Goal: Task Accomplishment & Management: Complete application form

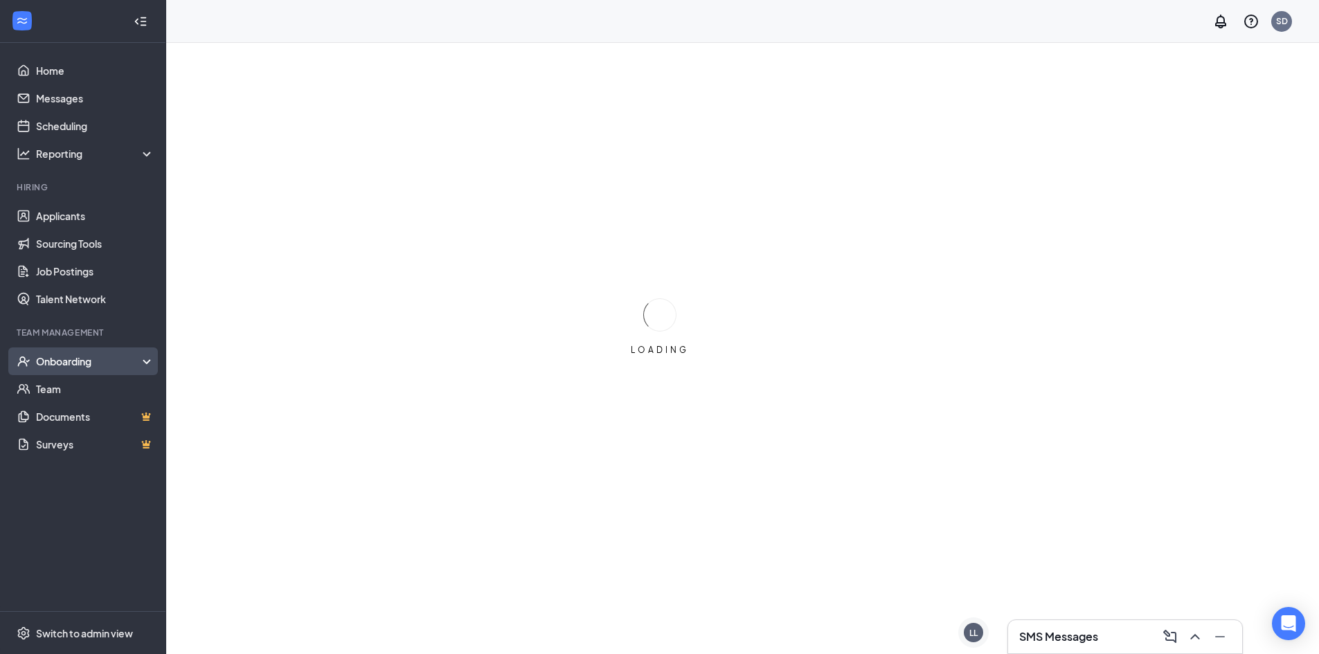
click at [100, 357] on div "Onboarding" at bounding box center [89, 361] width 107 height 14
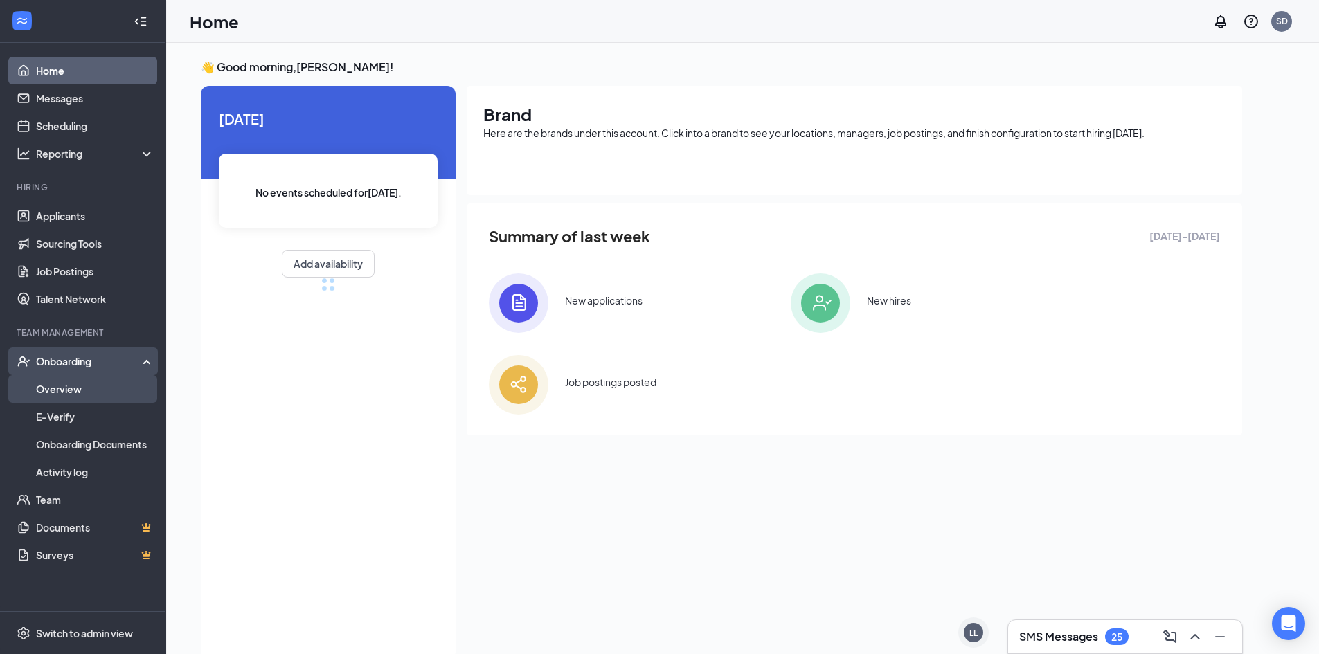
click at [109, 390] on link "Overview" at bounding box center [95, 389] width 118 height 28
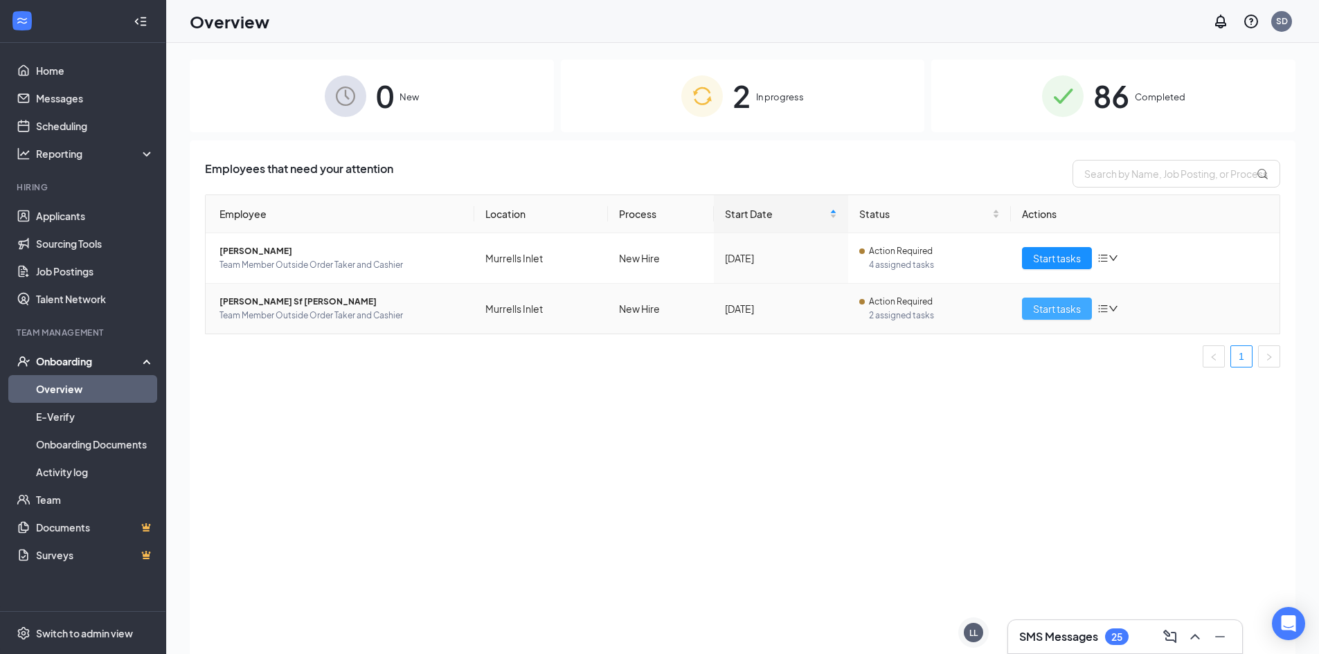
click at [1067, 307] on span "Start tasks" at bounding box center [1057, 308] width 48 height 15
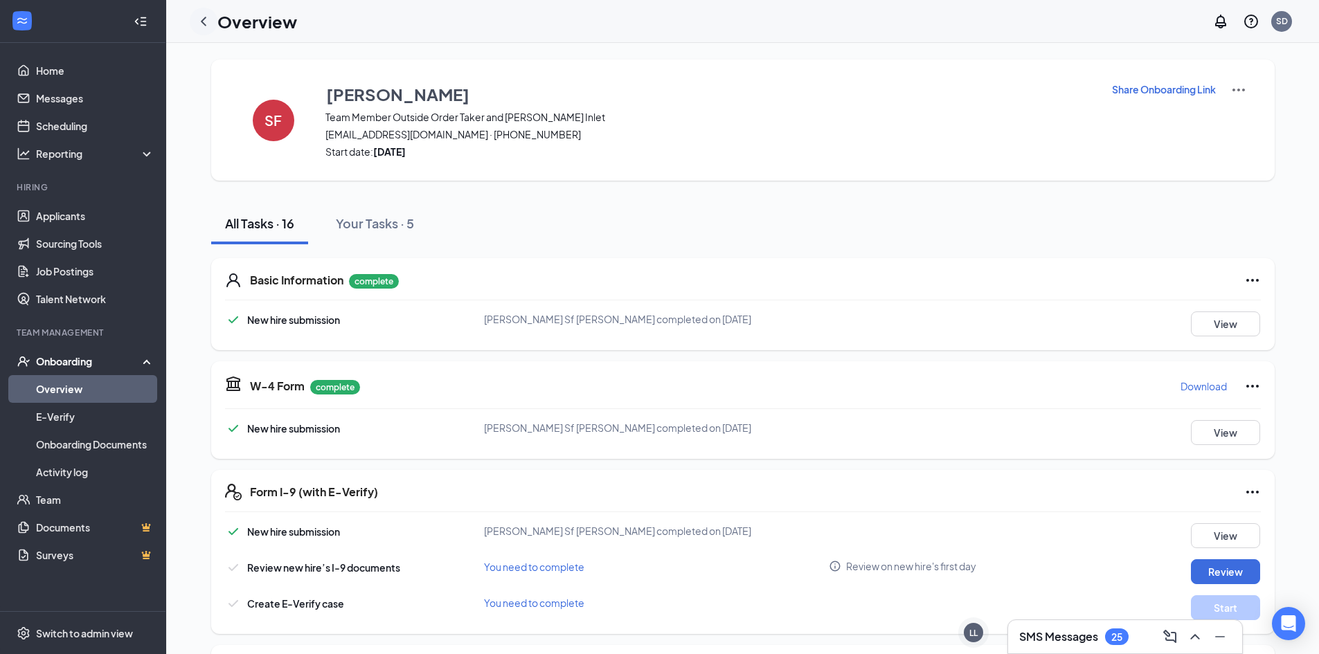
click at [206, 19] on icon "ChevronLeft" at bounding box center [203, 21] width 17 height 17
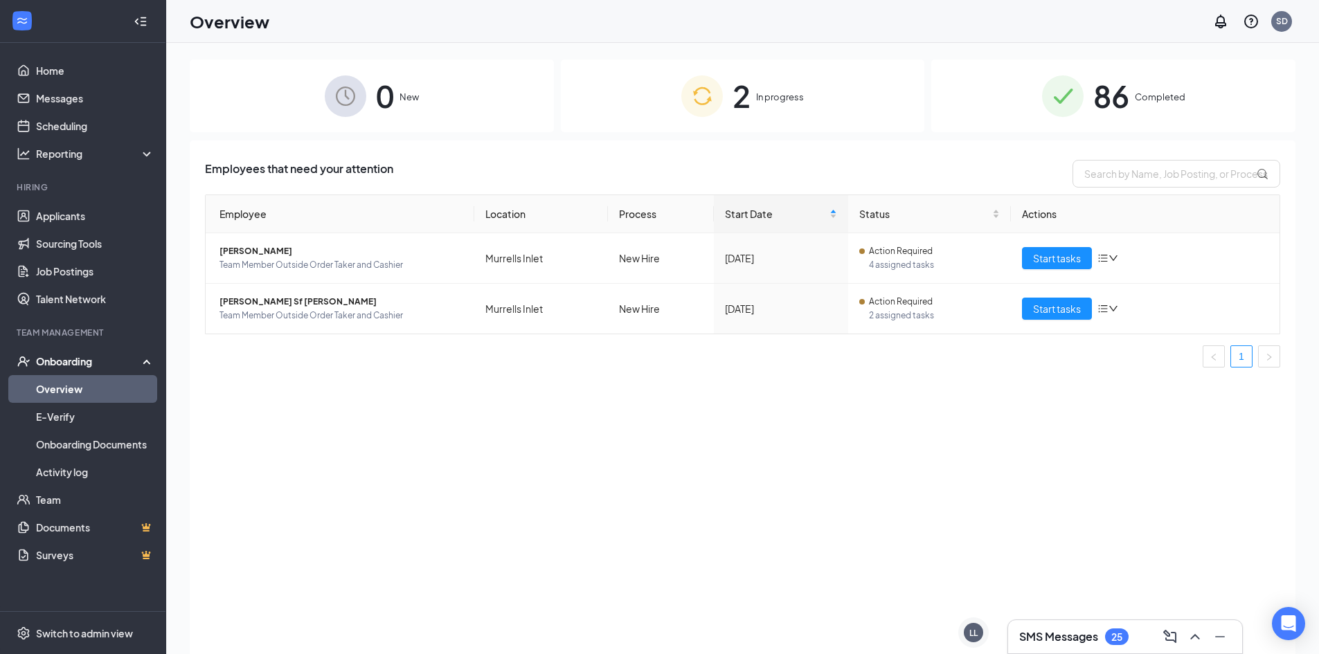
click at [1081, 637] on h3 "SMS Messages" at bounding box center [1058, 636] width 79 height 15
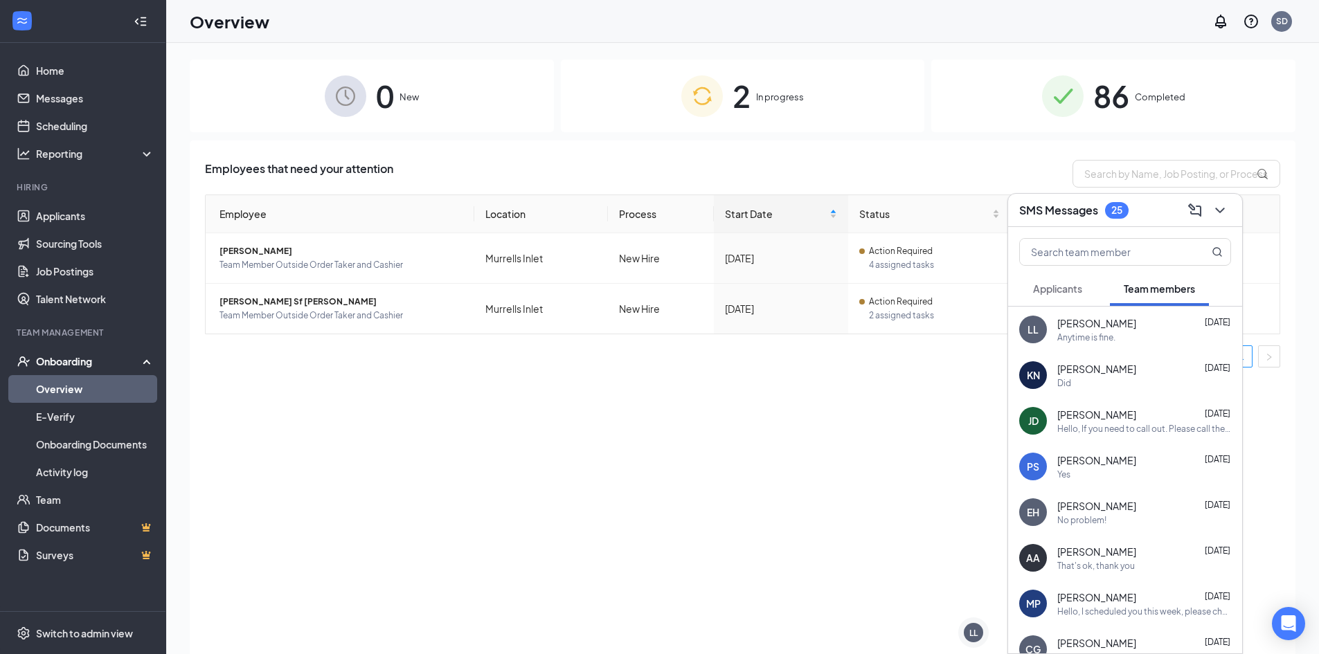
click at [319, 455] on div "Employees that need your attention Employee Location Process Start Date Status …" at bounding box center [742, 415] width 1105 height 548
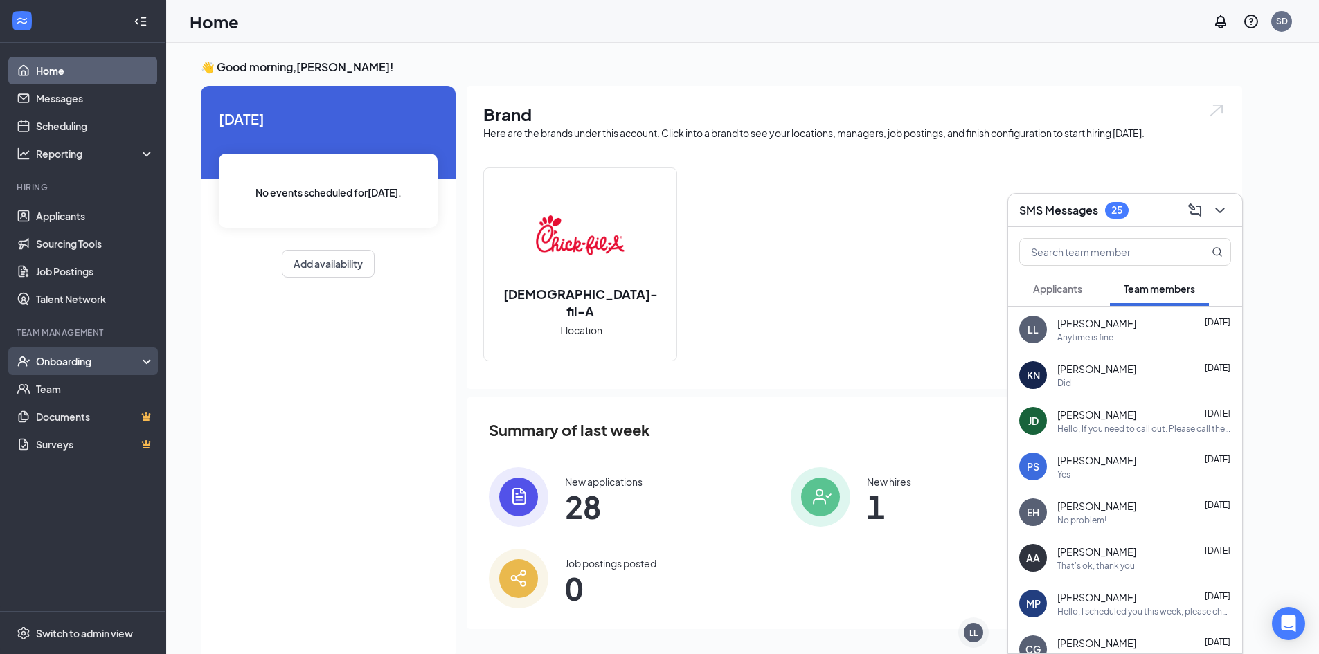
click at [114, 362] on div "Onboarding" at bounding box center [89, 361] width 107 height 14
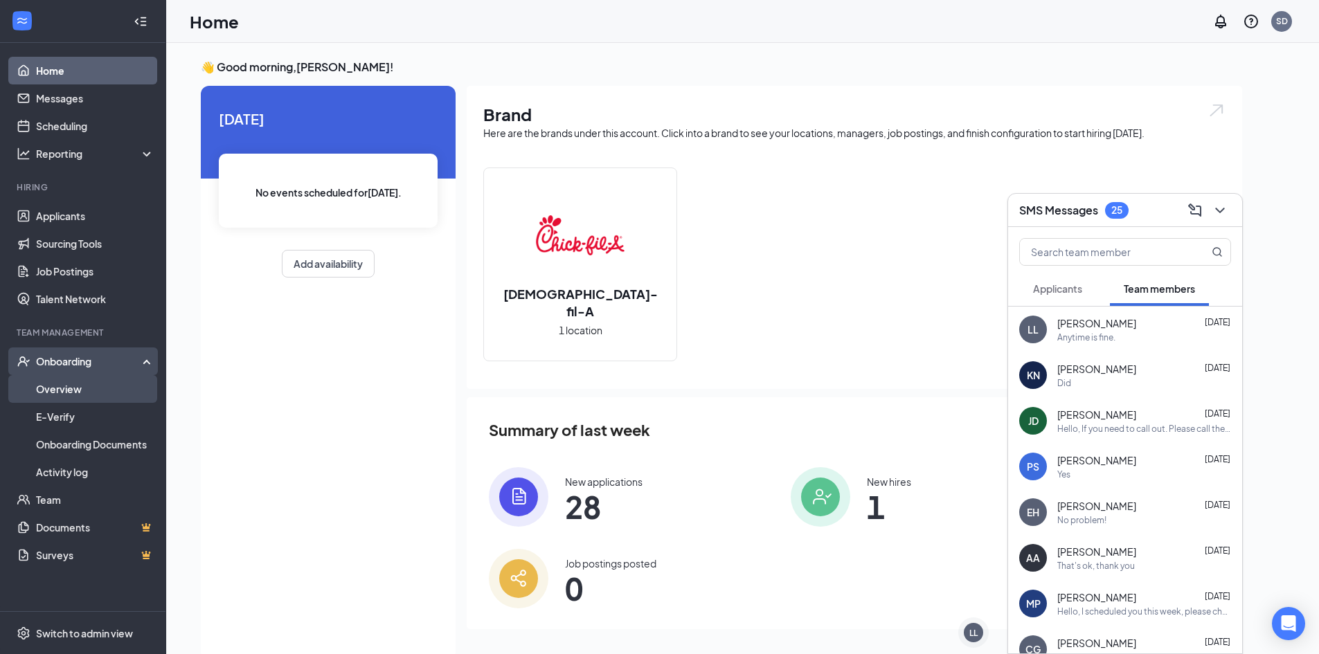
click at [102, 389] on link "Overview" at bounding box center [95, 389] width 118 height 28
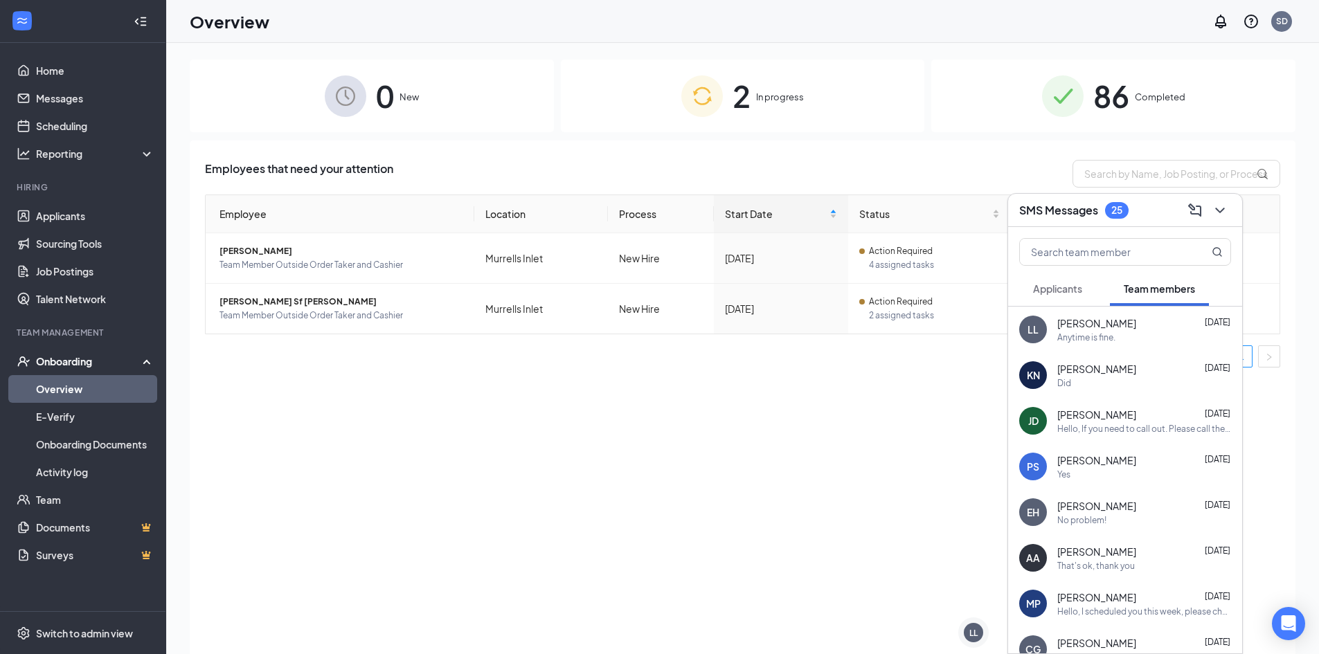
click at [810, 107] on div "2 In progress" at bounding box center [743, 96] width 364 height 73
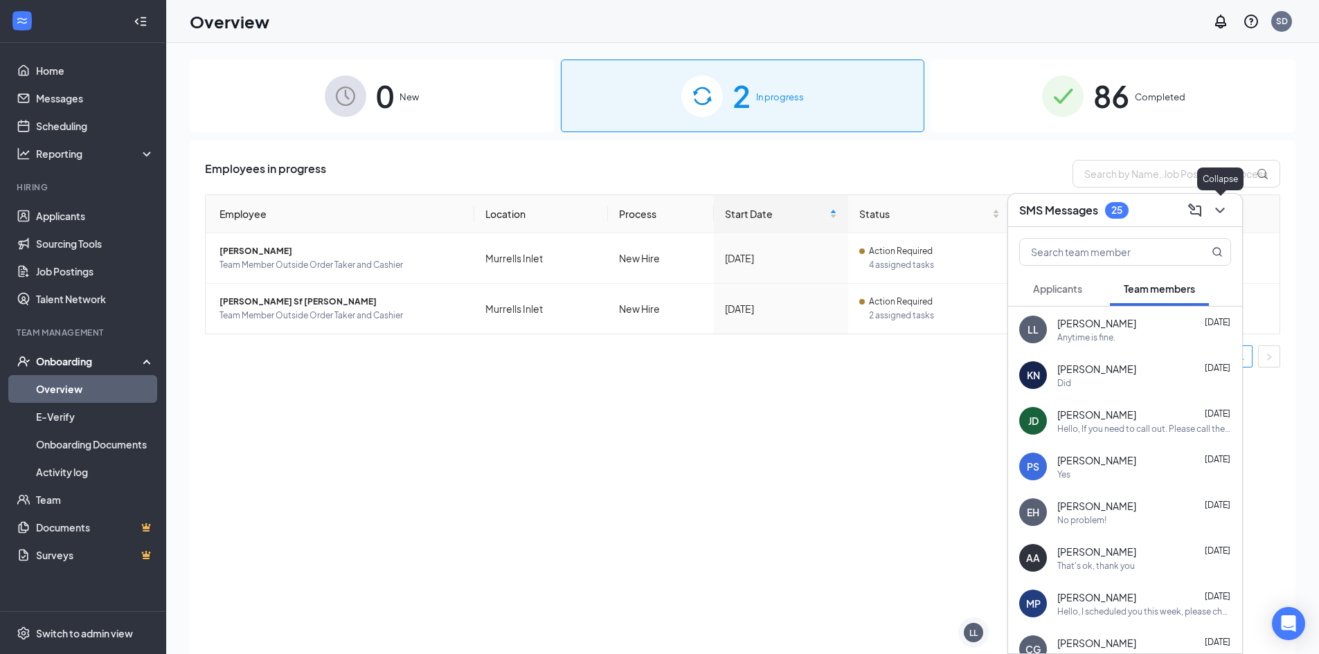
click at [1220, 208] on icon "ChevronDown" at bounding box center [1219, 210] width 17 height 17
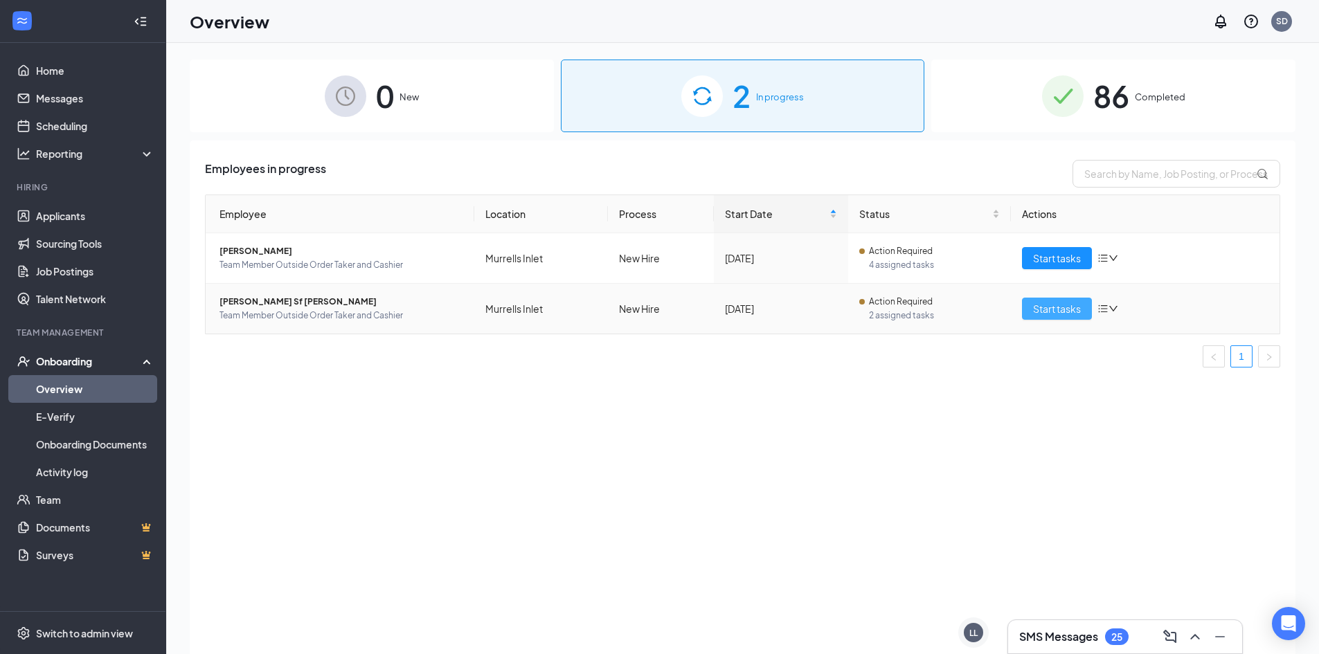
click at [1073, 309] on span "Start tasks" at bounding box center [1057, 308] width 48 height 15
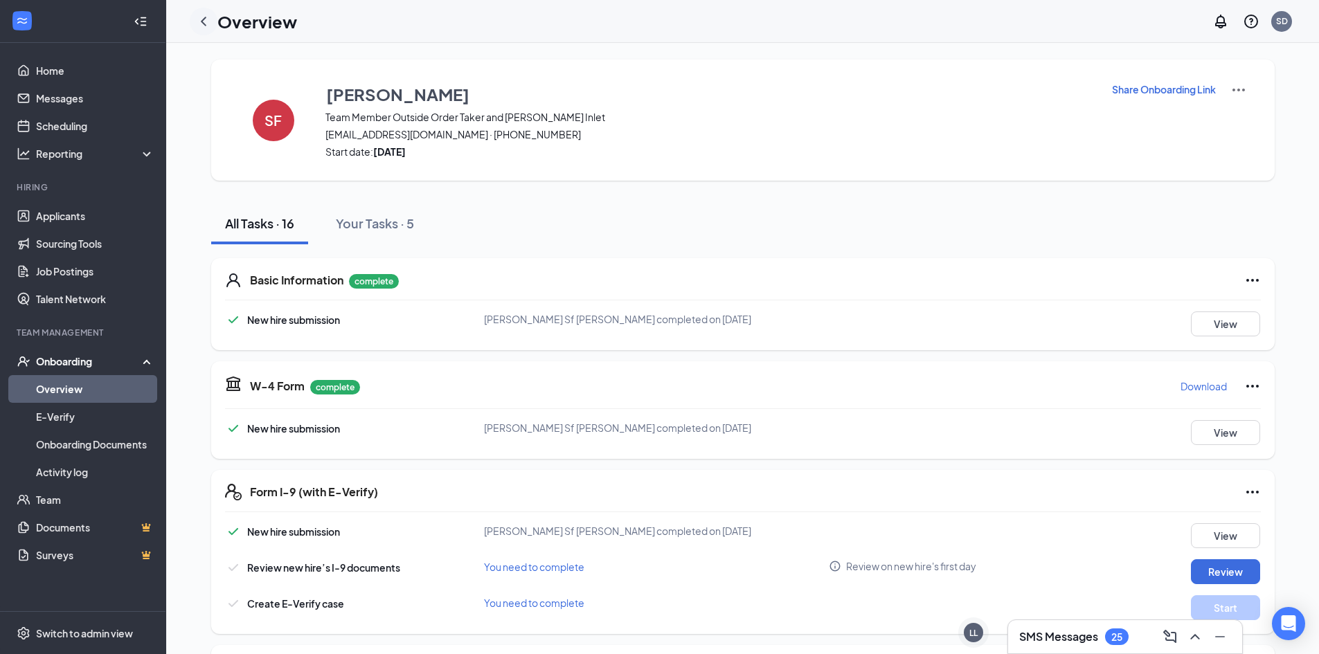
click at [199, 22] on icon "ChevronLeft" at bounding box center [203, 21] width 17 height 17
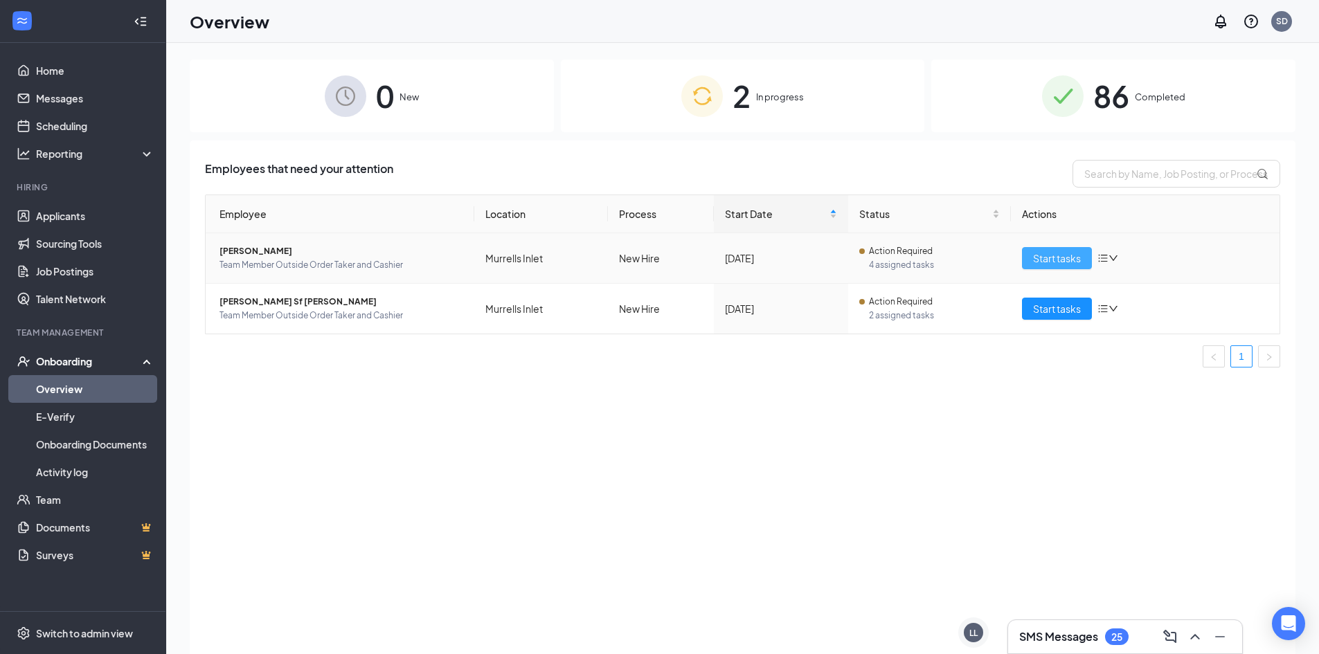
click at [1050, 255] on span "Start tasks" at bounding box center [1057, 258] width 48 height 15
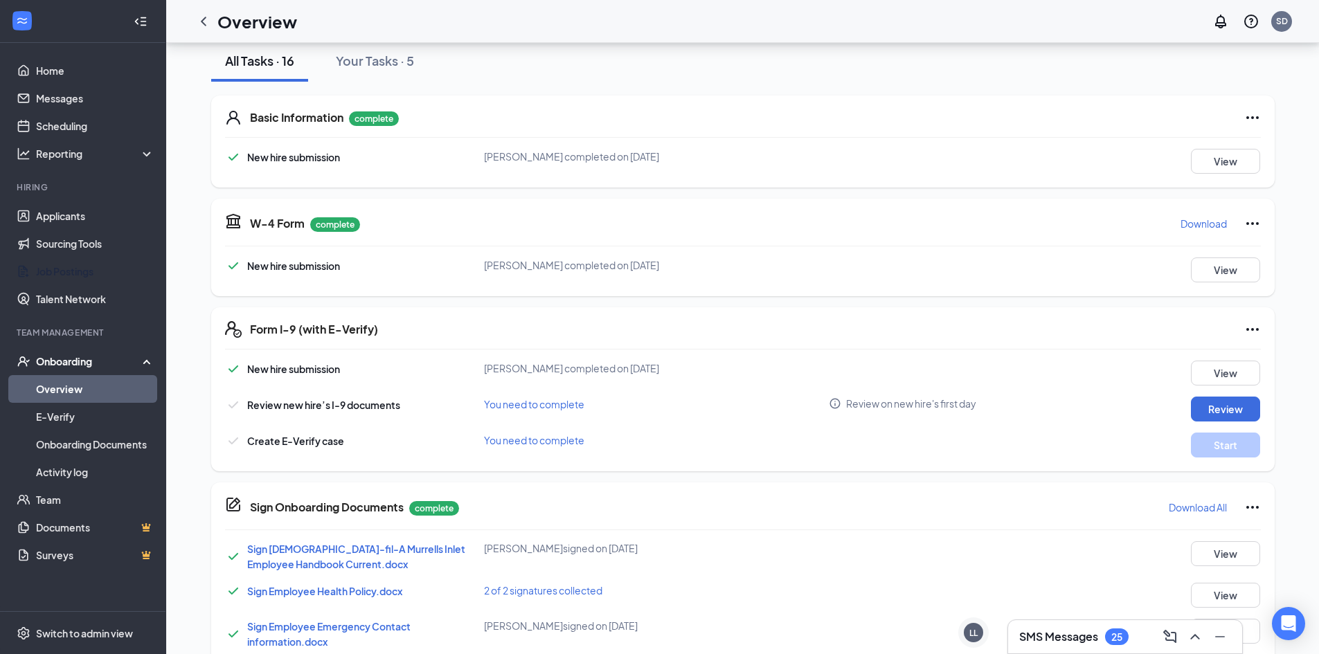
scroll to position [161, 0]
click at [1228, 404] on button "Review" at bounding box center [1225, 410] width 69 height 25
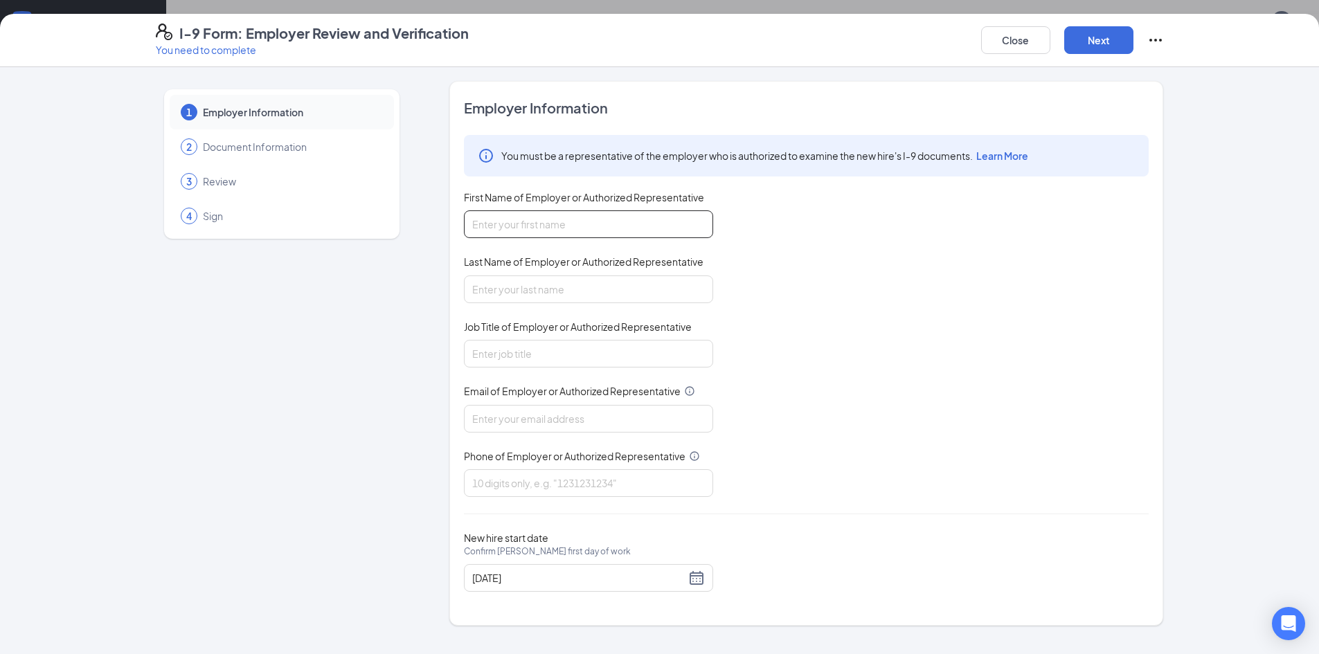
click at [579, 219] on input "First Name of Employer or Authorized Representative" at bounding box center [588, 224] width 249 height 28
click at [1020, 37] on button "Close" at bounding box center [1015, 40] width 69 height 28
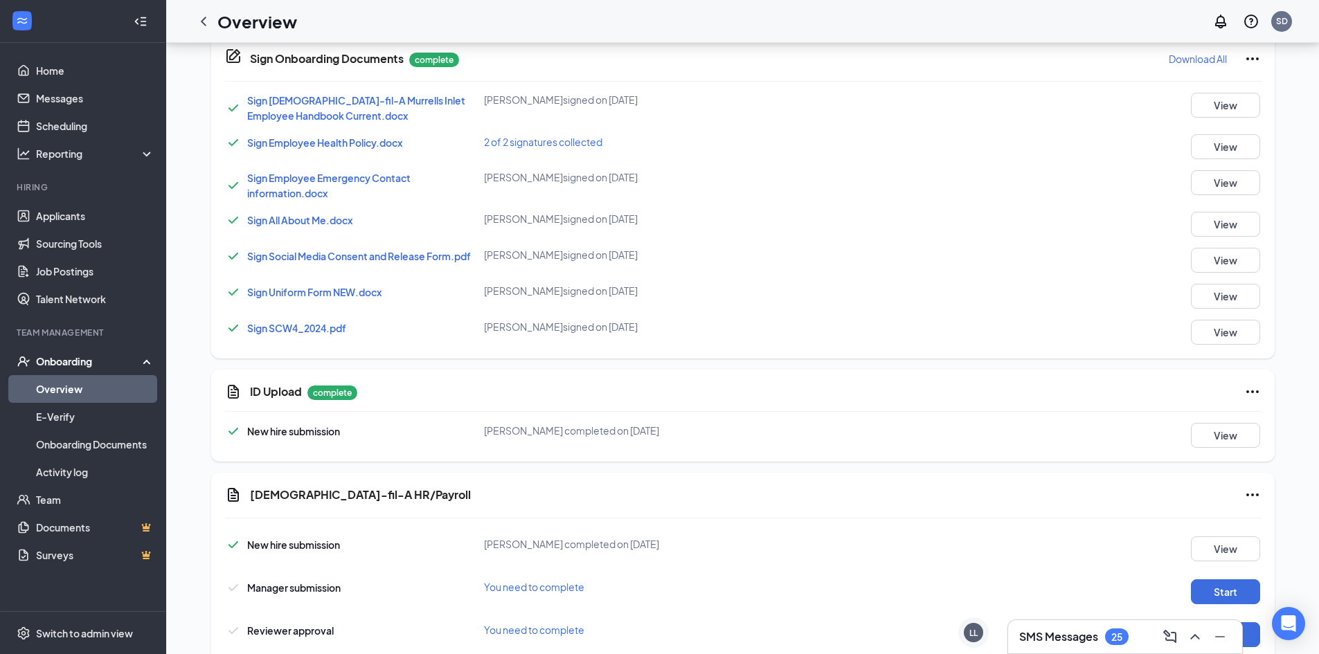
scroll to position [646, 0]
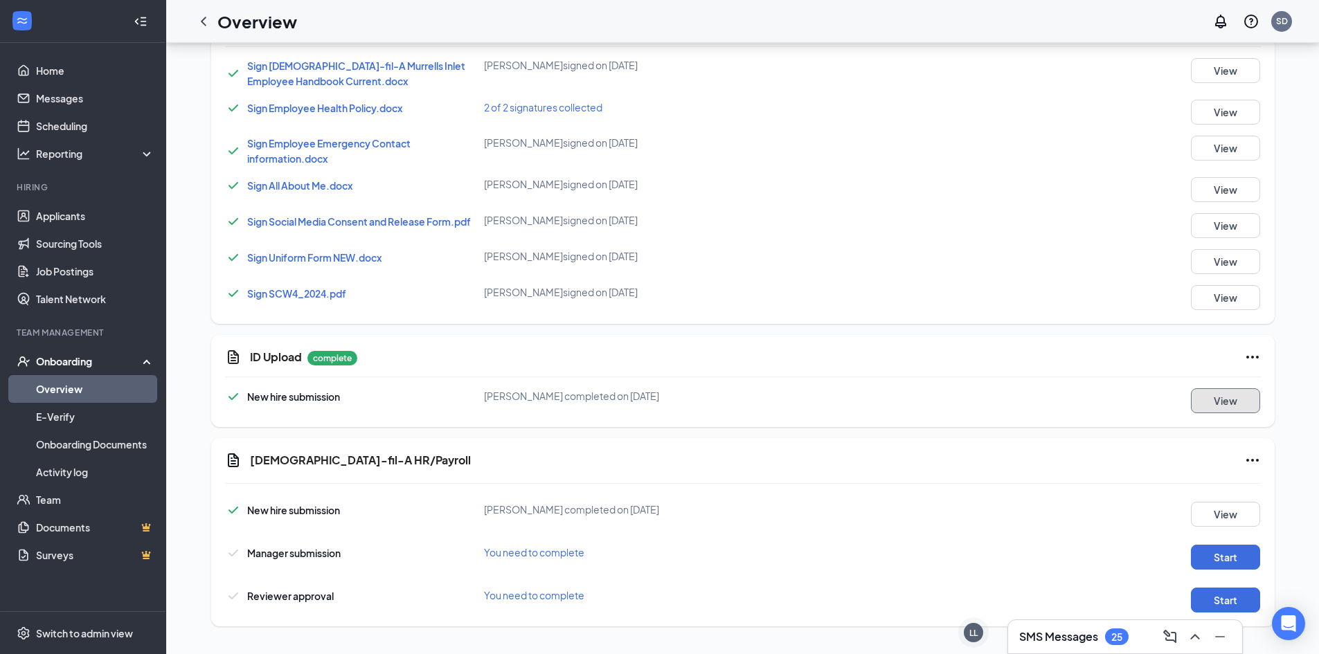
click at [1242, 406] on button "View" at bounding box center [1225, 400] width 69 height 25
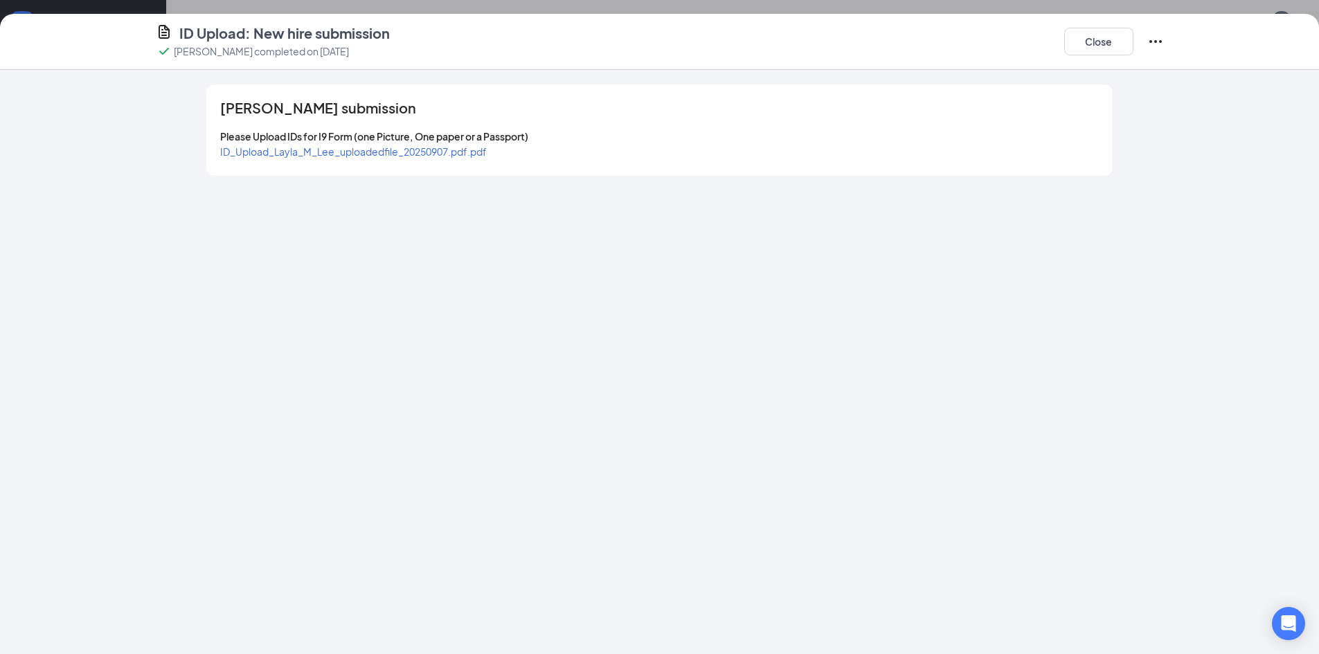
click at [337, 149] on span "ID_Upload_Layla_M_Lee_uploadedfile_20250907.pdf.pdf" at bounding box center [353, 151] width 266 height 12
click at [1082, 43] on button "Close" at bounding box center [1098, 42] width 69 height 28
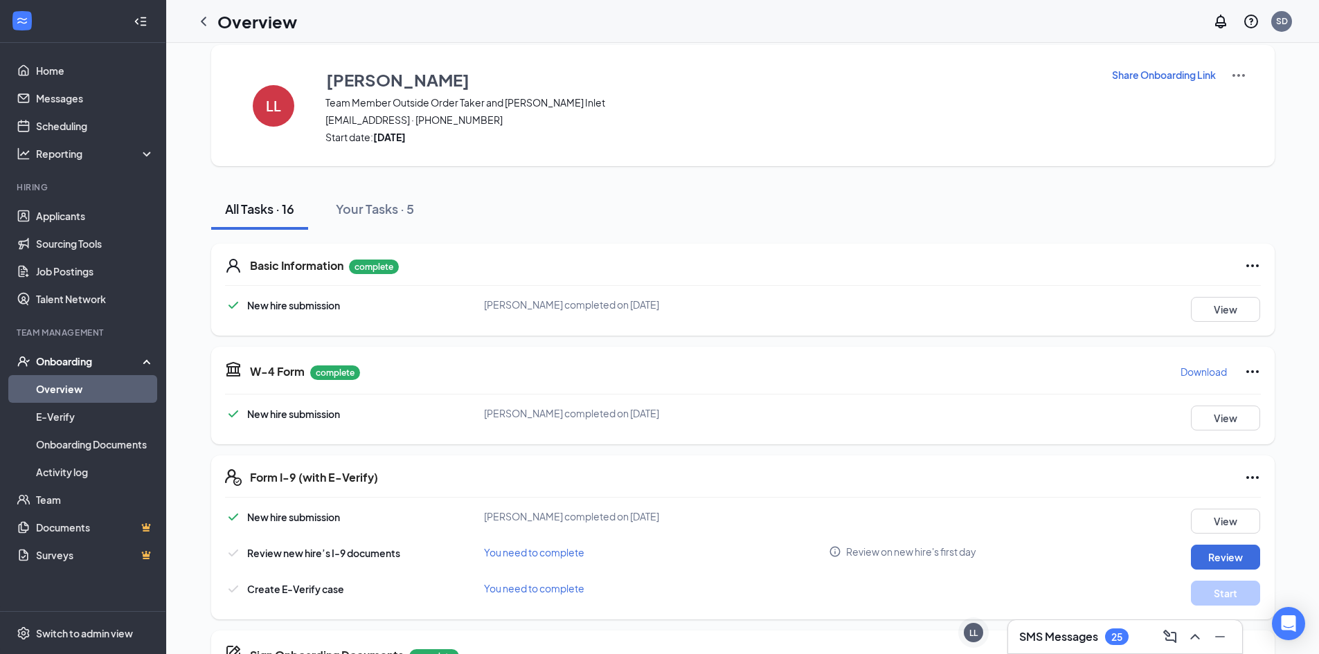
scroll to position [0, 0]
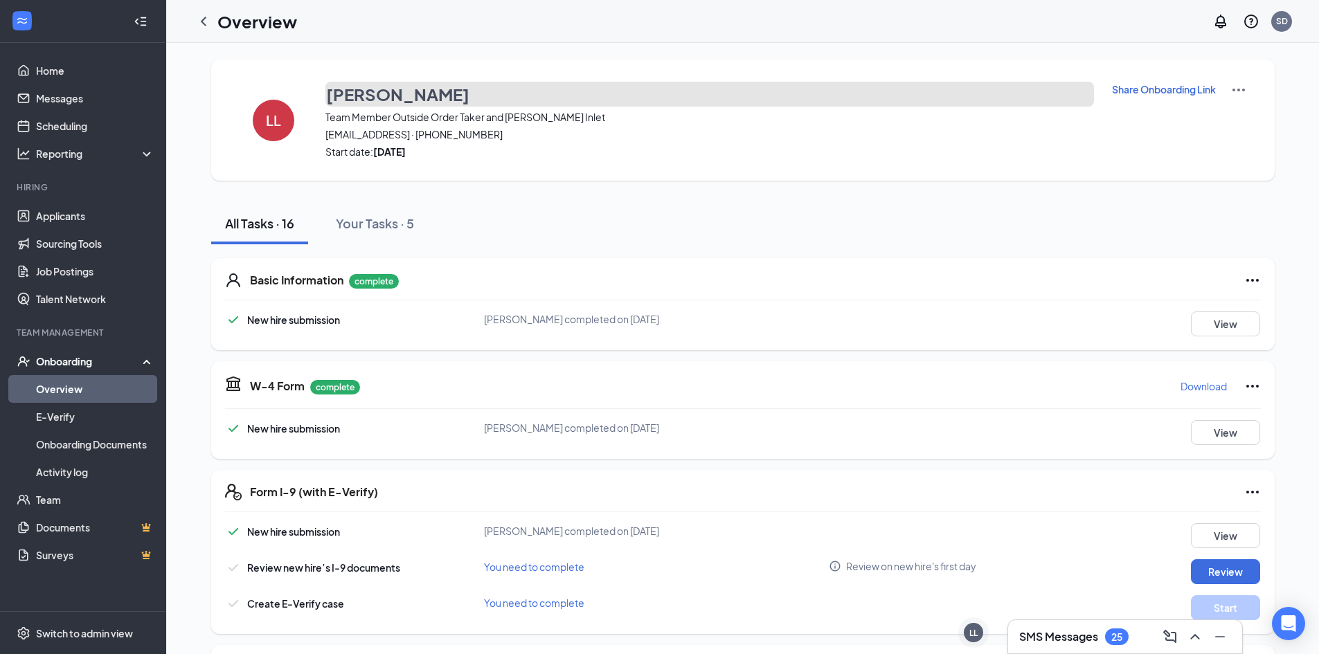
click at [392, 91] on h3 "[PERSON_NAME]" at bounding box center [397, 94] width 143 height 24
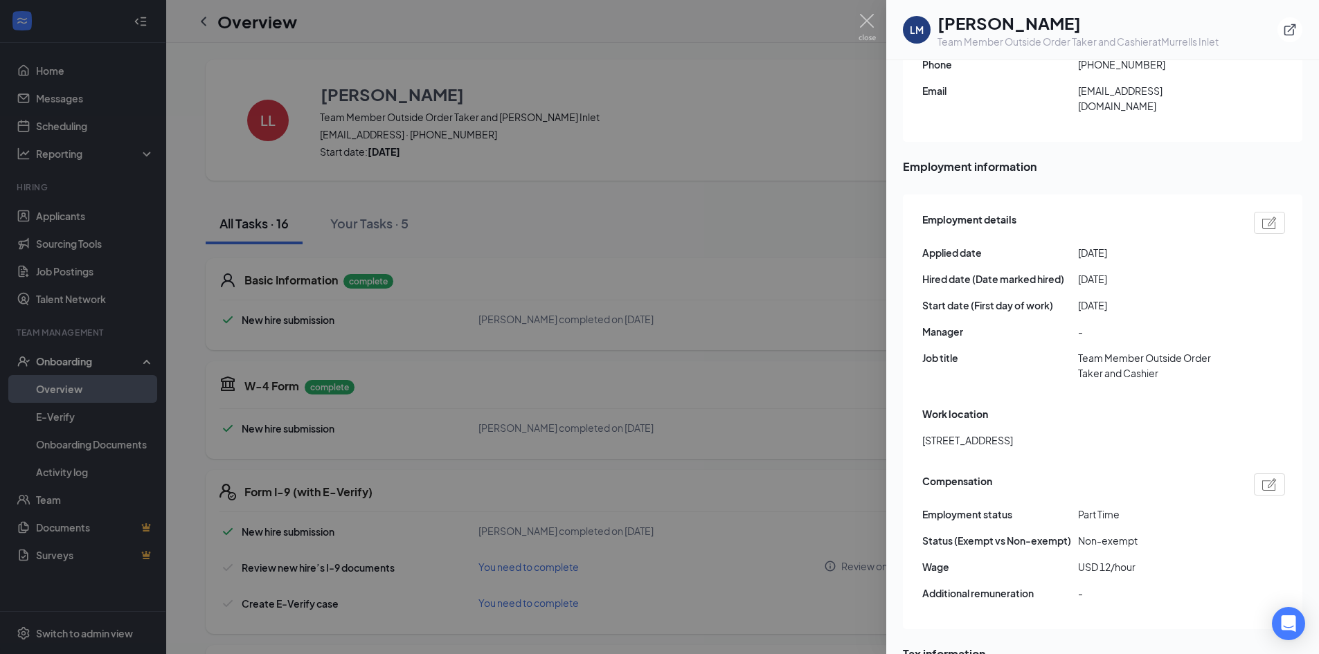
scroll to position [700, 0]
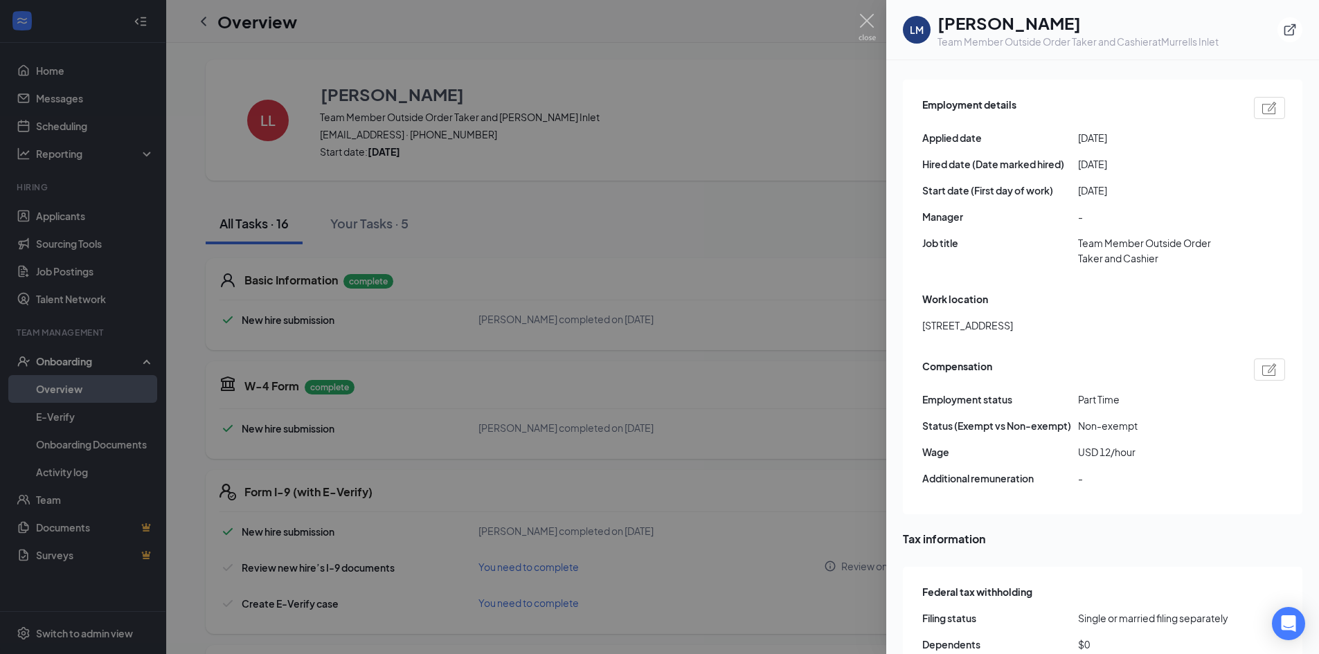
click at [807, 296] on div at bounding box center [659, 327] width 1319 height 654
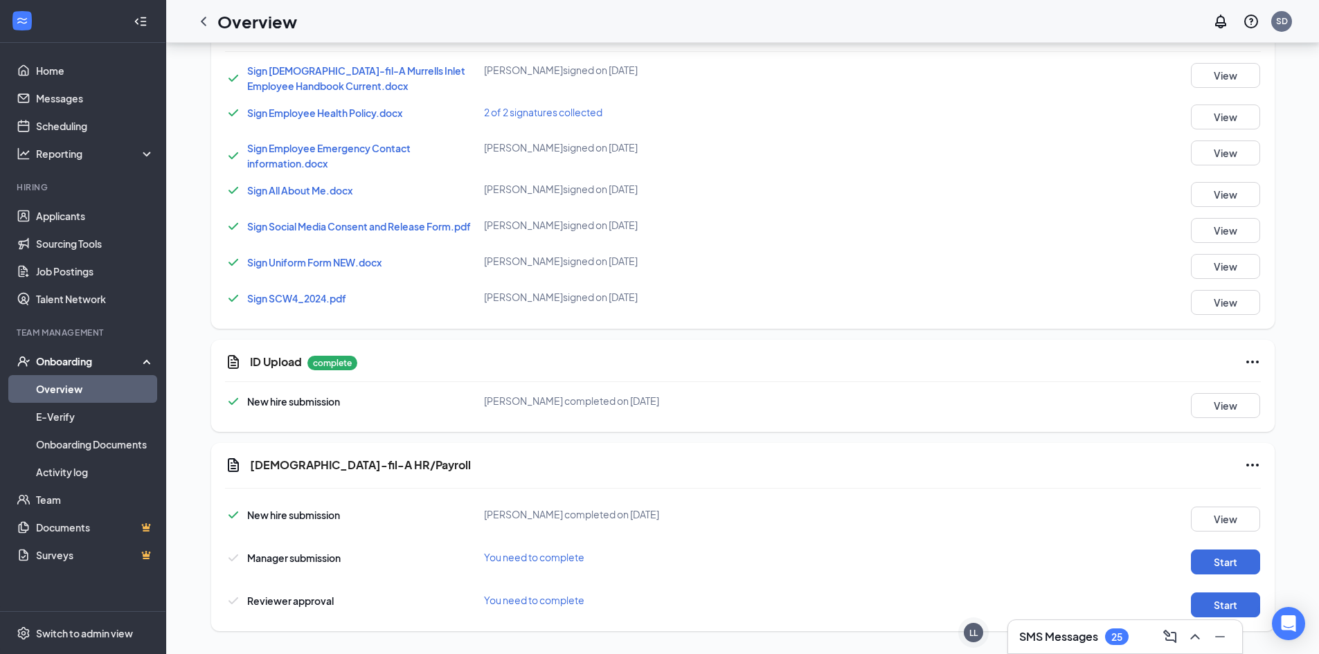
scroll to position [646, 0]
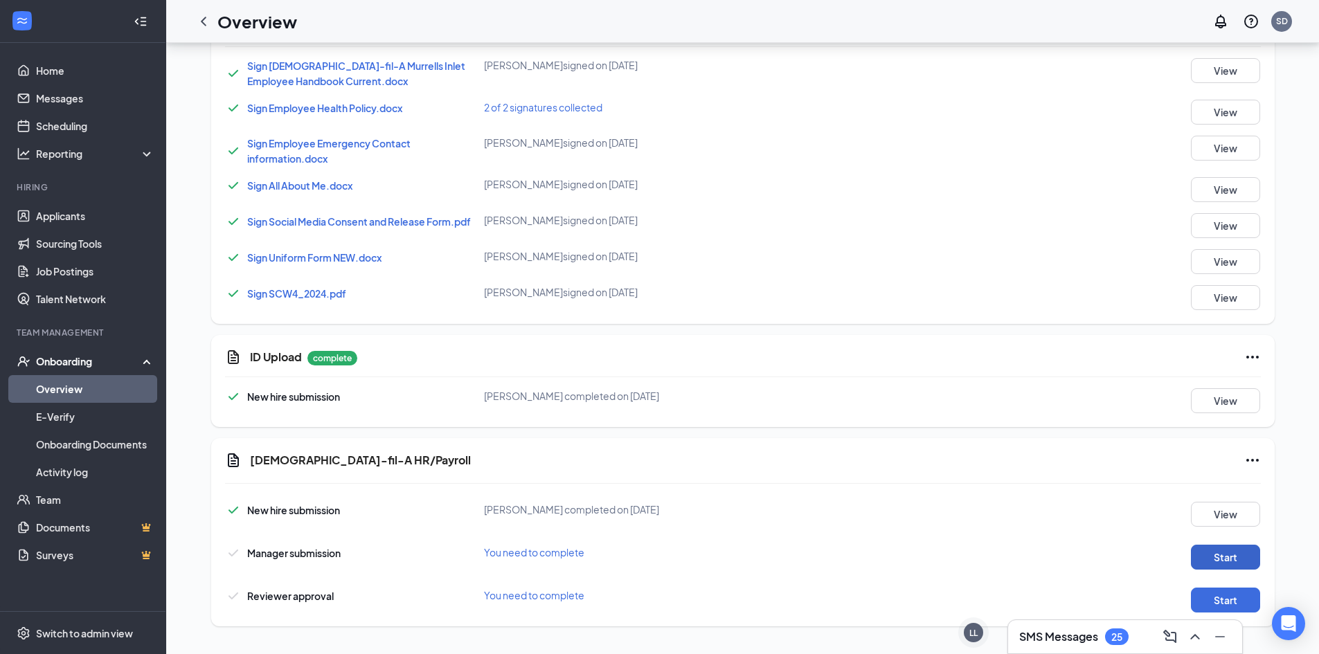
click at [1211, 559] on button "Start" at bounding box center [1225, 557] width 69 height 25
click at [1193, 597] on button "Start" at bounding box center [1225, 600] width 69 height 25
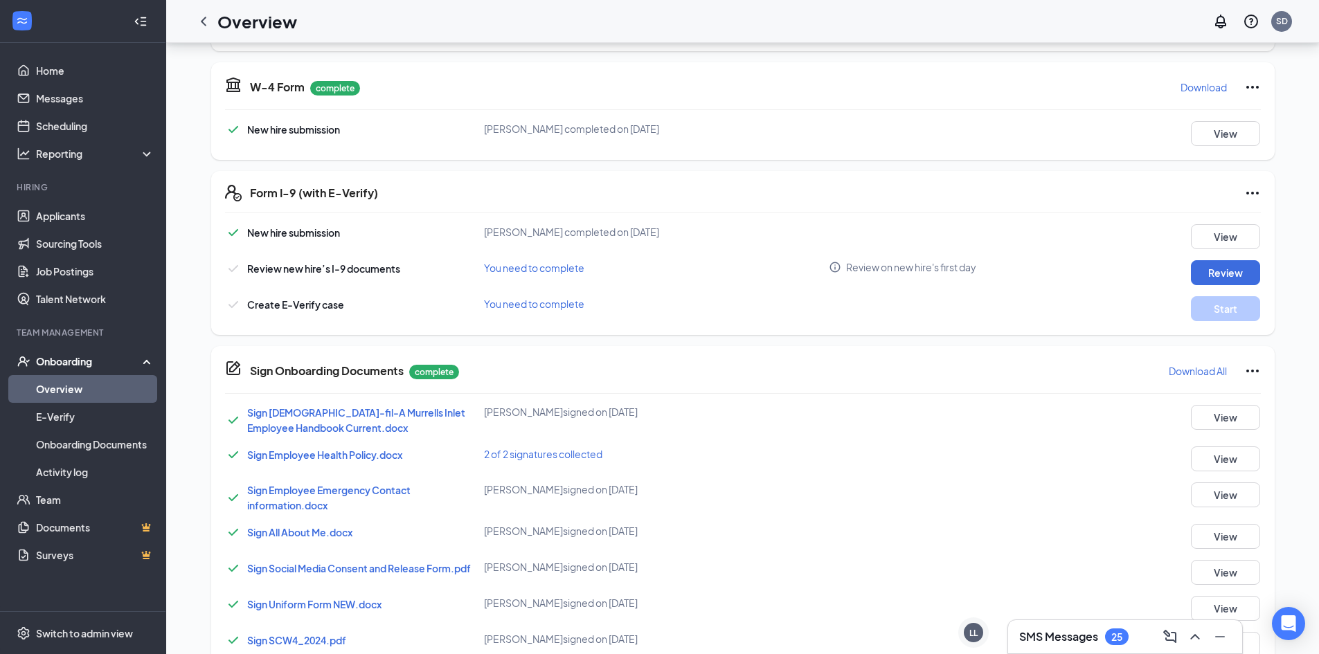
scroll to position [161, 0]
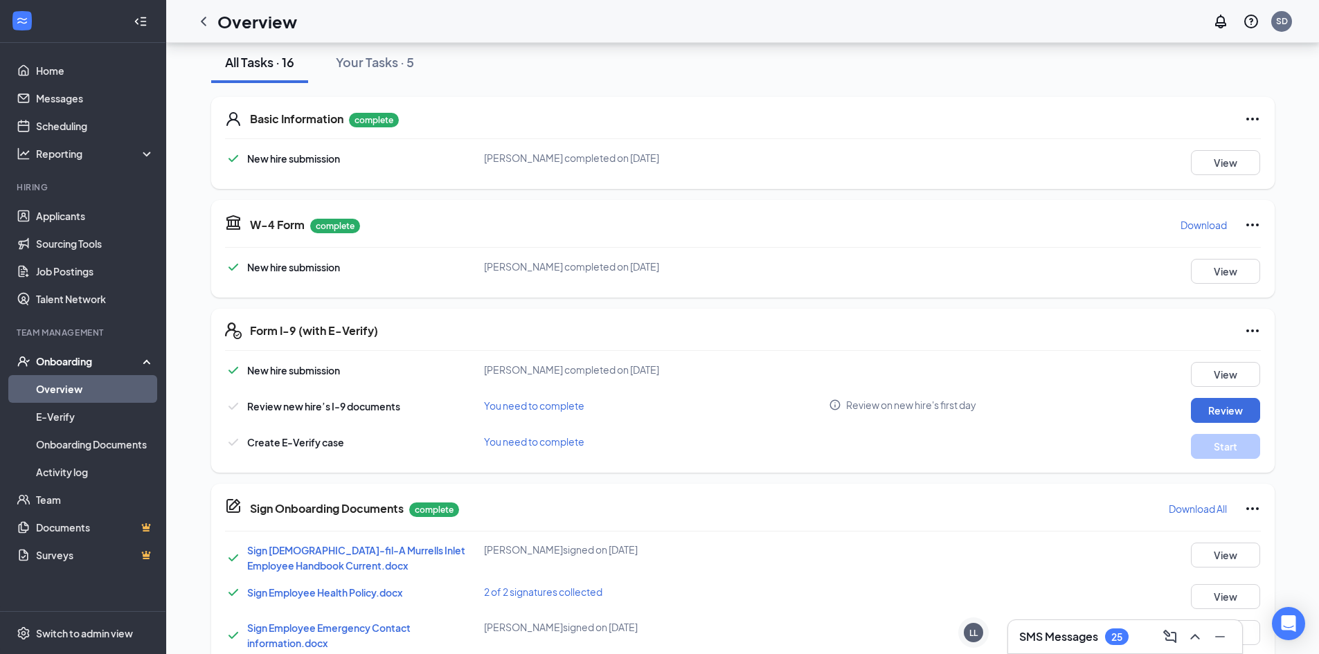
click at [1107, 631] on div "SMS Messages 25" at bounding box center [1073, 637] width 109 height 17
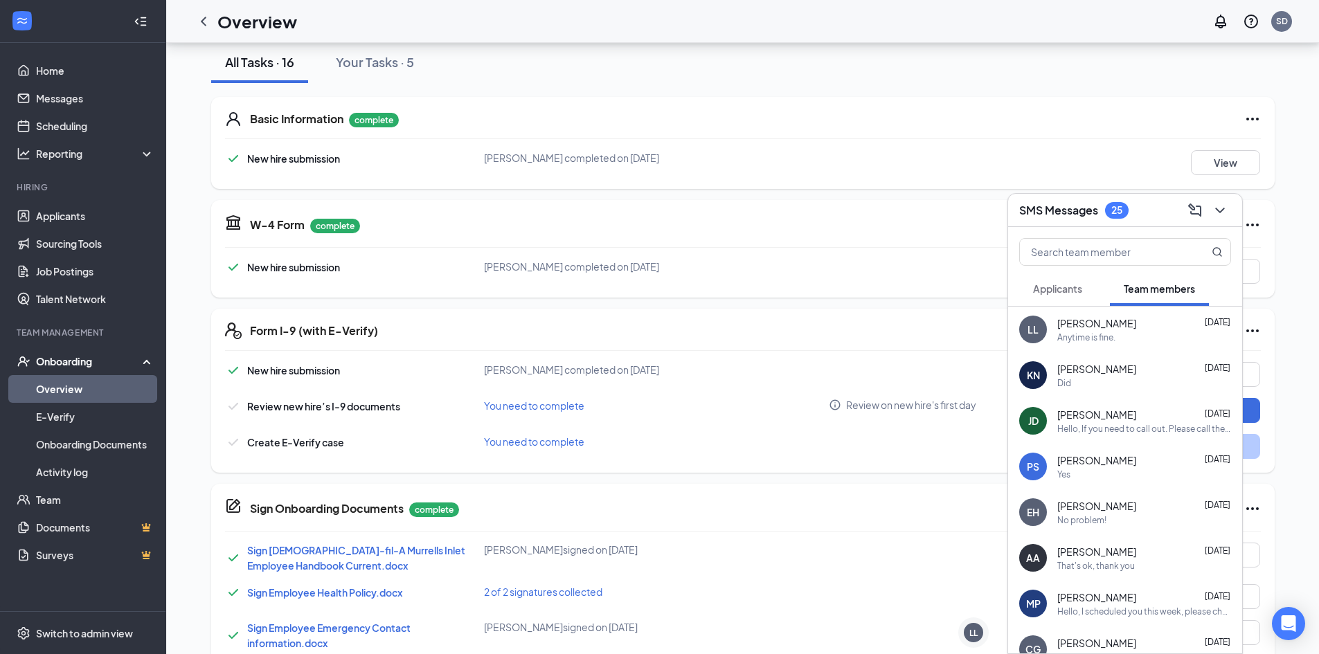
click at [1095, 329] on span "[PERSON_NAME]" at bounding box center [1096, 323] width 79 height 14
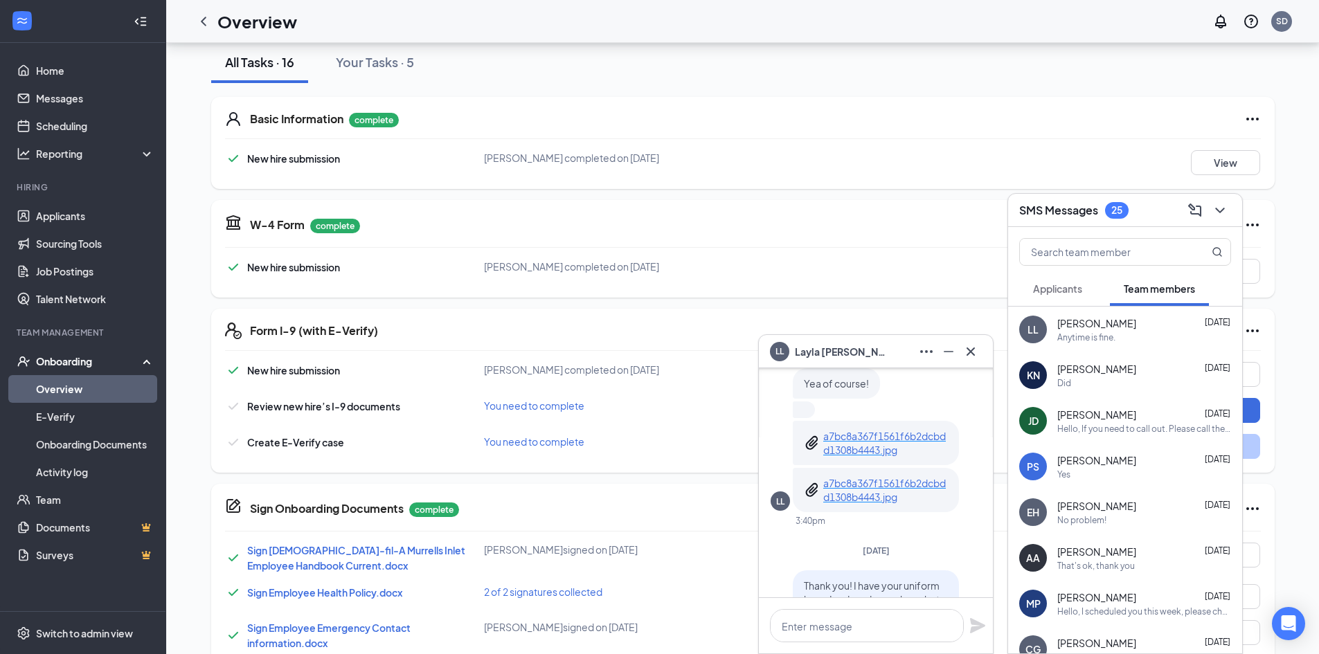
scroll to position [-900, 0]
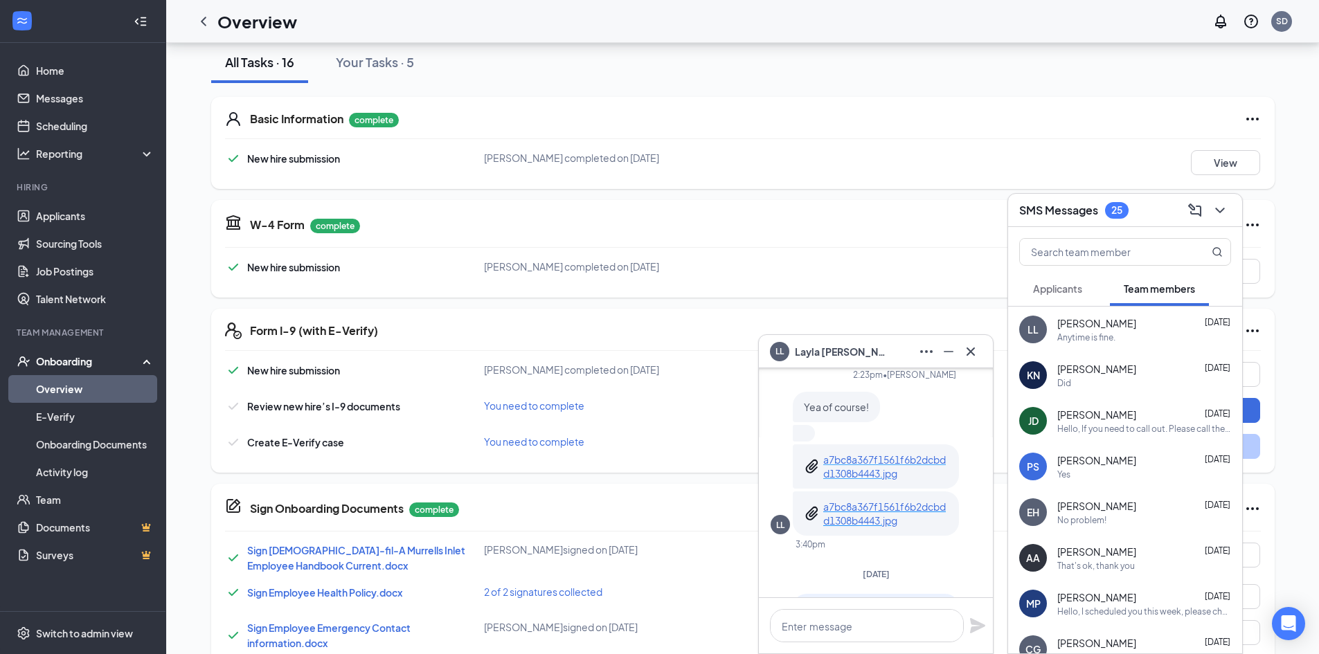
click at [853, 456] on p "a7bc8a367f1561f6b2dcbdd1308b4443.jpg" at bounding box center [885, 467] width 125 height 28
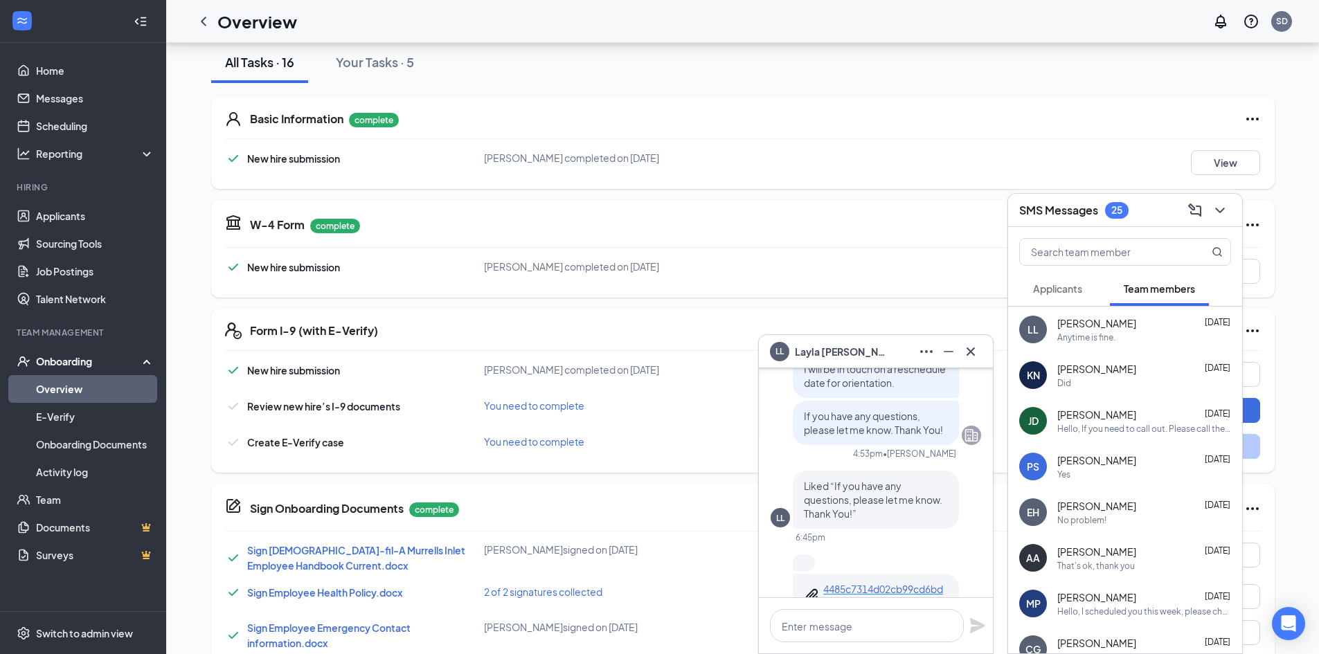
scroll to position [-1108, 0]
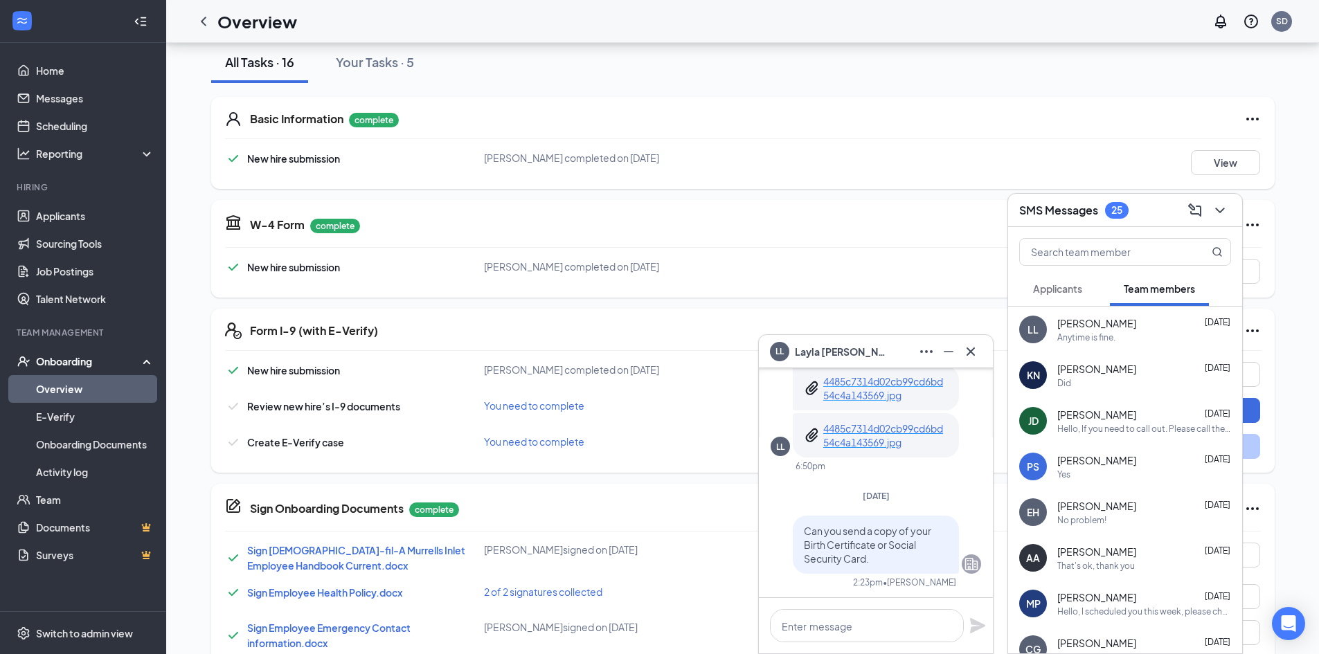
click at [877, 379] on p "4485c7314d02cb99cd6bd54c4a143569.jpg" at bounding box center [885, 388] width 125 height 28
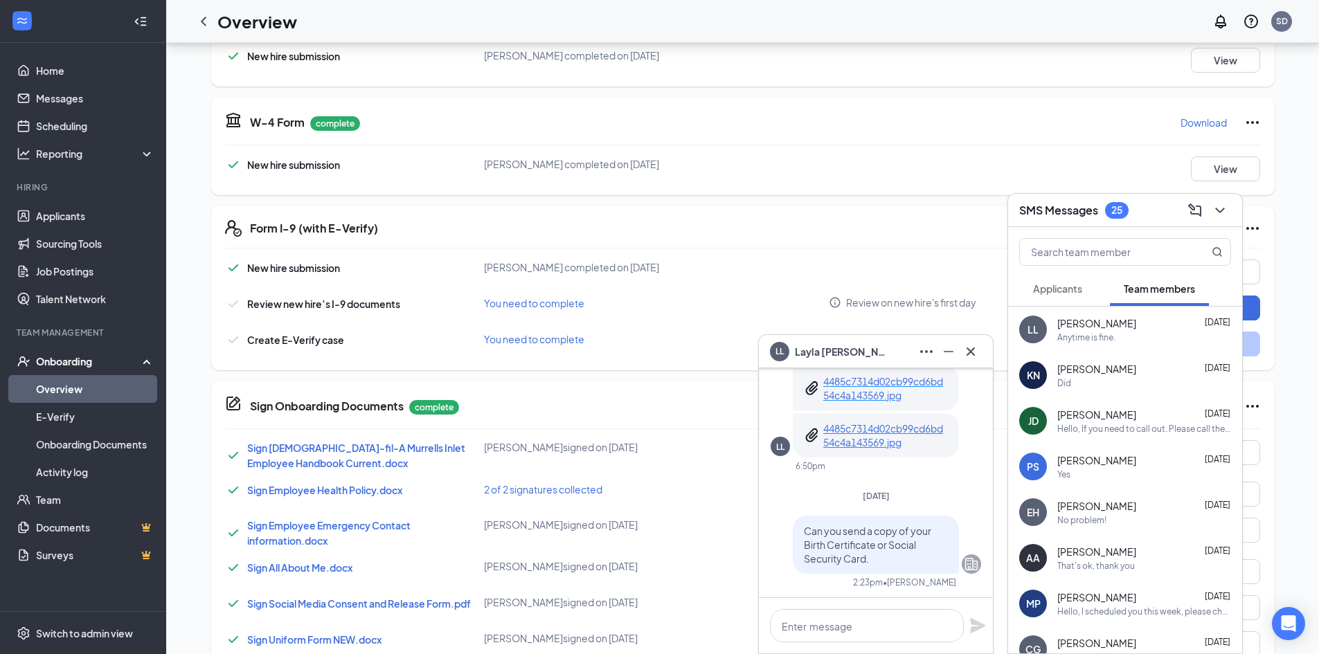
scroll to position [231, 0]
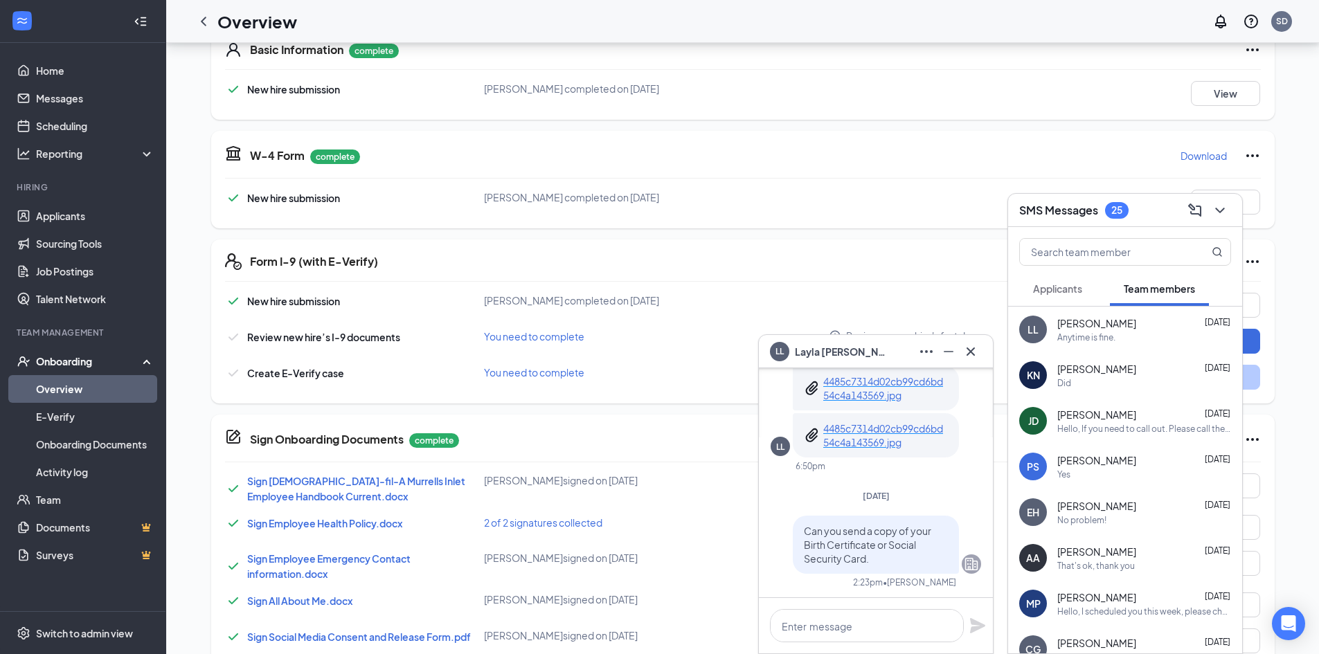
click at [1065, 289] on span "Applicants" at bounding box center [1057, 288] width 49 height 12
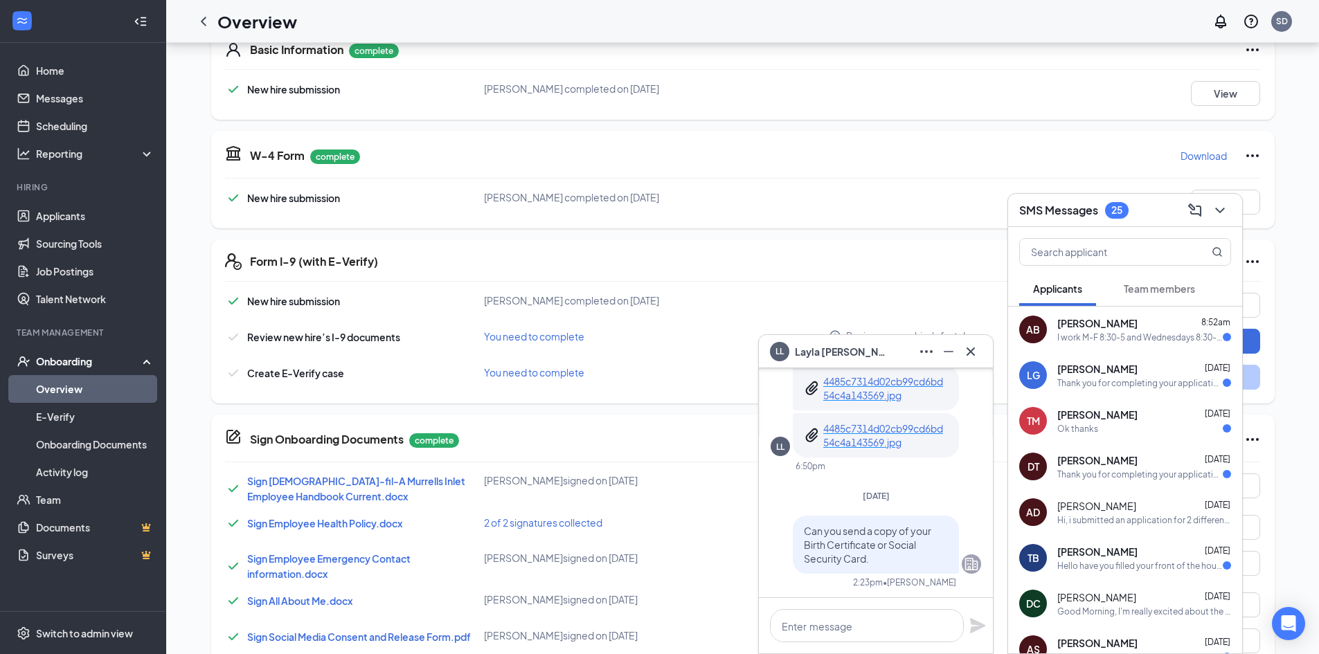
click at [1156, 298] on button "Team members" at bounding box center [1159, 288] width 99 height 35
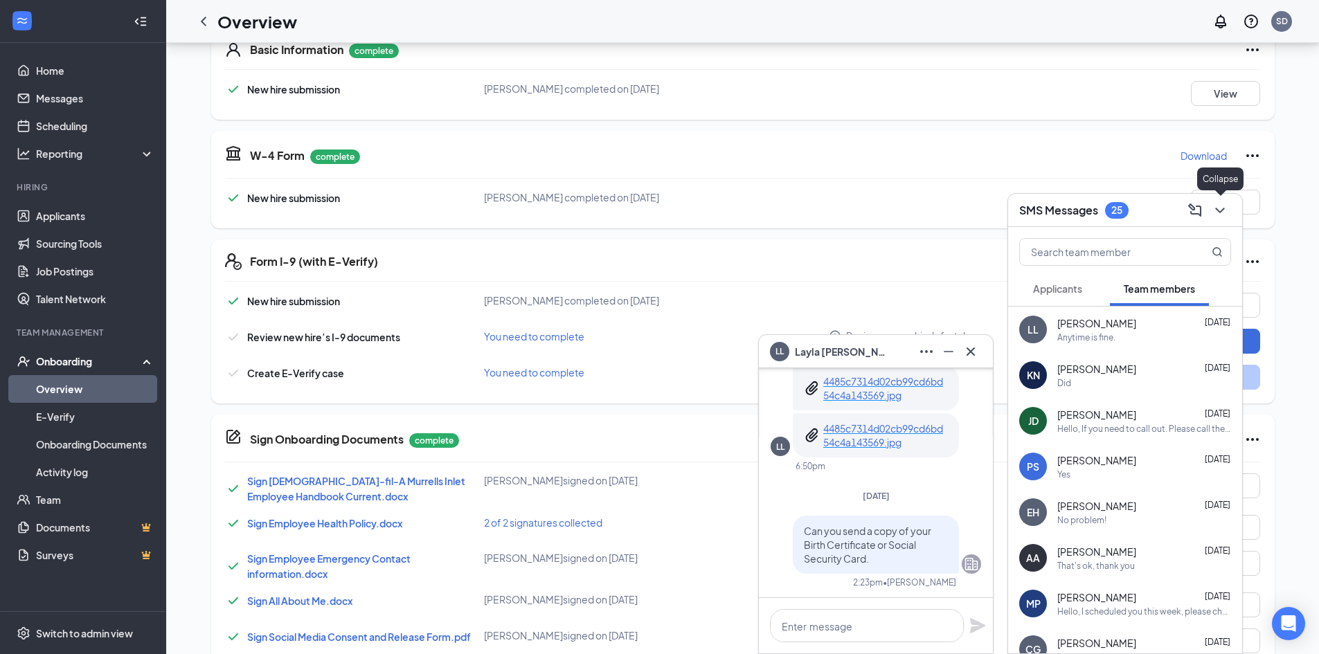
click at [1216, 212] on icon "ChevronDown" at bounding box center [1219, 210] width 17 height 17
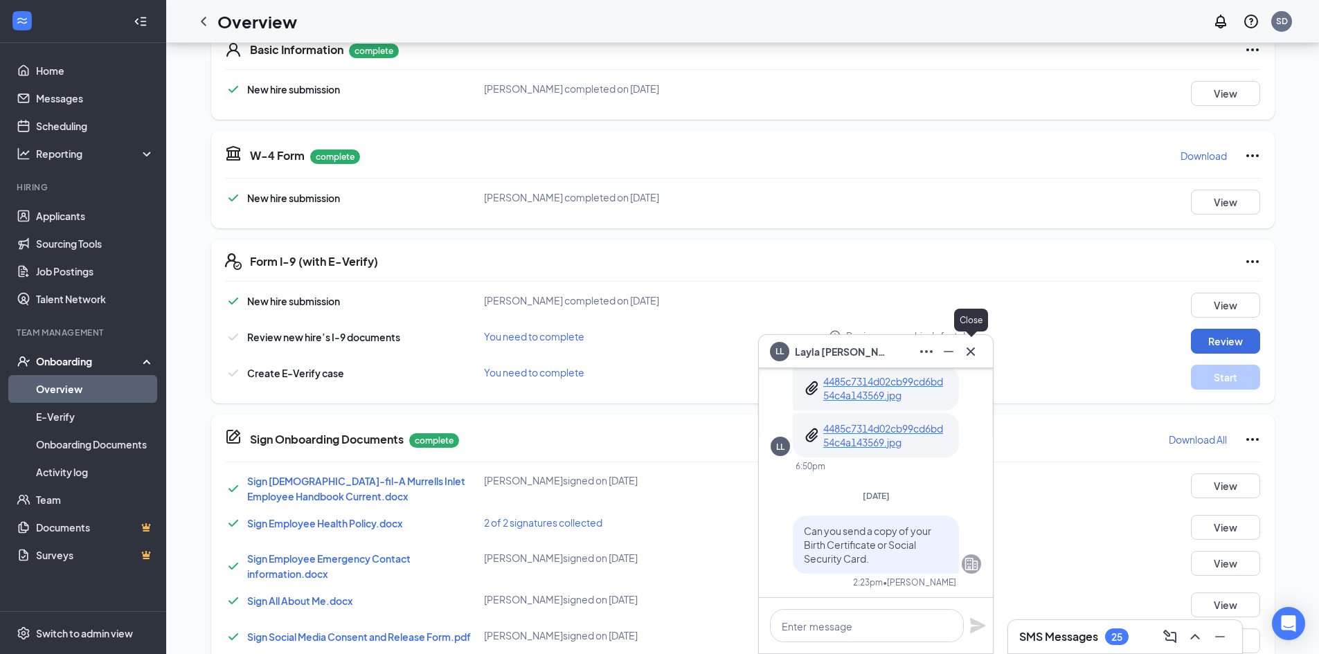
click at [970, 349] on icon "Cross" at bounding box center [970, 351] width 17 height 17
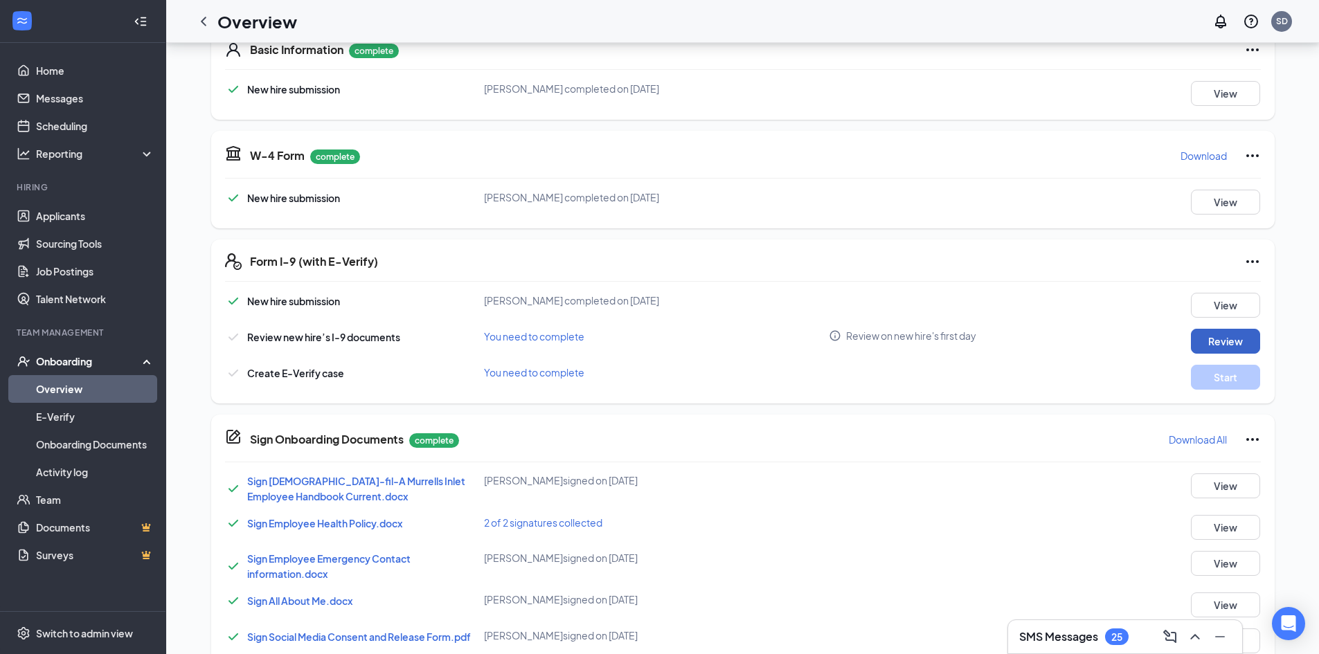
click at [1238, 336] on button "Review" at bounding box center [1225, 341] width 69 height 25
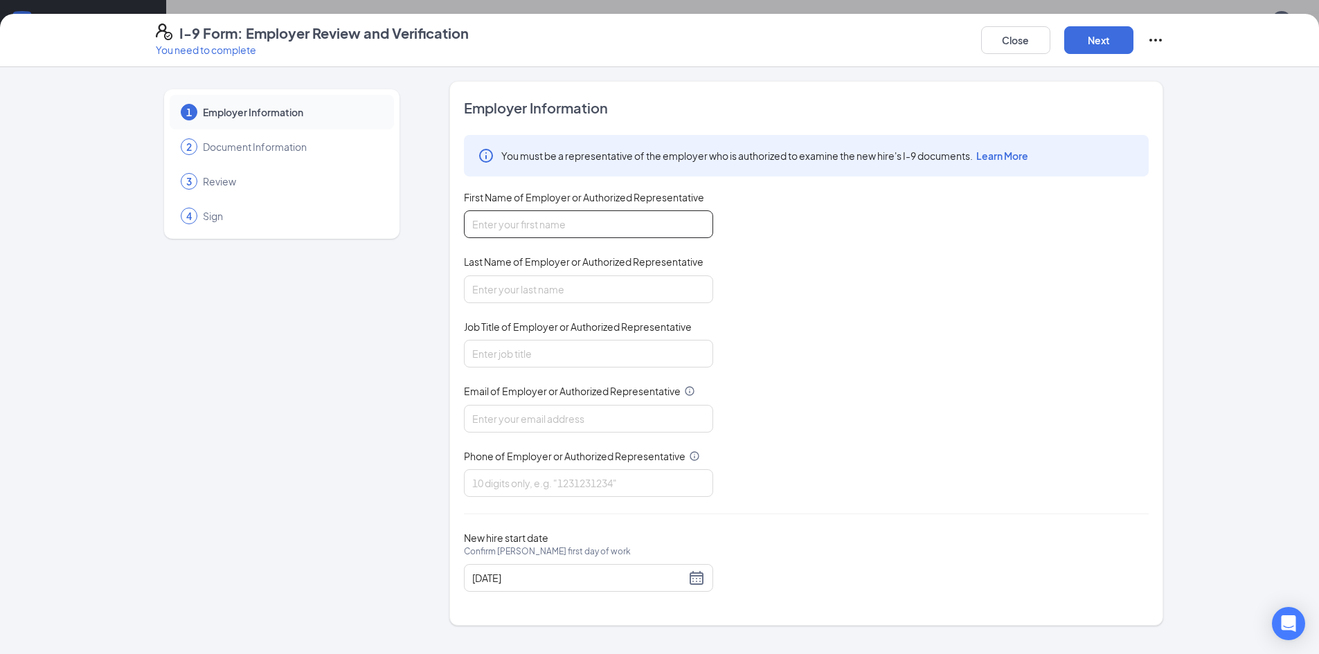
click at [544, 231] on input "First Name of Employer or Authorized Representative" at bounding box center [588, 224] width 249 height 28
type input "Seymone"
type input "[PERSON_NAME]"
drag, startPoint x: 518, startPoint y: 341, endPoint x: 512, endPoint y: 348, distance: 9.8
click at [512, 347] on input "H.R." at bounding box center [588, 354] width 249 height 28
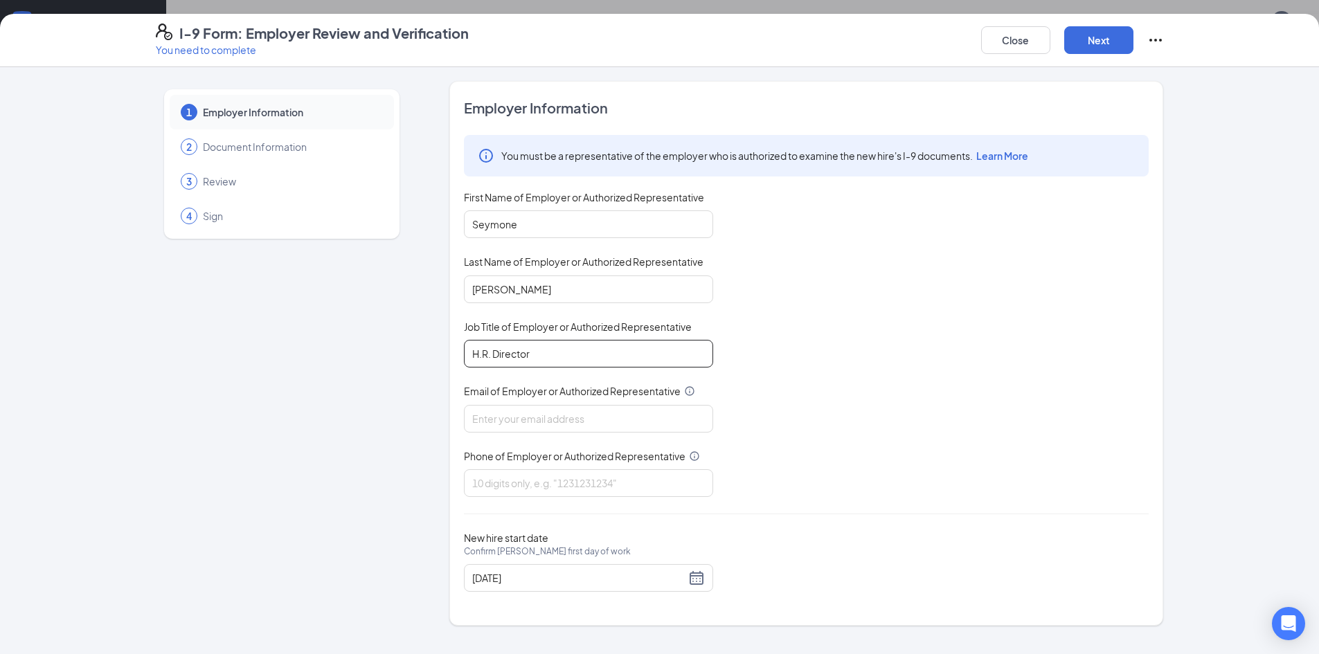
type input "H.R. Director"
drag, startPoint x: 571, startPoint y: 396, endPoint x: 568, endPoint y: 407, distance: 11.4
click at [568, 401] on div "Email of Employer or Authorized Representative" at bounding box center [588, 394] width 249 height 20
click at [579, 410] on input "Email of Employer or Authorized Representative" at bounding box center [588, 419] width 249 height 28
type input "[EMAIL_ADDRESS][DEMOGRAPHIC_DATA][DOMAIN_NAME]"
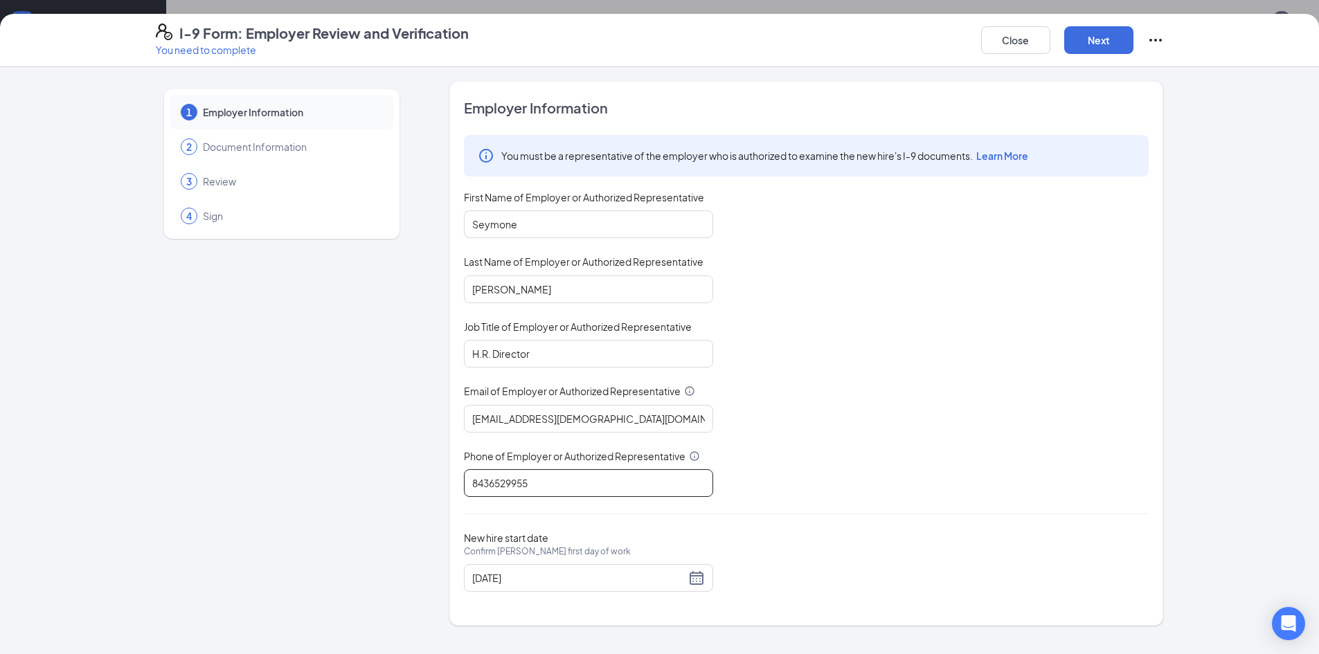
type input "8436529955"
click at [955, 434] on div "You must be a representative of the employer who is authorized to examine the n…" at bounding box center [806, 316] width 685 height 362
click at [694, 577] on div "[DATE]" at bounding box center [588, 578] width 233 height 17
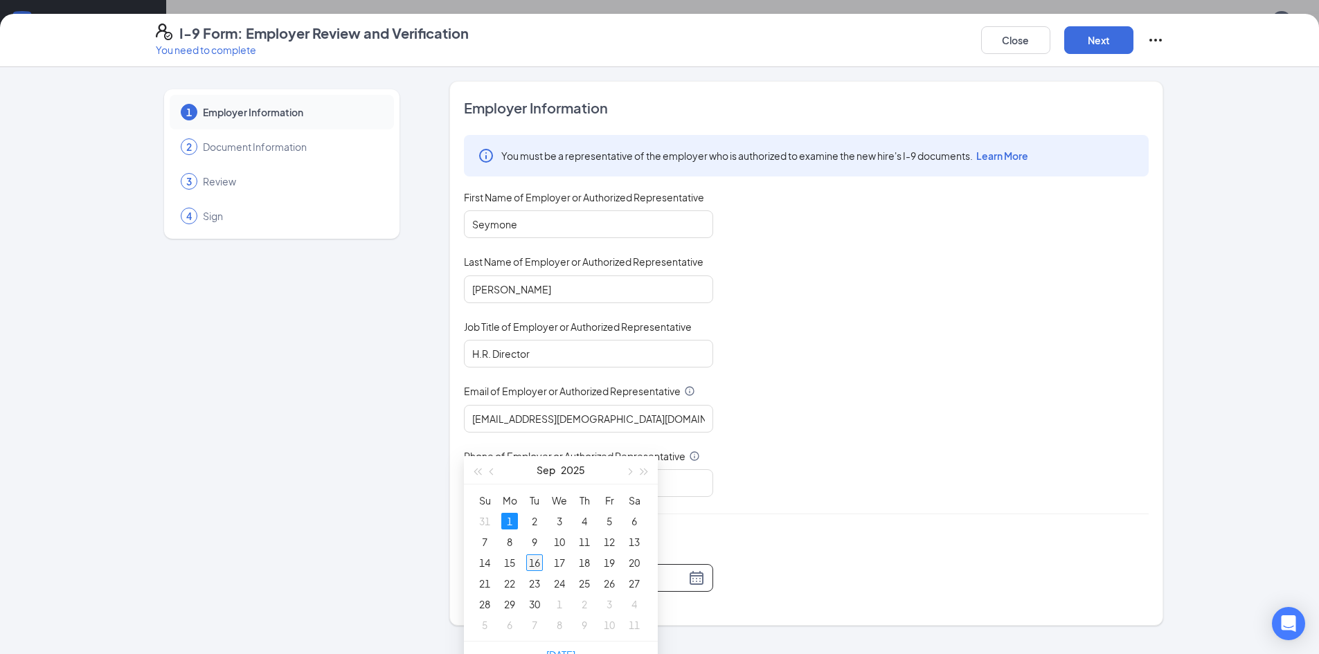
type input "[DATE]"
click at [539, 562] on div "16" at bounding box center [534, 562] width 17 height 17
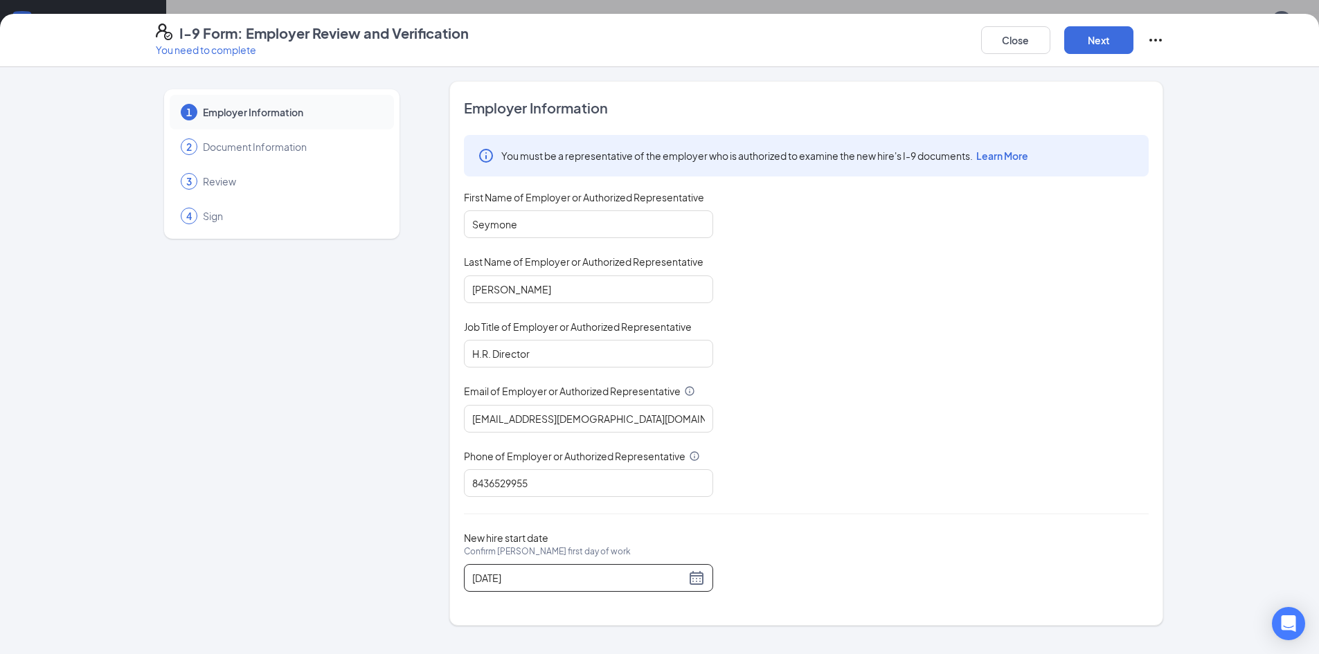
click at [779, 530] on div "Employer Information You must be a representative of the employer who is author…" at bounding box center [806, 353] width 685 height 510
click at [808, 485] on div "You must be a representative of the employer who is authorized to examine the n…" at bounding box center [806, 316] width 685 height 362
click at [1074, 30] on button "Next" at bounding box center [1098, 40] width 69 height 28
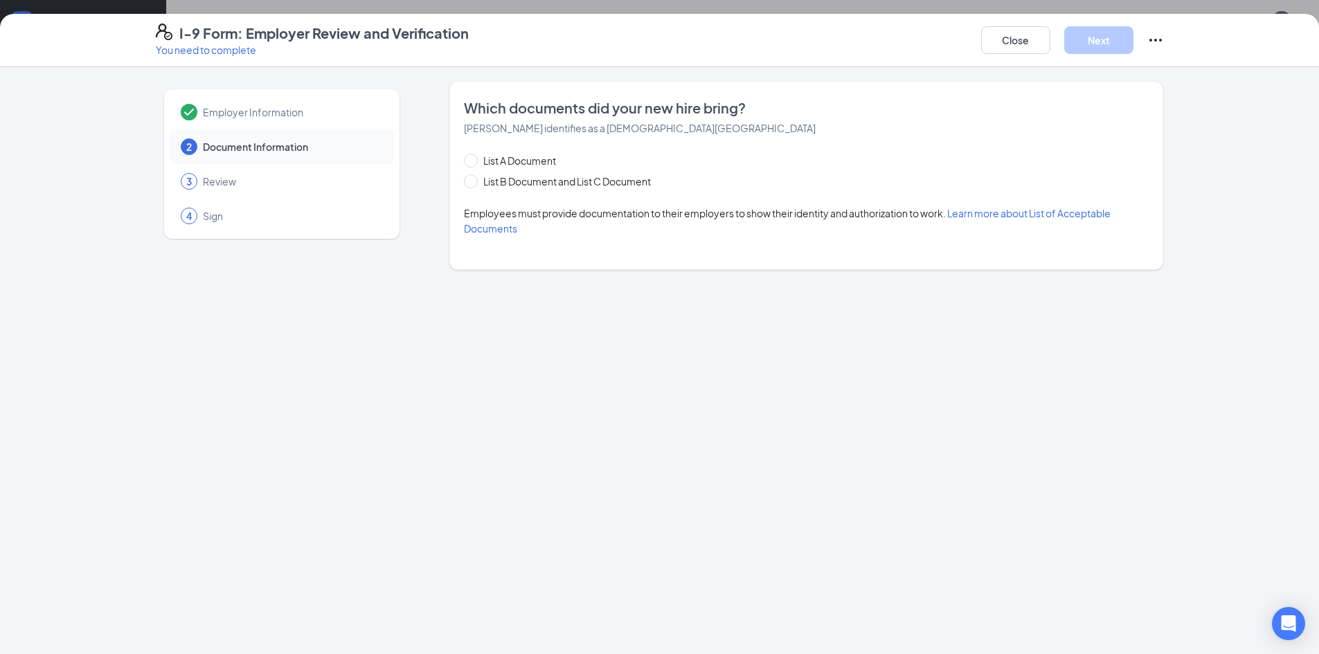
click at [467, 190] on div "List A Document List B Document and List C Document Employees must provide docu…" at bounding box center [806, 194] width 685 height 83
click at [479, 184] on span "List B Document and List C Document" at bounding box center [567, 181] width 179 height 15
click at [473, 184] on input "List B Document and List C Document" at bounding box center [469, 179] width 10 height 10
radio input "true"
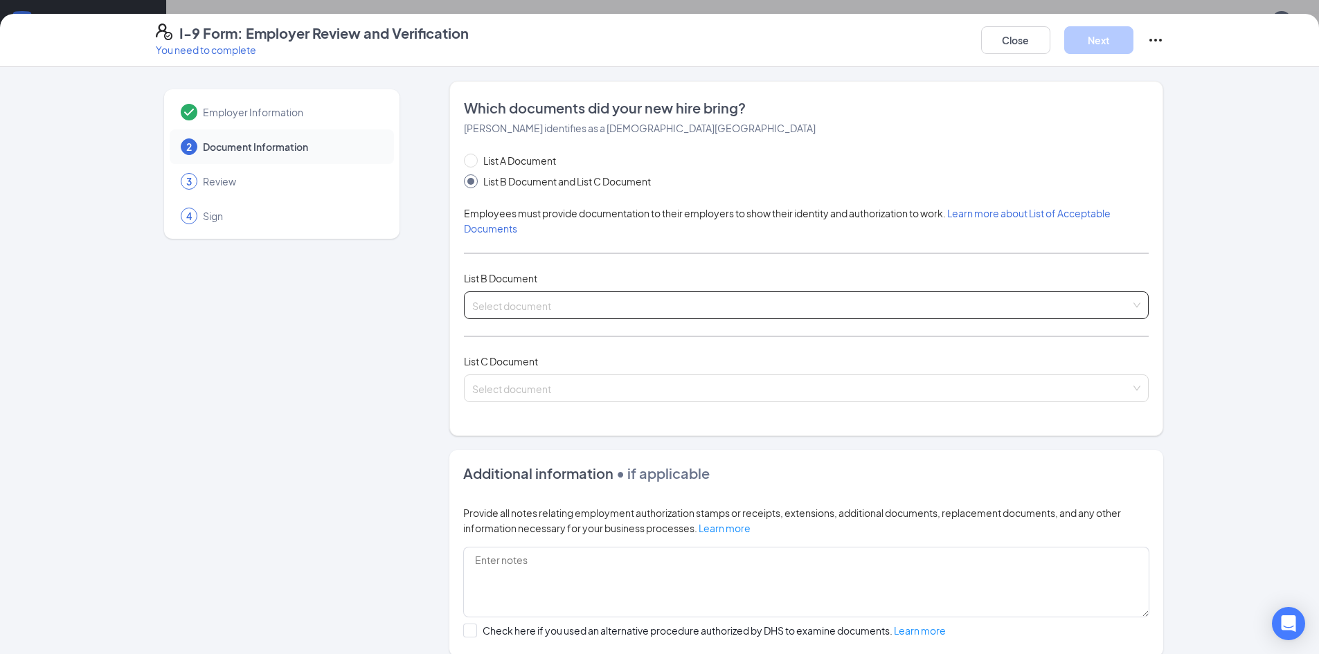
click at [558, 311] on input "search" at bounding box center [801, 302] width 658 height 21
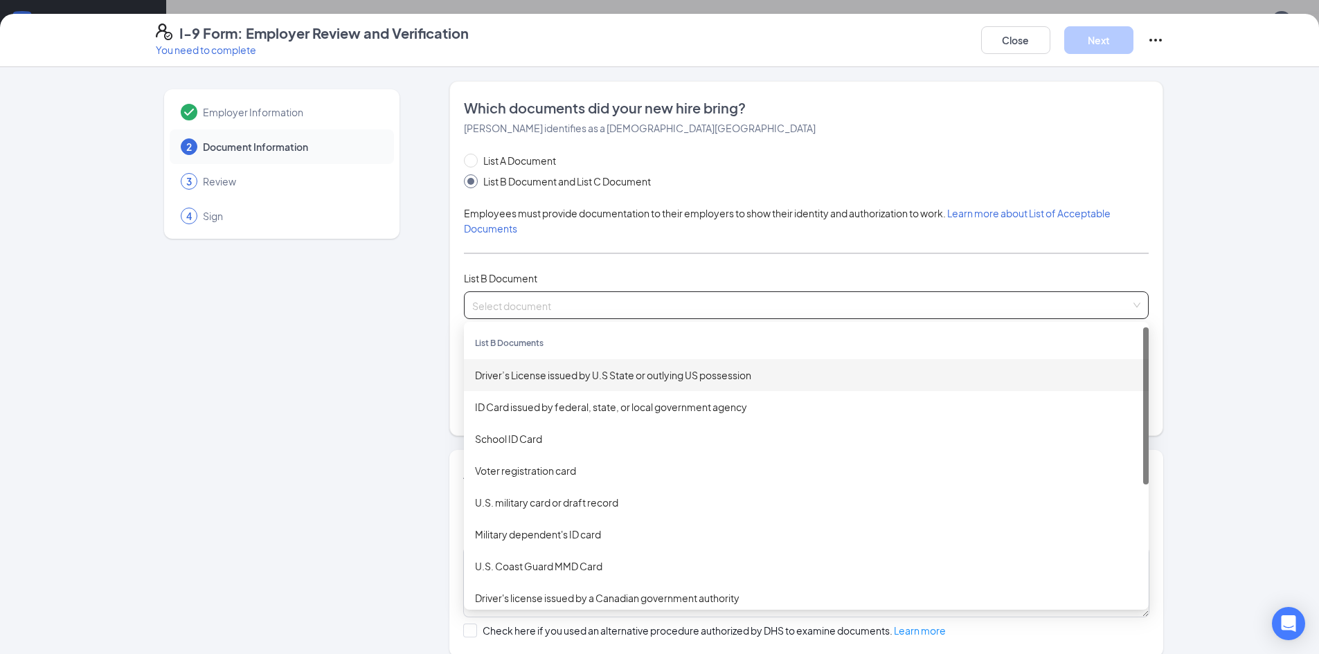
click at [567, 386] on div "Driver’s License issued by U.S State or outlying US possession" at bounding box center [806, 375] width 685 height 32
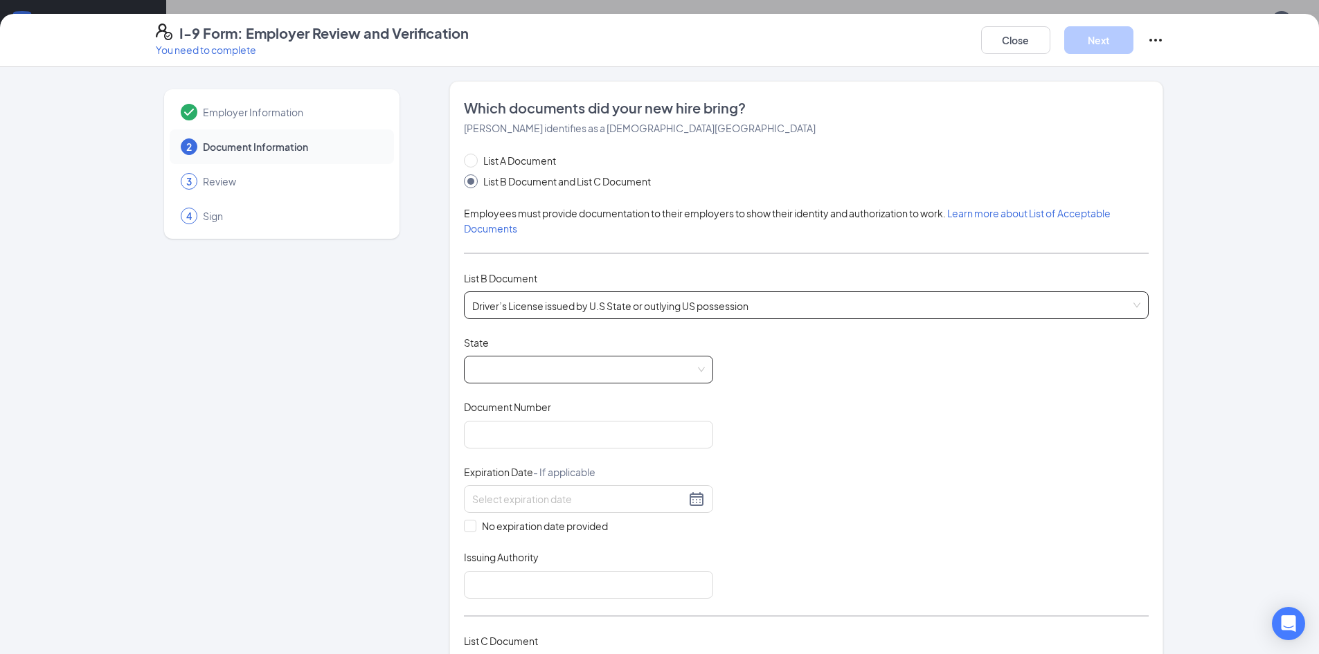
click at [539, 370] on span at bounding box center [588, 369] width 233 height 26
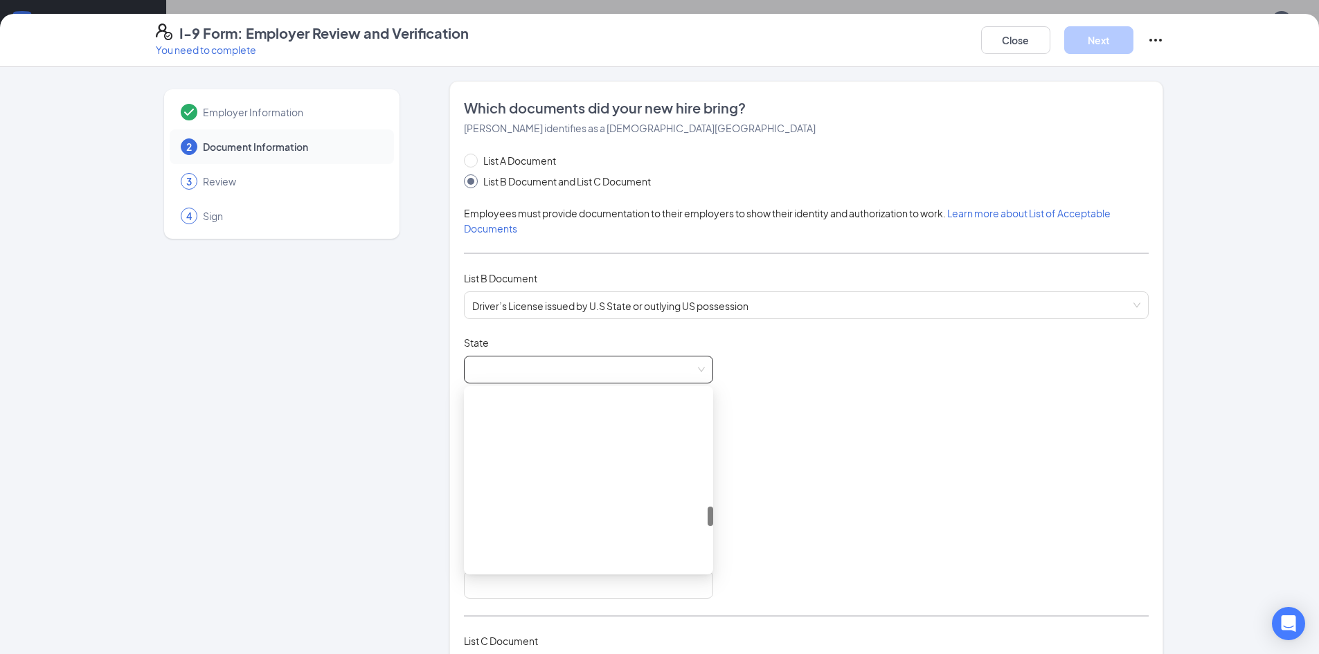
scroll to position [1038, 0]
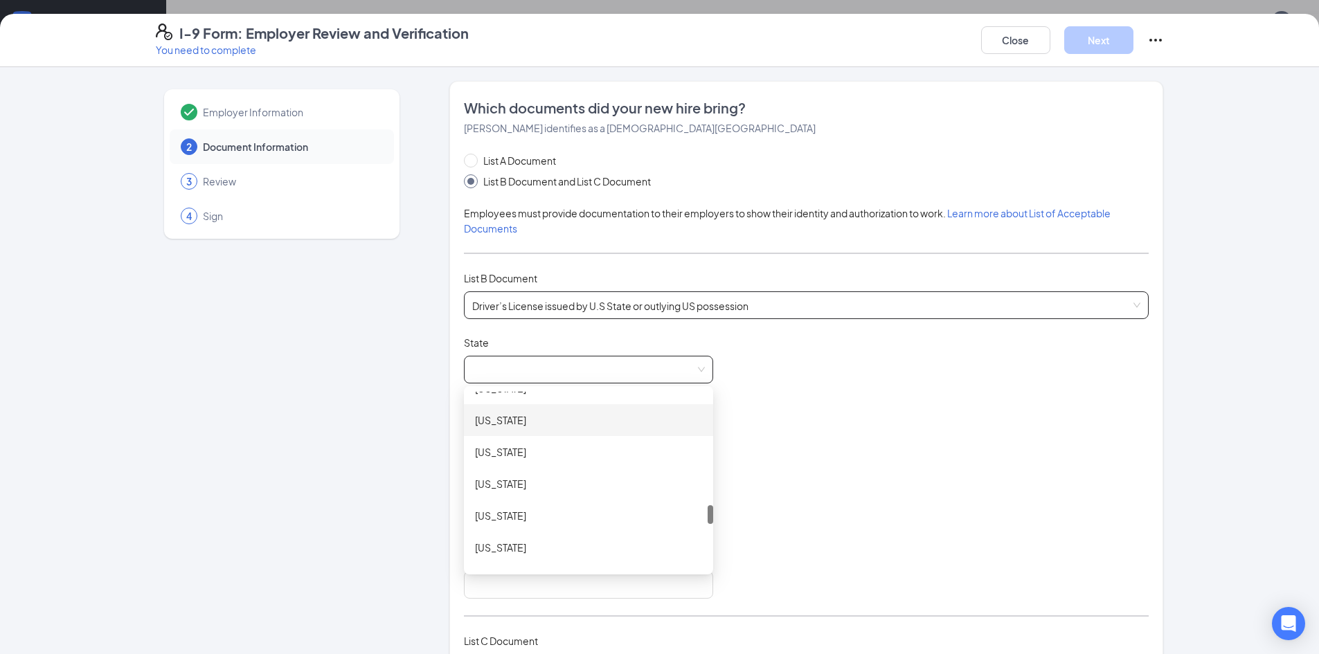
click at [605, 311] on span "Driver’s License issued by U.S State or outlying US possession" at bounding box center [806, 305] width 668 height 26
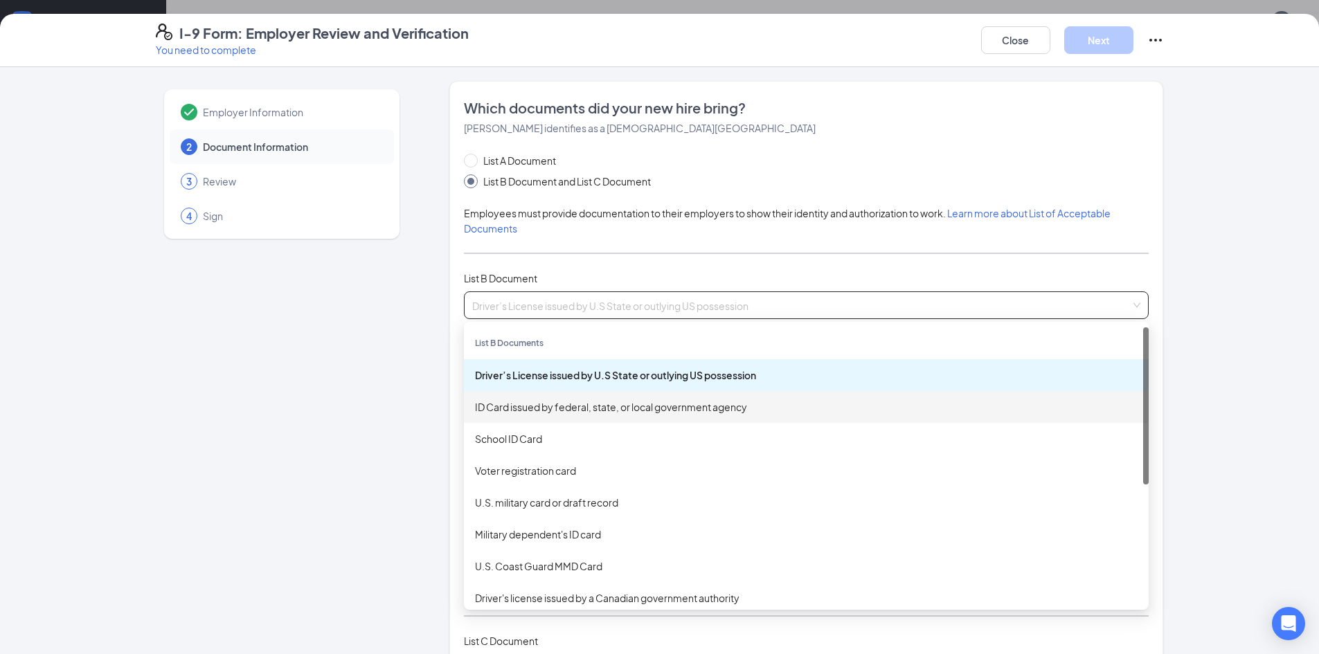
click at [589, 408] on div "ID Card issued by federal, state, or local government agency" at bounding box center [806, 406] width 662 height 15
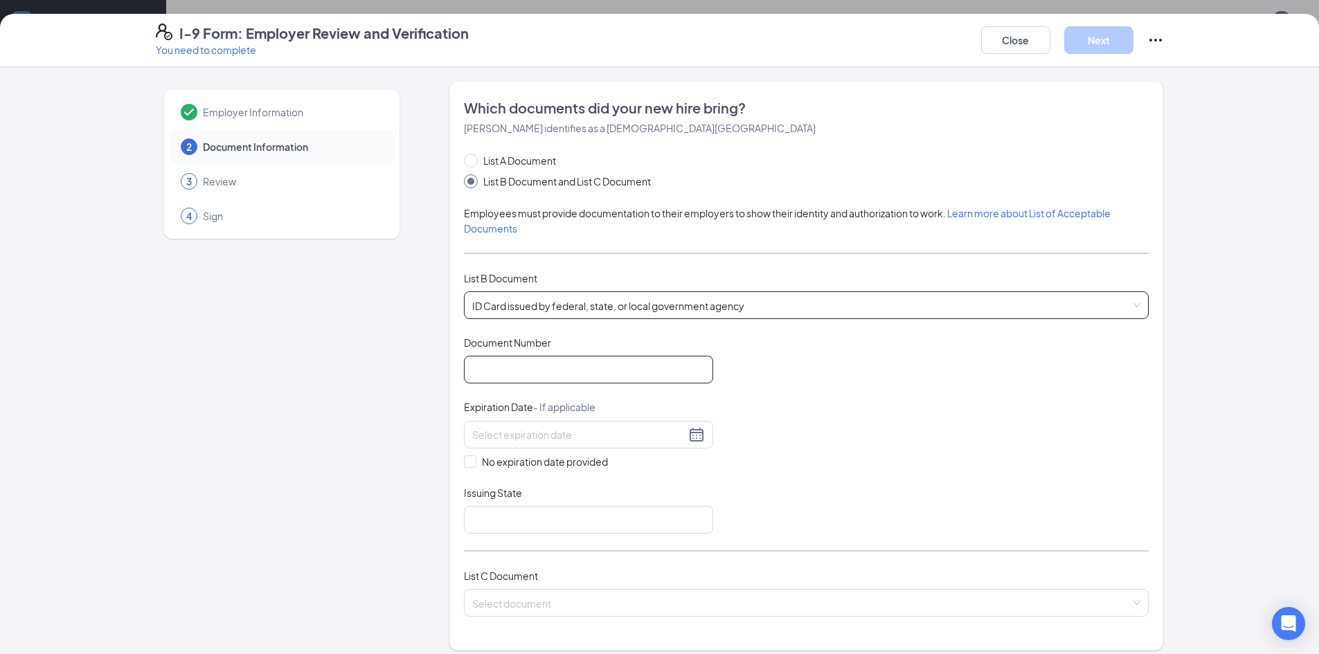
click at [545, 386] on div "Document Title ID Card issued by federal, state, or local government agency Doc…" at bounding box center [806, 435] width 685 height 198
click at [538, 368] on input "Document Number" at bounding box center [588, 370] width 249 height 28
type input "107774056"
click at [552, 435] on input at bounding box center [578, 434] width 213 height 15
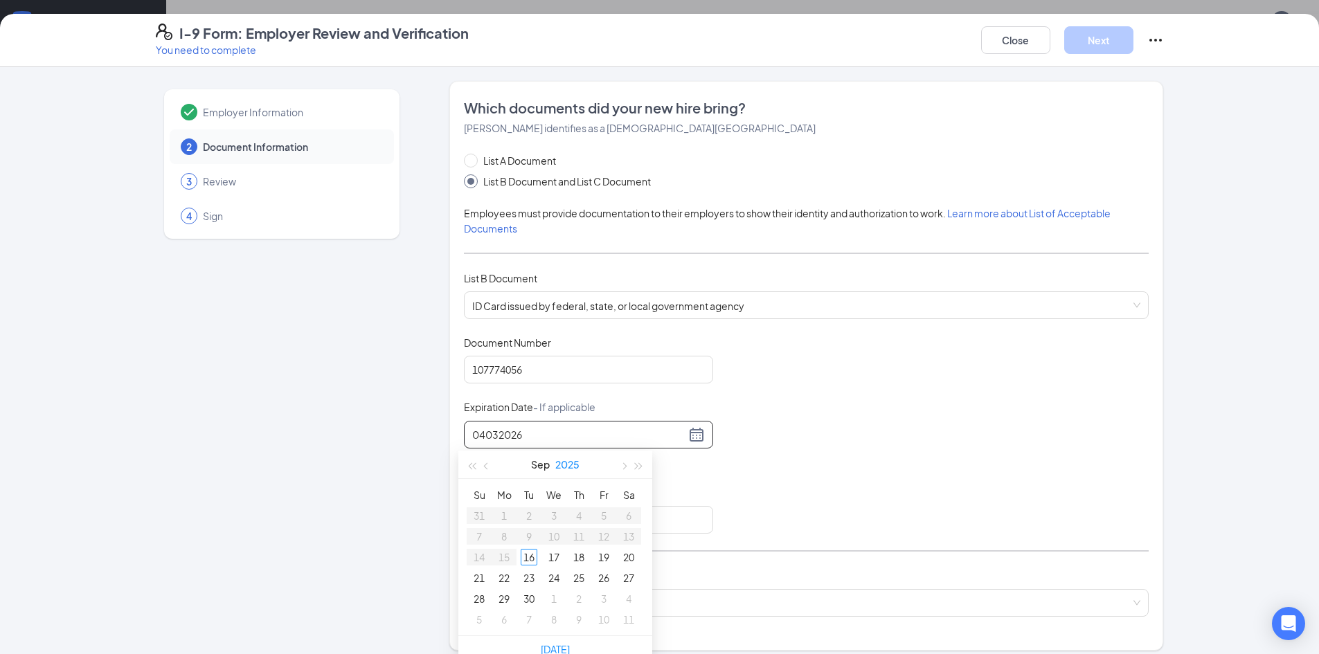
click at [570, 467] on button "2025" at bounding box center [567, 465] width 24 height 28
click at [561, 595] on div "2026" at bounding box center [555, 593] width 42 height 17
click at [487, 470] on button "button" at bounding box center [486, 465] width 15 height 28
click at [487, 471] on button "button" at bounding box center [486, 465] width 15 height 28
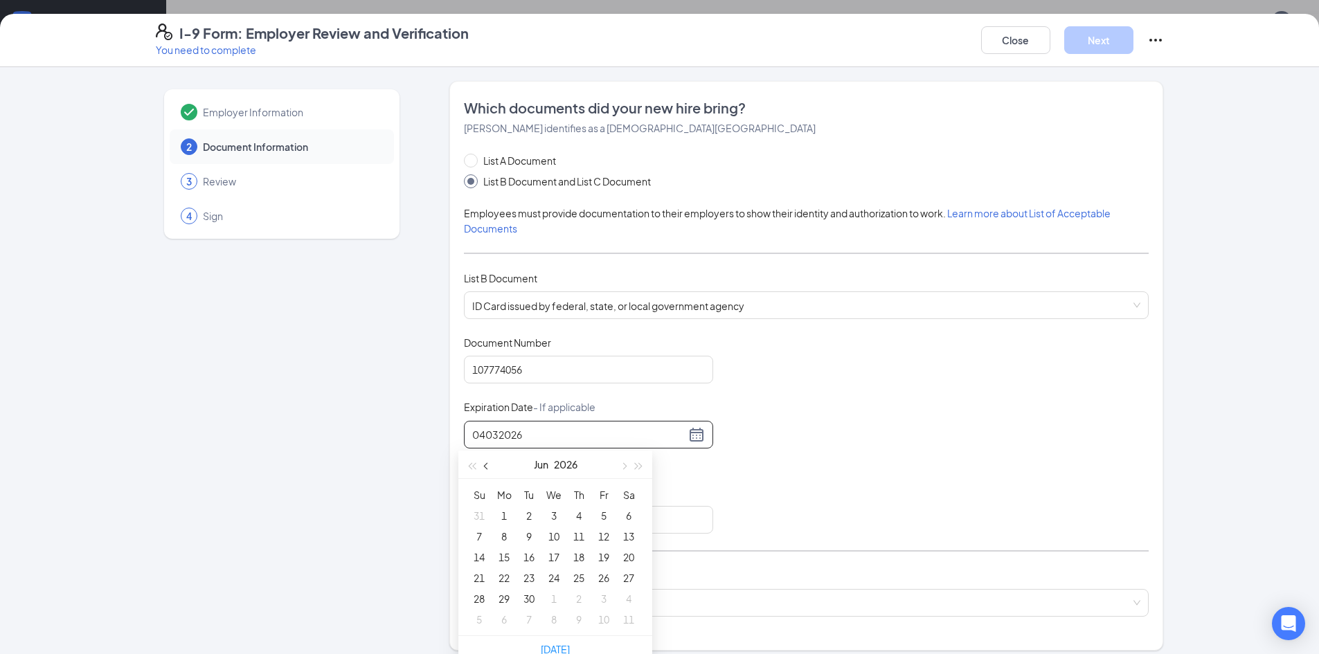
click at [487, 471] on button "button" at bounding box center [486, 465] width 15 height 28
click at [599, 514] on div "3" at bounding box center [603, 515] width 17 height 17
type input "[DATE]"
click at [749, 478] on div "Document Title ID Card issued by federal, state, or local government agency Doc…" at bounding box center [806, 435] width 685 height 198
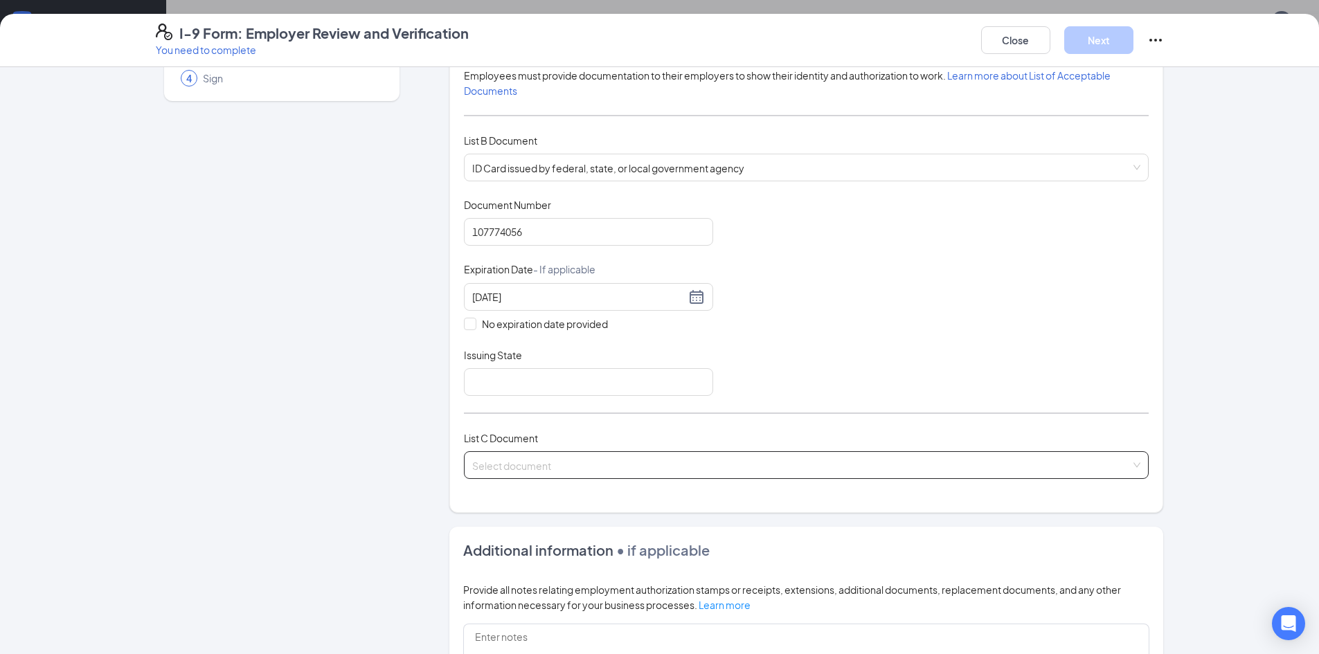
scroll to position [138, 0]
click at [534, 379] on input "Issuing State" at bounding box center [588, 382] width 249 height 28
type input "SCDMV"
click at [673, 476] on div "List C Document Select document" at bounding box center [806, 462] width 685 height 65
click at [660, 467] on input "search" at bounding box center [801, 461] width 658 height 21
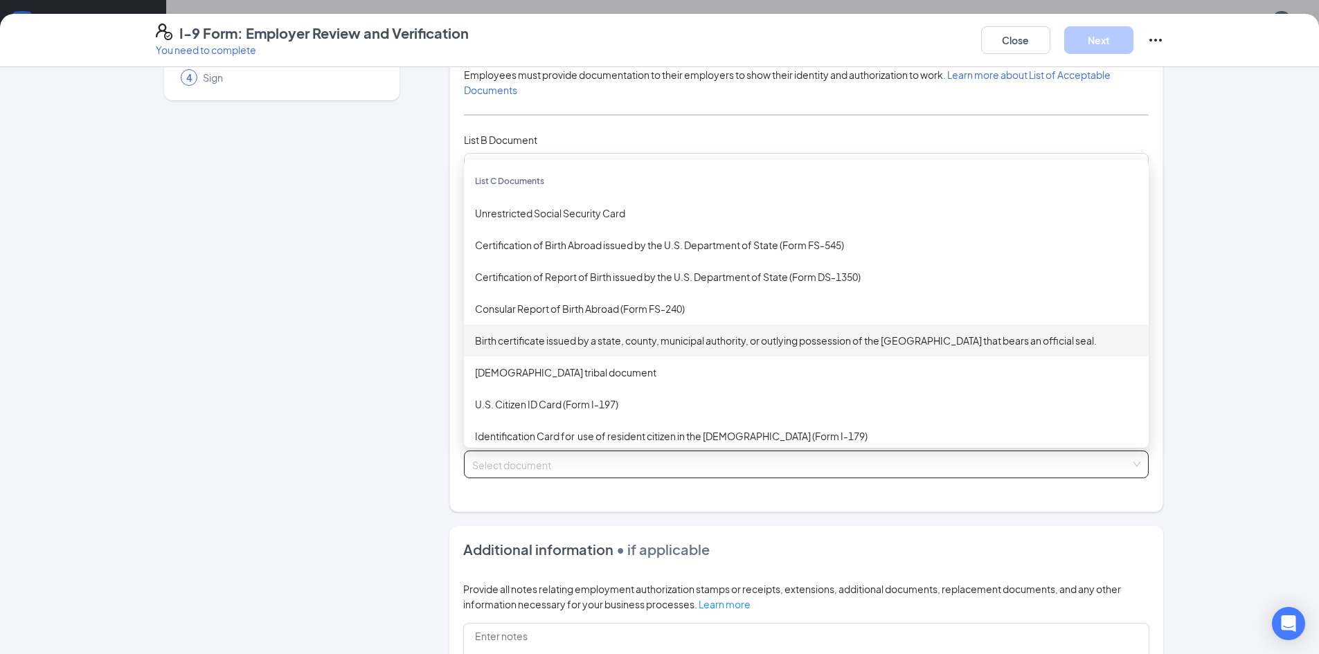
click at [655, 343] on div "Birth certificate issued by a state, county, municipal authority, or outlying p…" at bounding box center [806, 340] width 662 height 15
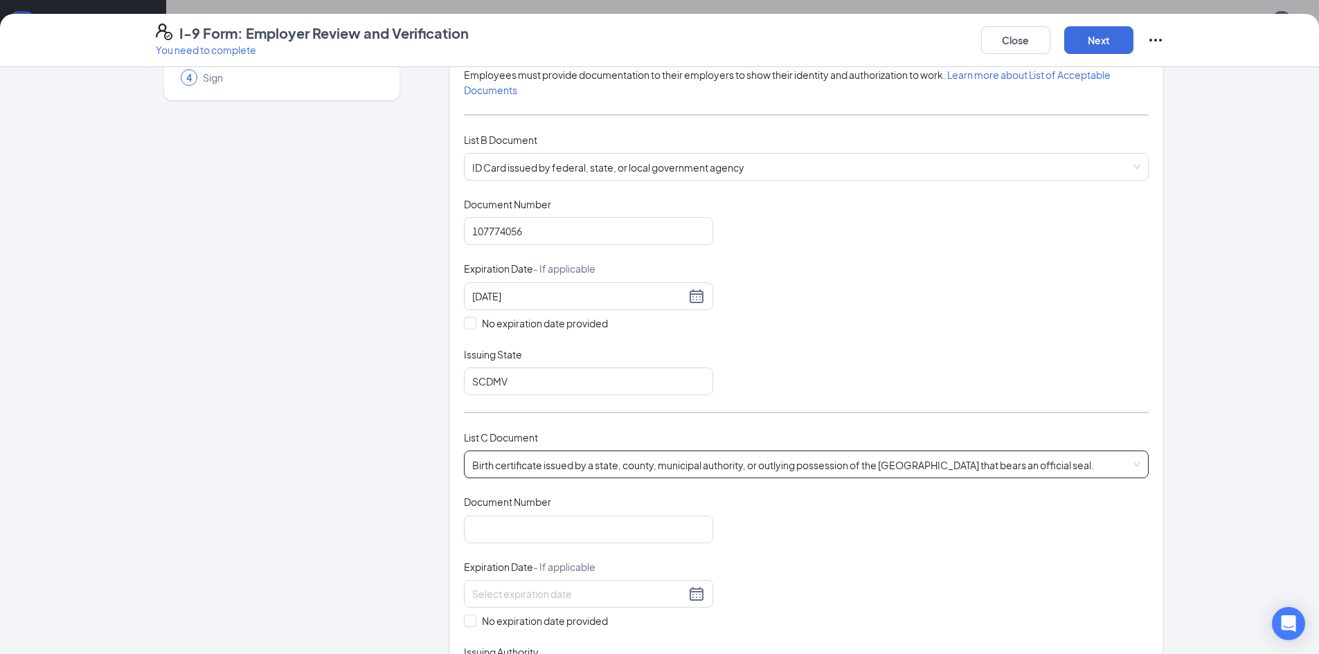
drag, startPoint x: 853, startPoint y: 534, endPoint x: 779, endPoint y: 537, distance: 74.8
click at [853, 534] on div "Document Title Birth certificate issued by a state, county, municipal authority…" at bounding box center [806, 594] width 685 height 198
drag, startPoint x: 482, startPoint y: 525, endPoint x: 630, endPoint y: 507, distance: 149.2
click at [482, 525] on input "Document Number" at bounding box center [588, 530] width 249 height 28
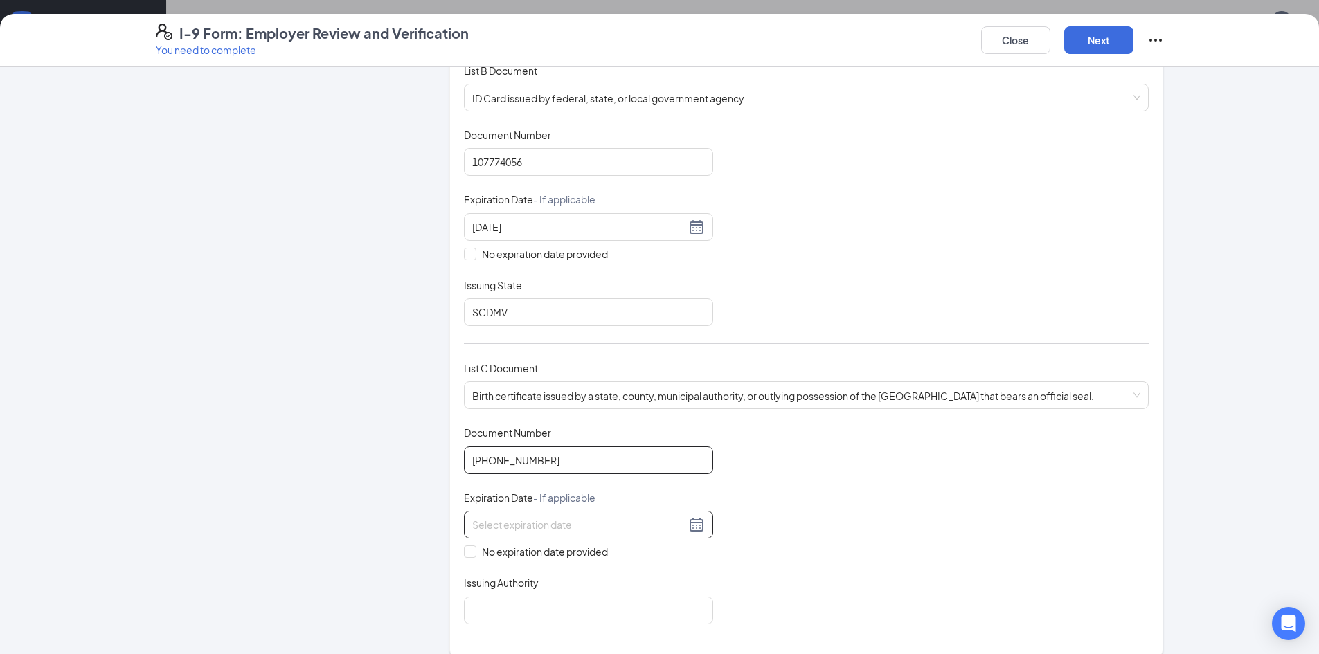
scroll to position [277, 0]
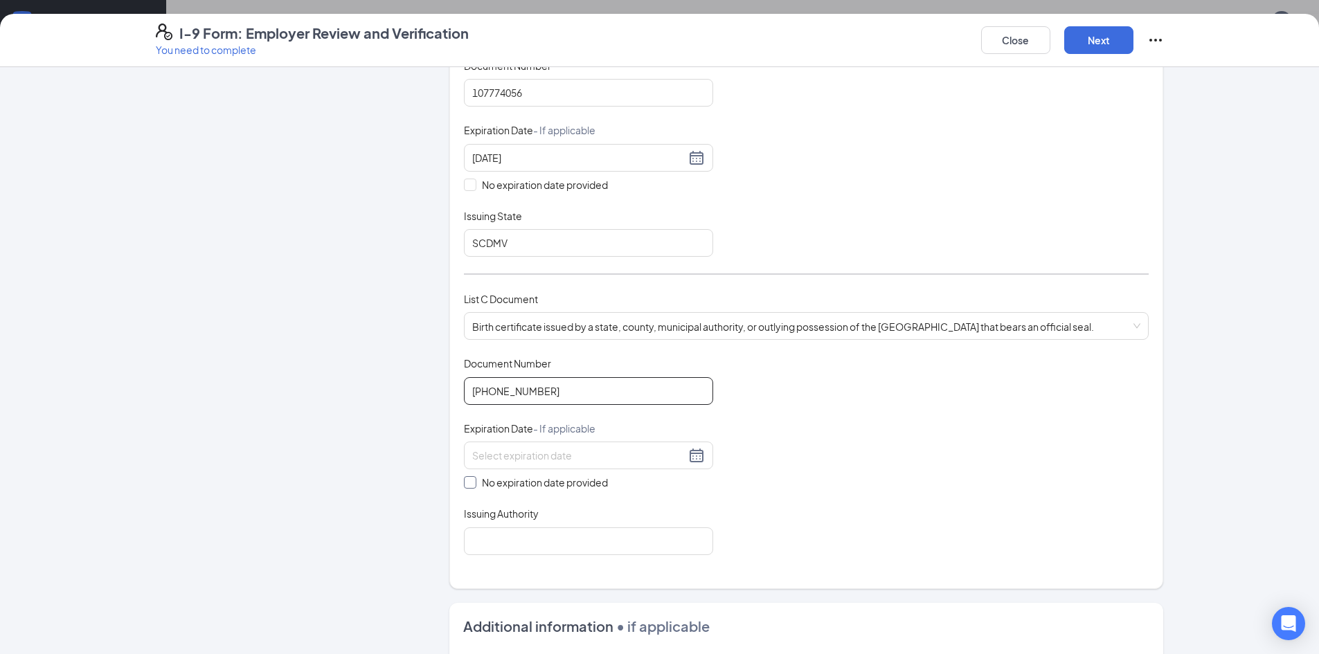
type input "[PHONE_NUMBER]"
click at [465, 482] on input "No expiration date provided" at bounding box center [469, 481] width 10 height 10
checkbox input "true"
click at [530, 565] on div "Which documents did your new hire bring? [PERSON_NAME] identifies as a [DEMOGRA…" at bounding box center [806, 197] width 685 height 752
click at [534, 550] on input "Issuing Authority" at bounding box center [588, 544] width 249 height 28
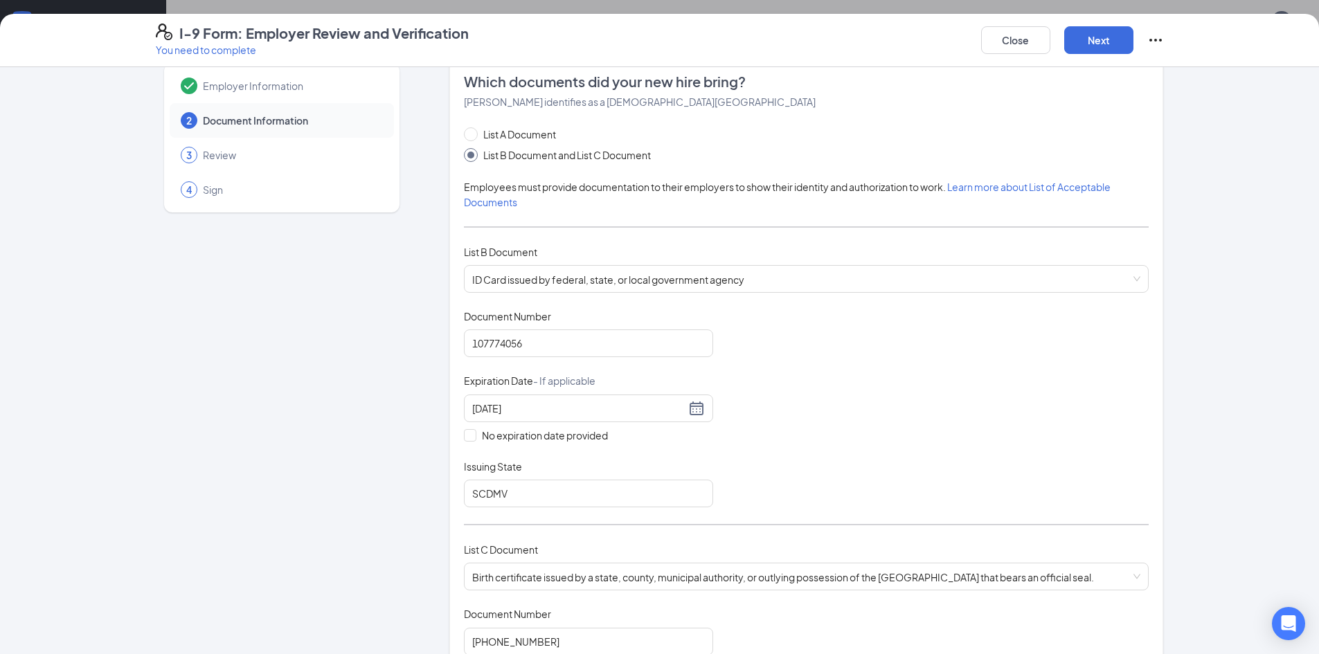
scroll to position [0, 0]
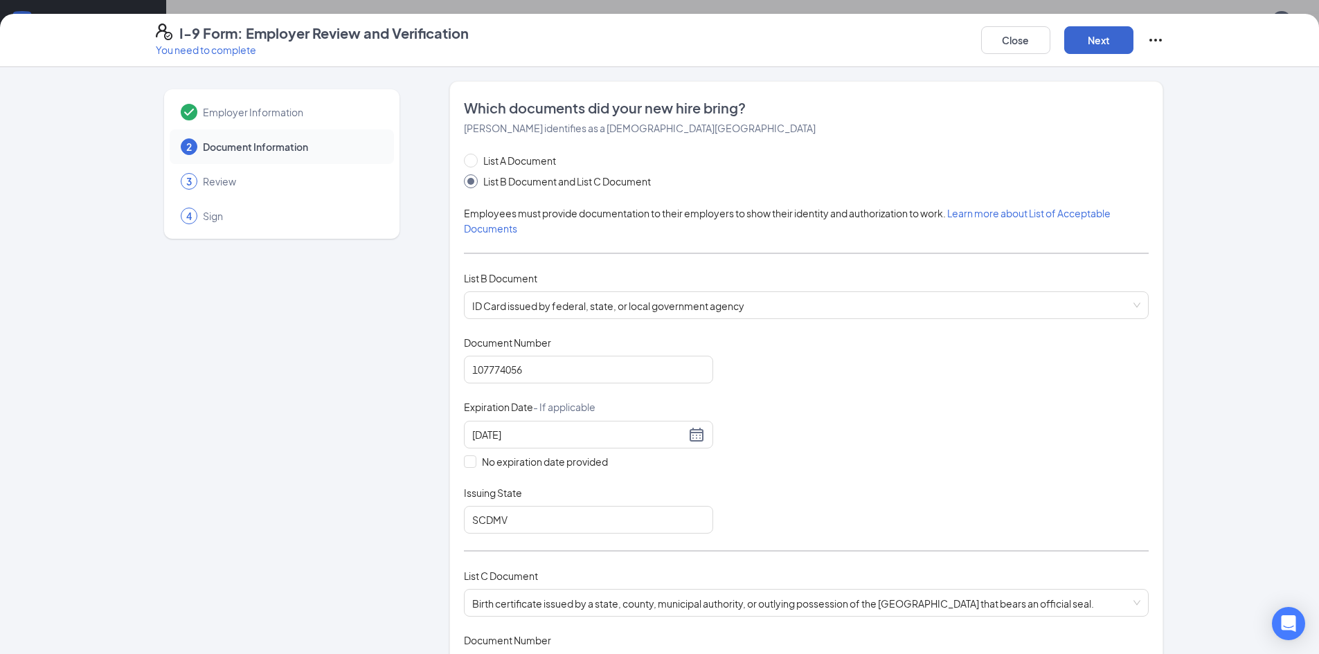
type input "[US_STATE]"
click at [1090, 50] on button "Next" at bounding box center [1098, 40] width 69 height 28
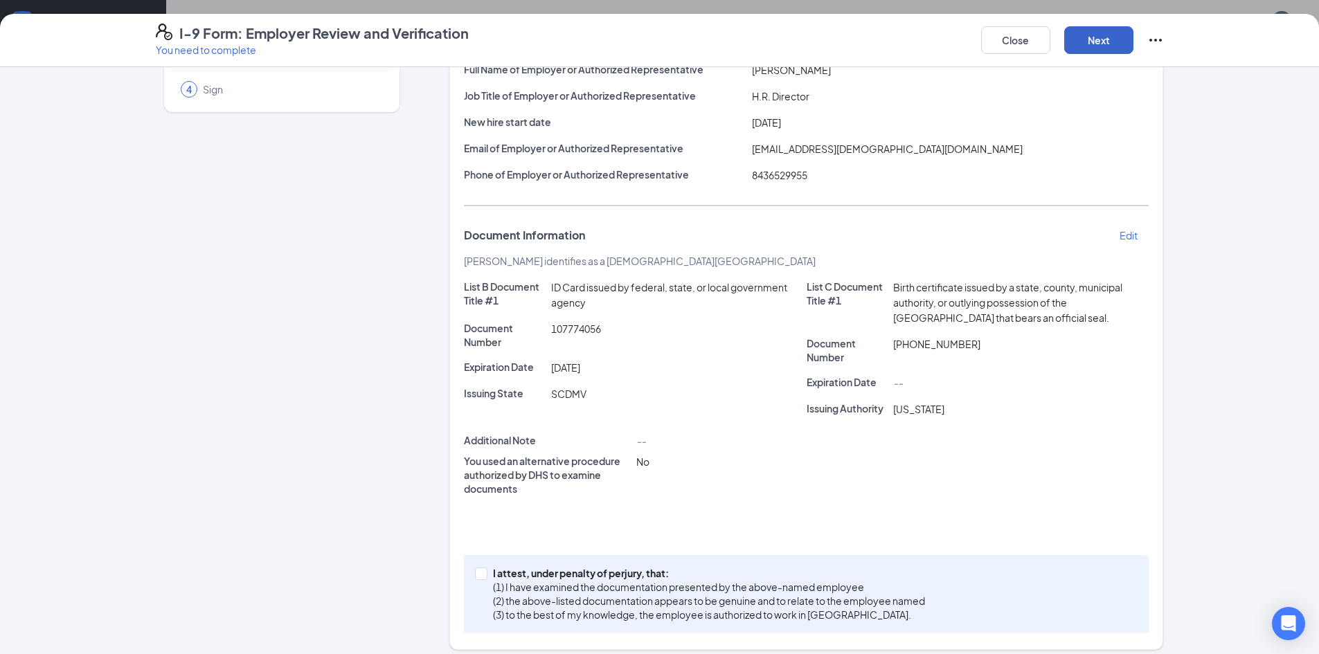
scroll to position [136, 0]
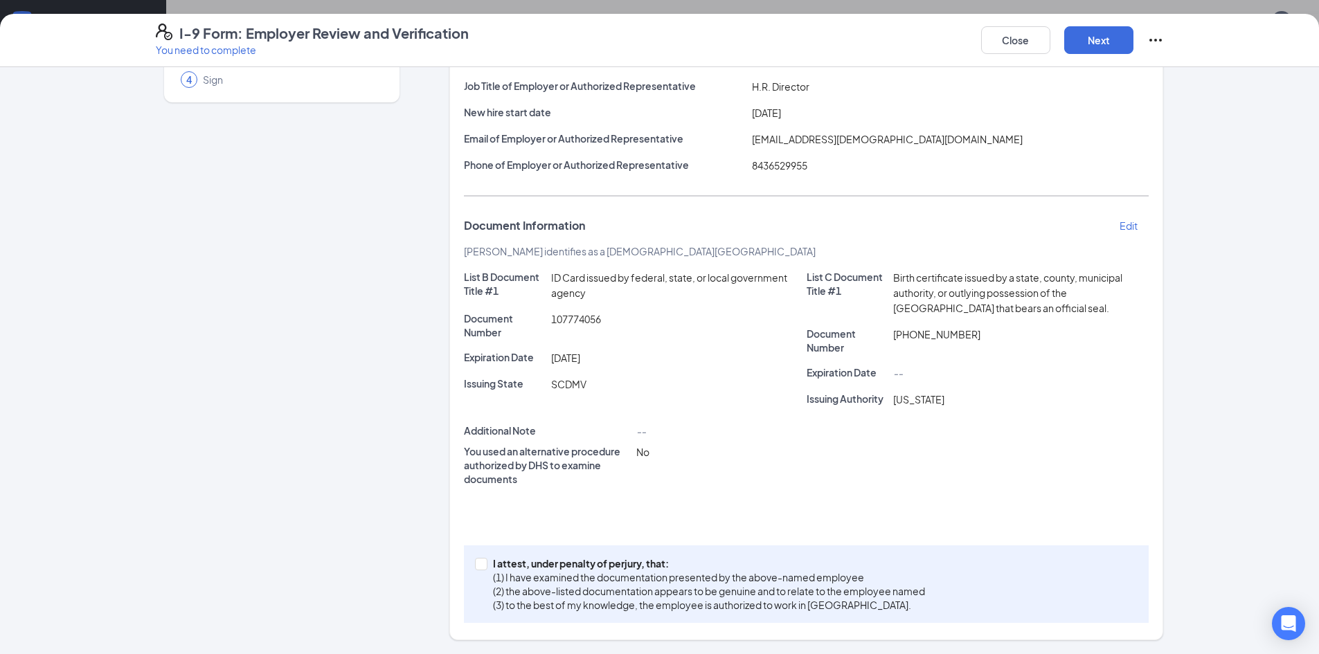
click at [479, 554] on div "I attest, under penalty of [PERSON_NAME], that: (1) I have examined the documen…" at bounding box center [806, 584] width 685 height 78
click at [478, 562] on input "I attest, under penalty of [PERSON_NAME], that: (1) I have examined the documen…" at bounding box center [480, 563] width 10 height 10
checkbox input "true"
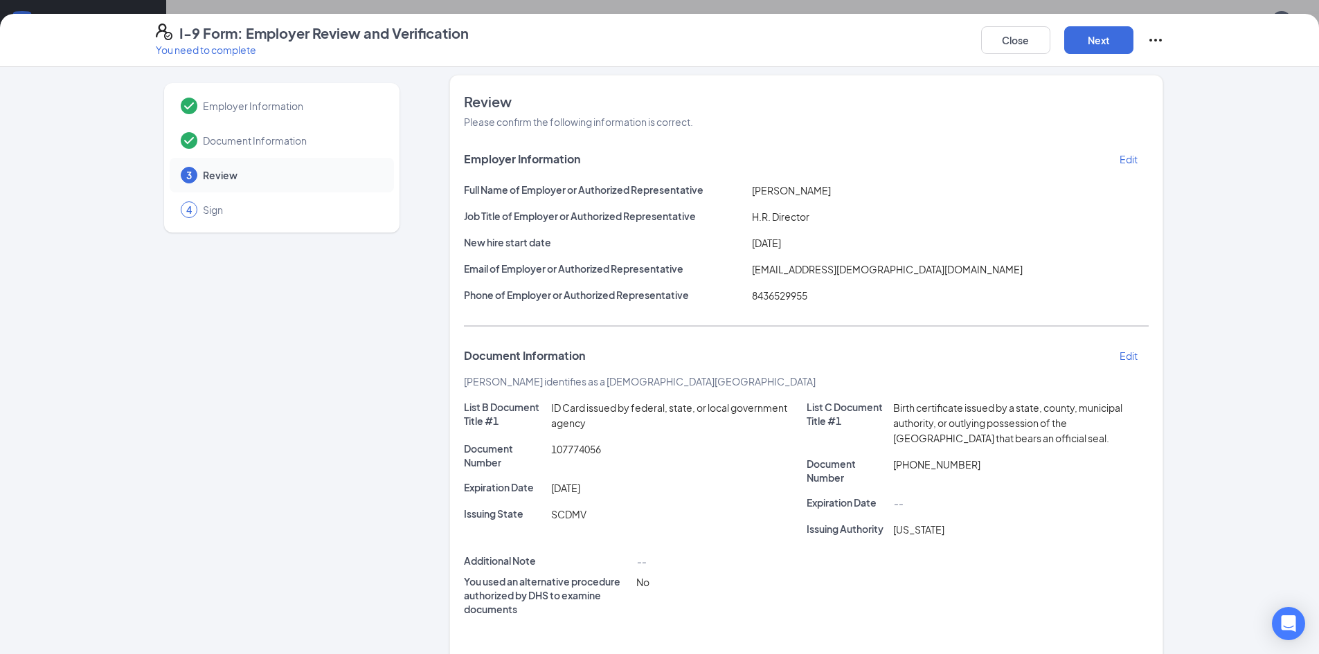
scroll to position [0, 0]
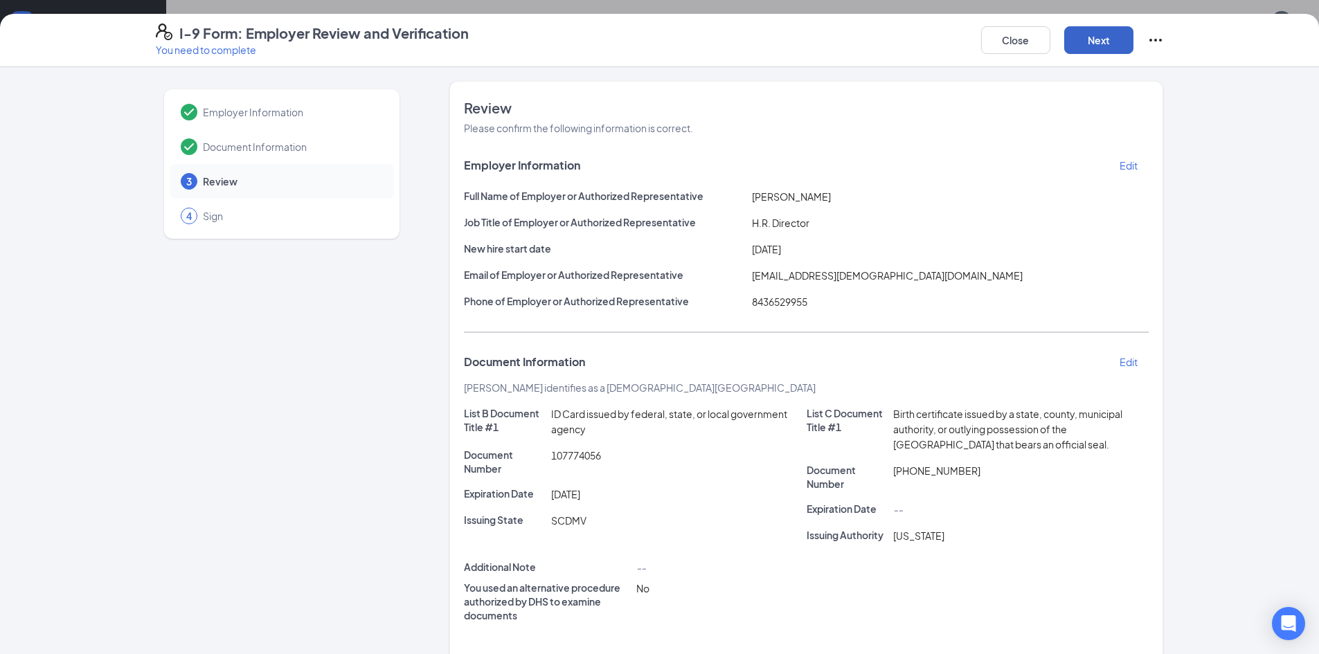
click at [1080, 36] on button "Next" at bounding box center [1098, 40] width 69 height 28
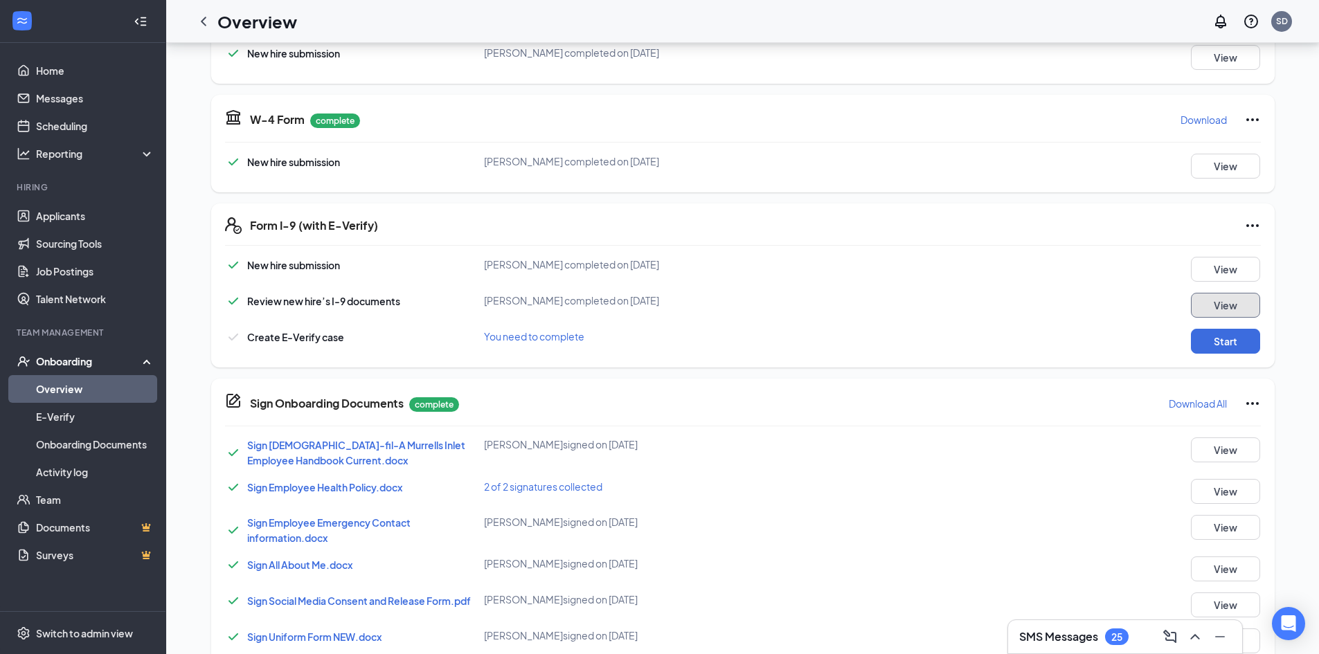
scroll to position [161, 0]
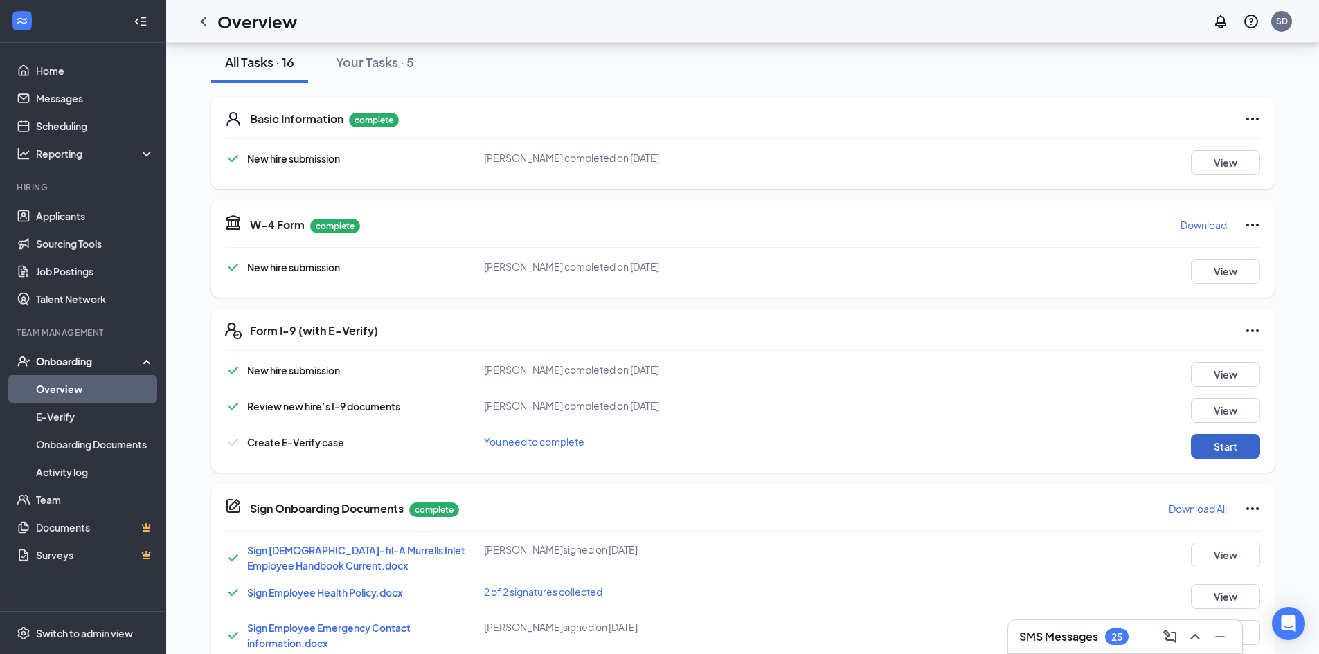
click at [1225, 449] on button "Start" at bounding box center [1225, 446] width 69 height 25
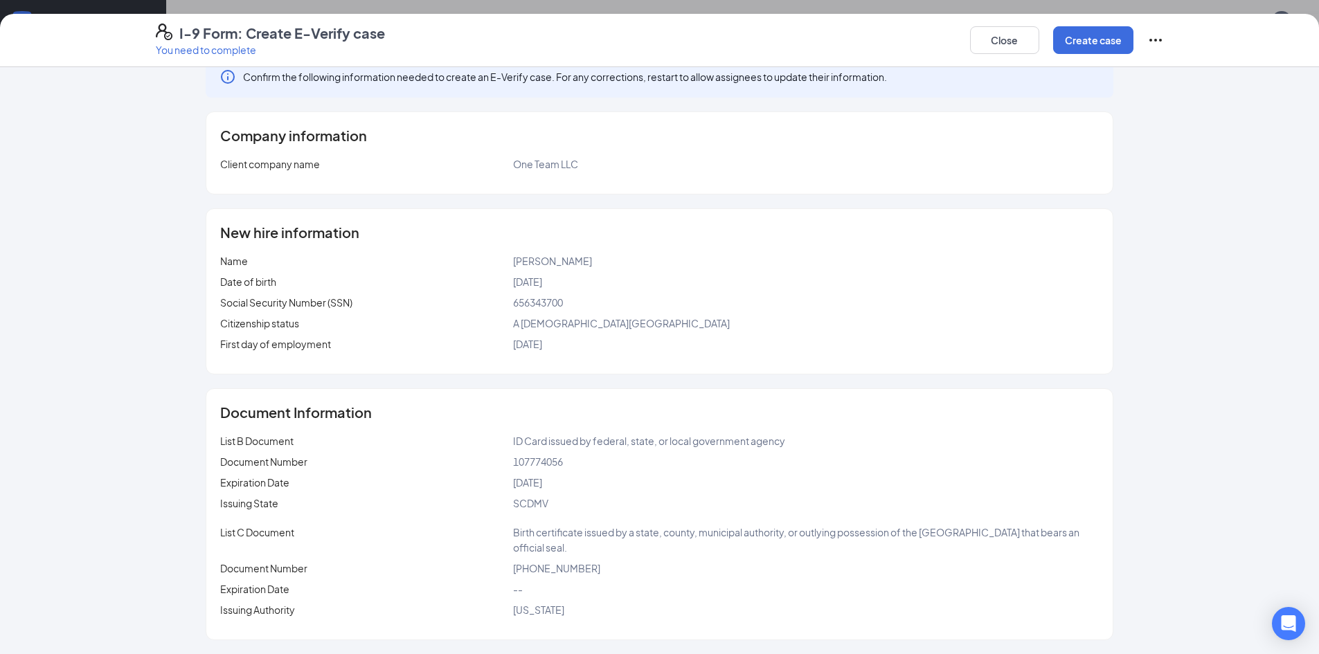
scroll to position [507, 0]
click at [1093, 43] on button "Create case" at bounding box center [1093, 40] width 80 height 28
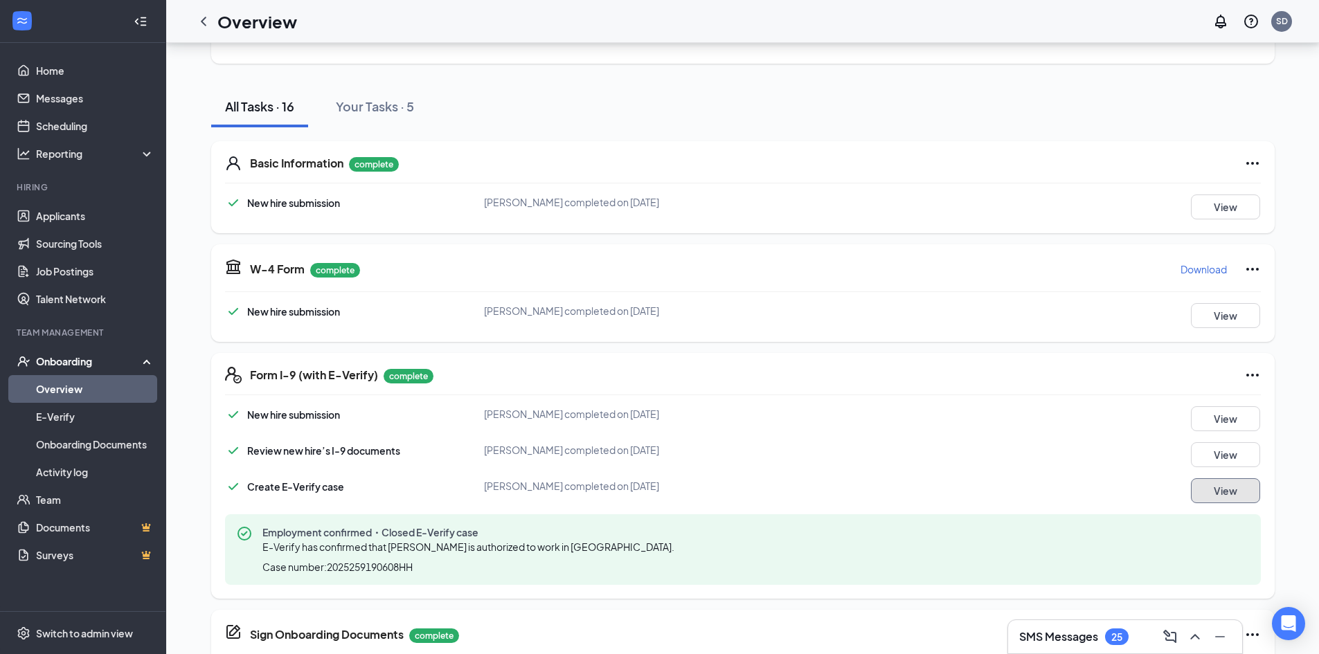
scroll to position [0, 0]
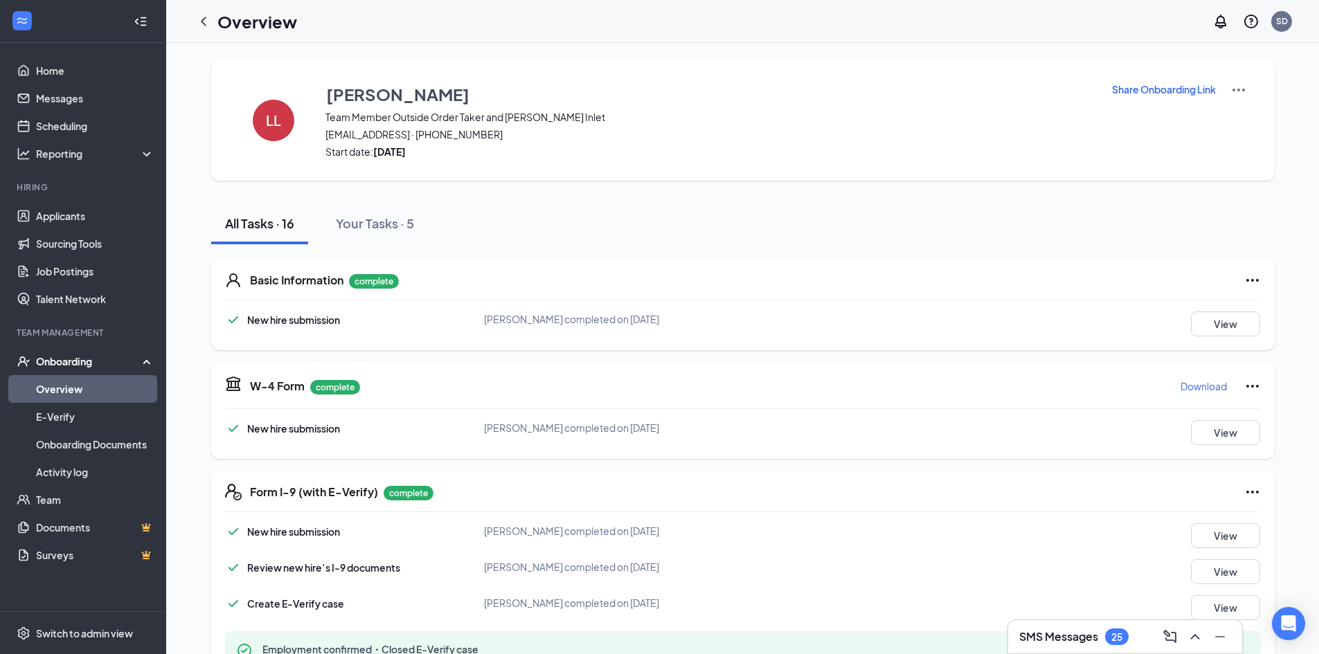
click at [201, 26] on icon "ChevronLeft" at bounding box center [203, 21] width 17 height 17
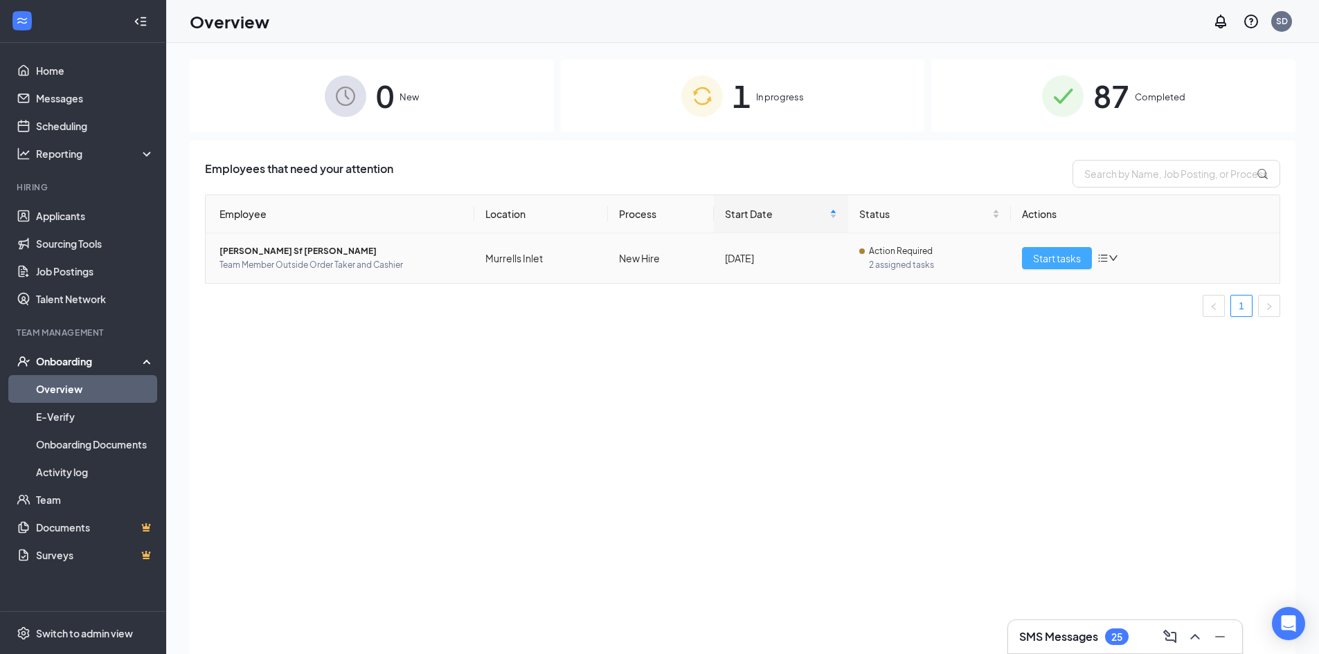
drag, startPoint x: 1060, startPoint y: 256, endPoint x: 889, endPoint y: 320, distance: 182.7
click at [1059, 256] on span "Start tasks" at bounding box center [1057, 258] width 48 height 15
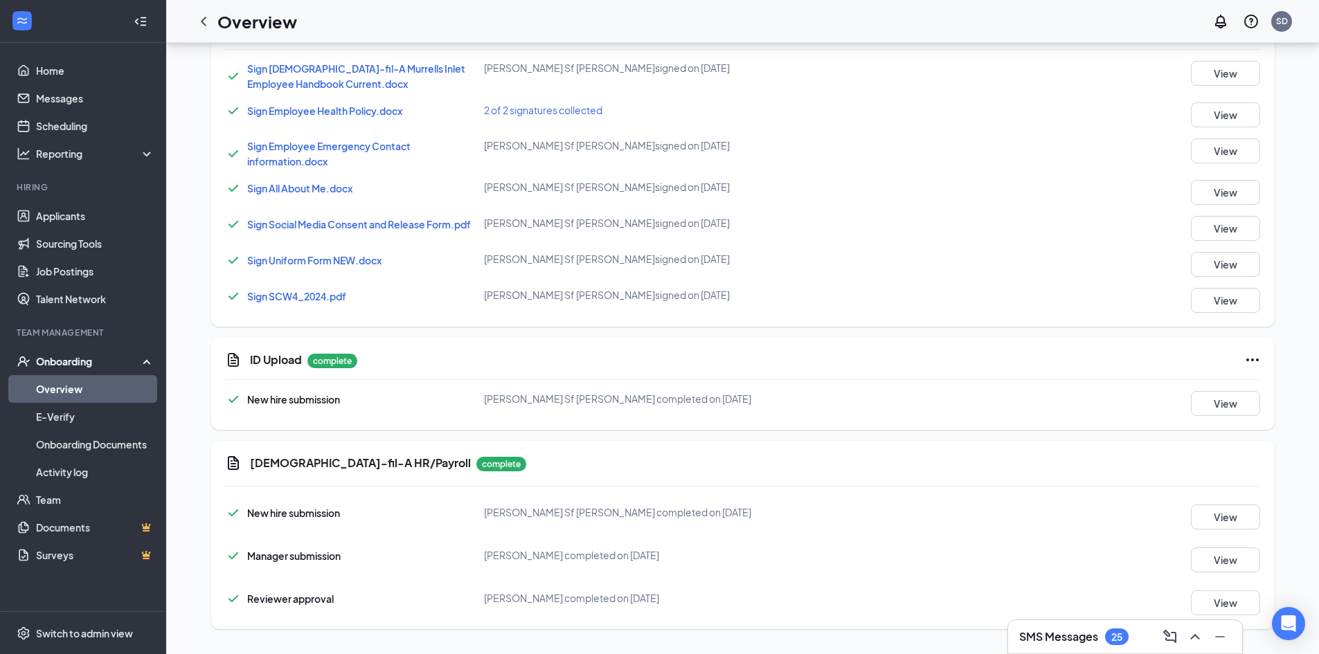
scroll to position [646, 0]
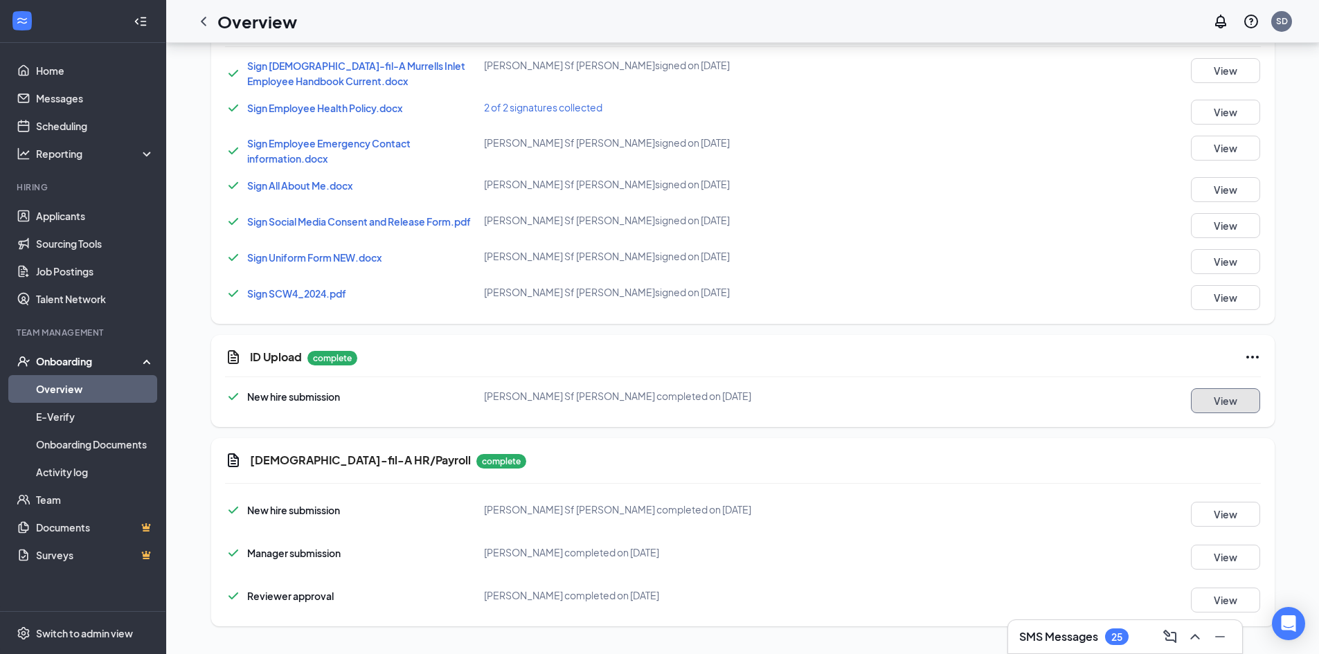
drag, startPoint x: 1231, startPoint y: 404, endPoint x: 1222, endPoint y: 406, distance: 8.6
click at [1222, 406] on button "View" at bounding box center [1225, 400] width 69 height 25
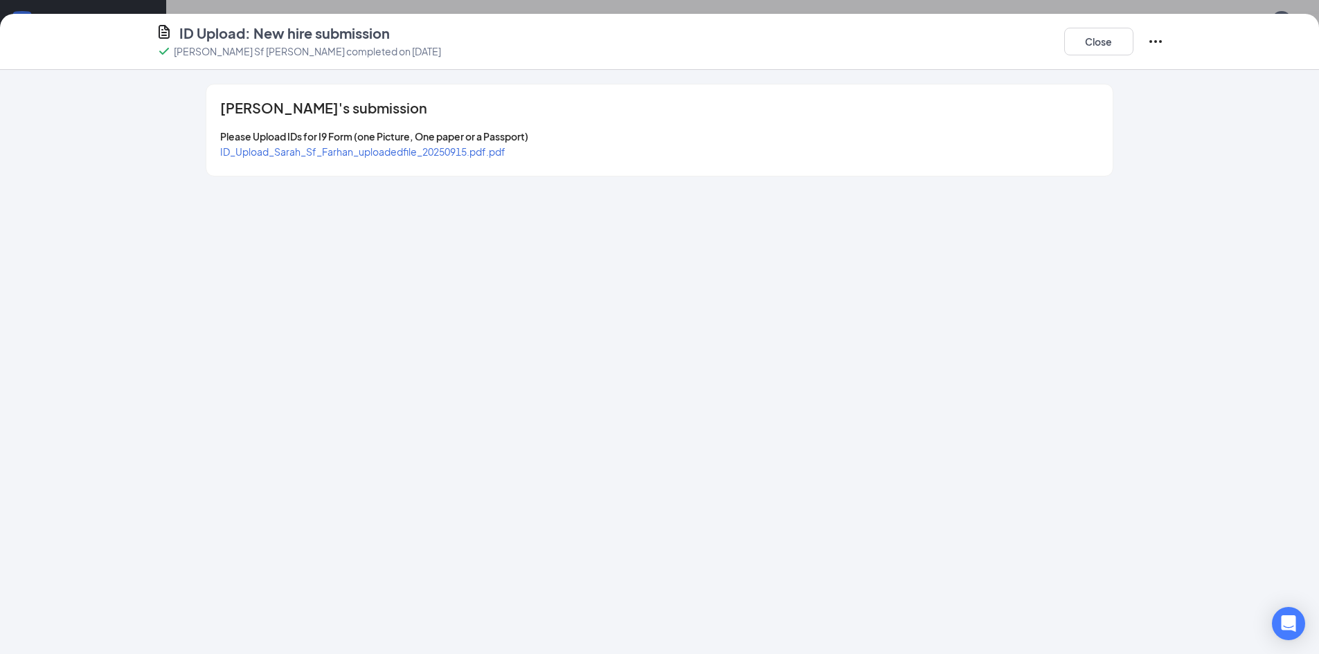
click at [399, 149] on span "ID_Upload_Sarah_Sf_Farhan_uploadedfile_20250915.pdf.pdf" at bounding box center [362, 151] width 285 height 12
click at [1104, 36] on button "Close" at bounding box center [1098, 42] width 69 height 28
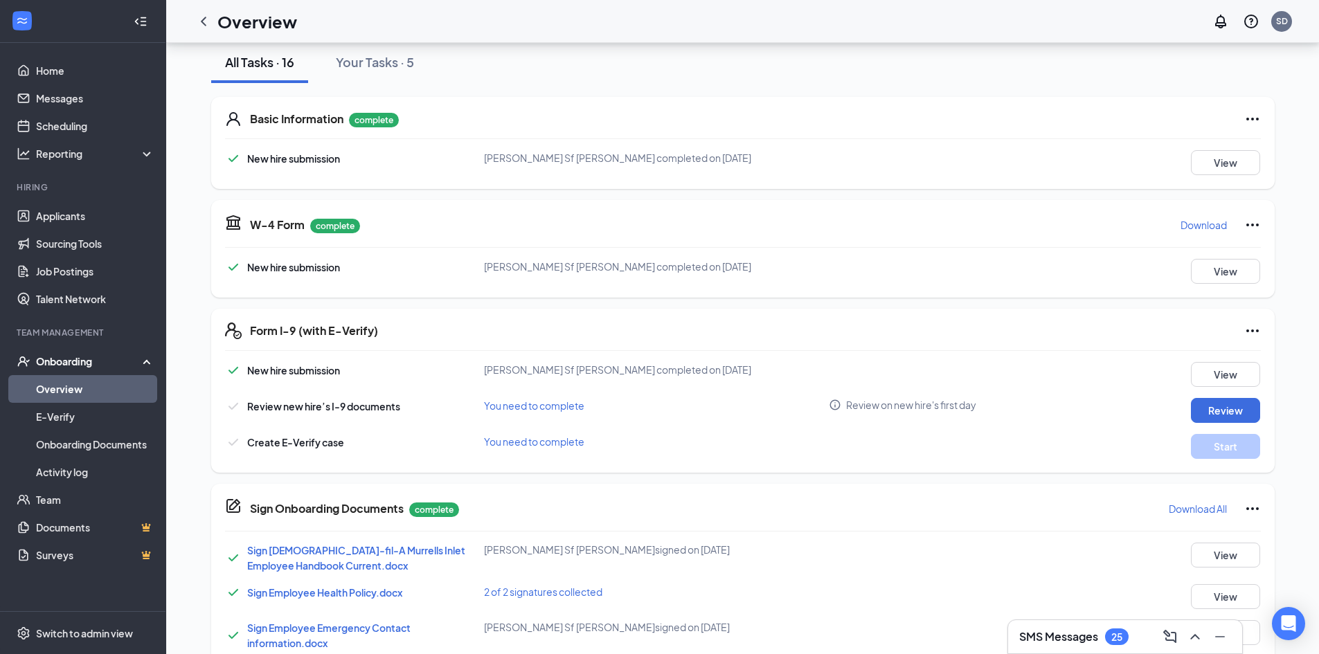
scroll to position [92, 0]
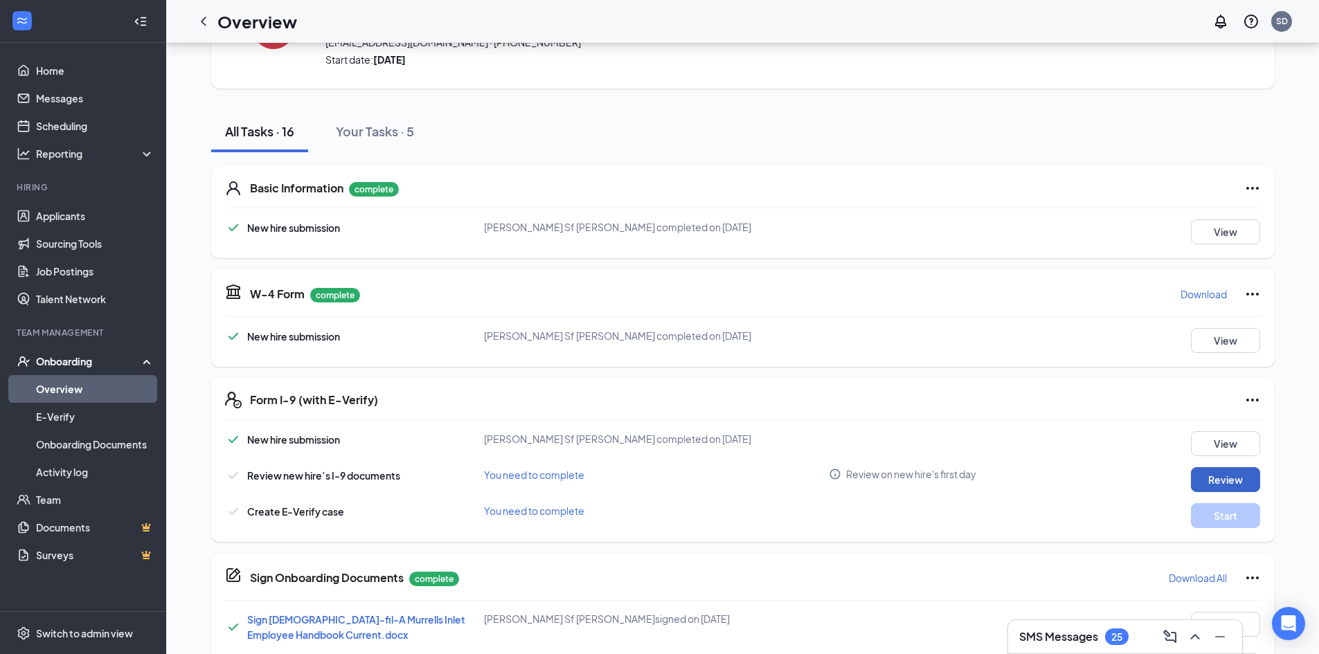
click at [1239, 480] on button "Review" at bounding box center [1225, 479] width 69 height 25
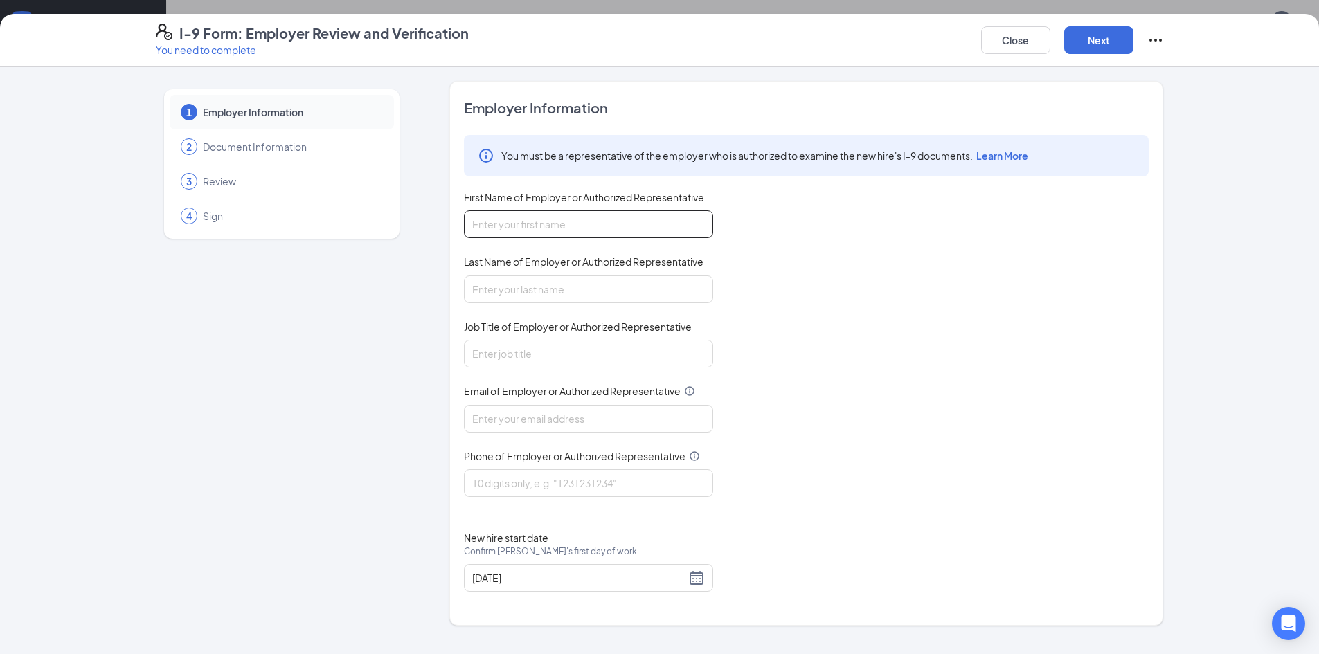
click at [545, 219] on input "First Name of Employer or Authorized Representative" at bounding box center [588, 224] width 249 height 28
type input "Seymone"
type input "[PERSON_NAME]"
type input "H.R. Director"
type input "[EMAIL_ADDRESS][DEMOGRAPHIC_DATA][DOMAIN_NAME]"
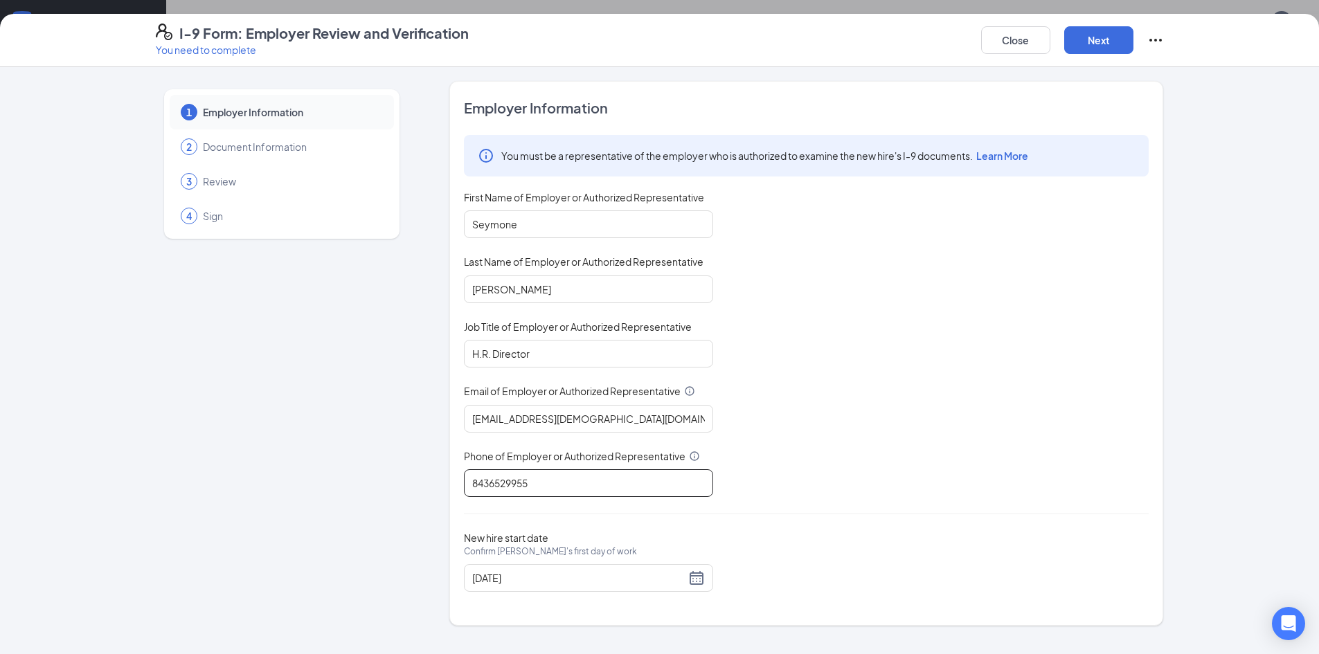
type input "8436529955"
click at [731, 550] on div "New hire start date Confirm [PERSON_NAME]'s first day of work [DATE]" at bounding box center [806, 562] width 685 height 60
click at [1079, 38] on button "Next" at bounding box center [1098, 40] width 69 height 28
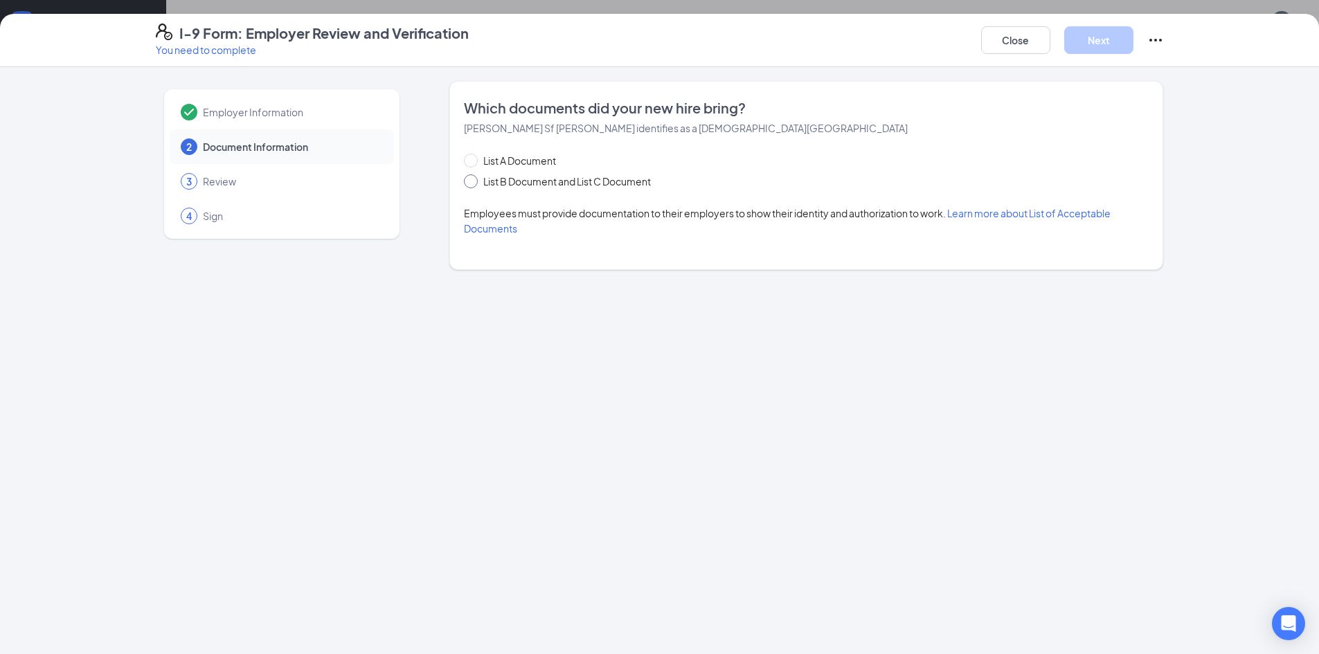
drag, startPoint x: 475, startPoint y: 183, endPoint x: 498, endPoint y: 192, distance: 24.6
click at [477, 182] on span at bounding box center [471, 181] width 14 height 14
click at [473, 182] on input "List B Document and List C Document" at bounding box center [469, 179] width 10 height 10
radio input "true"
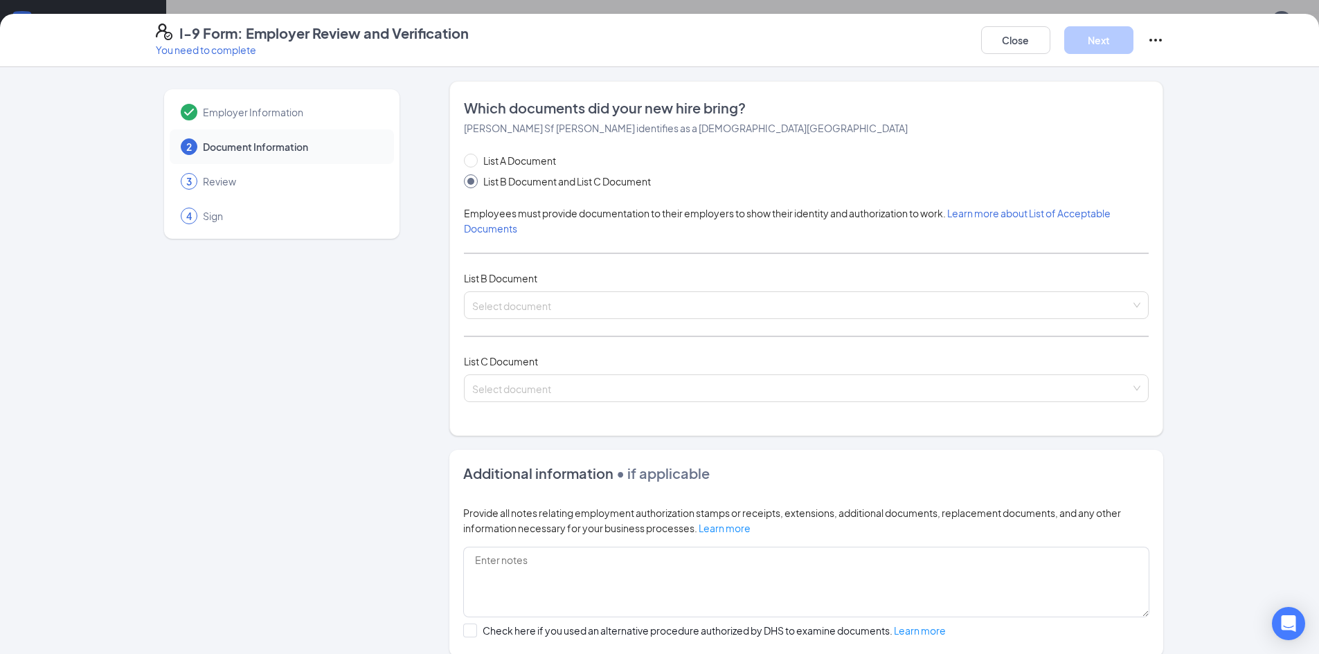
click at [618, 319] on div "List A Document List B Document and List C Document Employees must provide docu…" at bounding box center [806, 286] width 685 height 266
click at [606, 301] on input "search" at bounding box center [801, 302] width 658 height 21
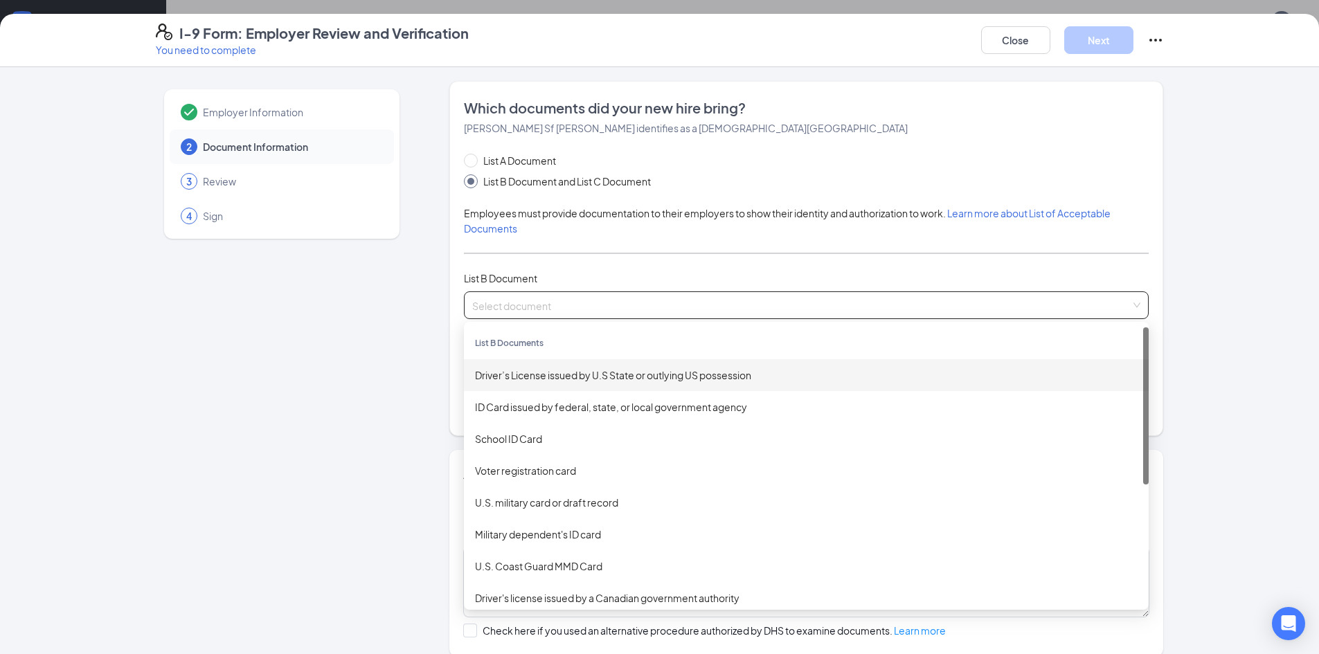
click at [583, 380] on div "Driver’s License issued by U.S State or outlying US possession" at bounding box center [806, 375] width 662 height 15
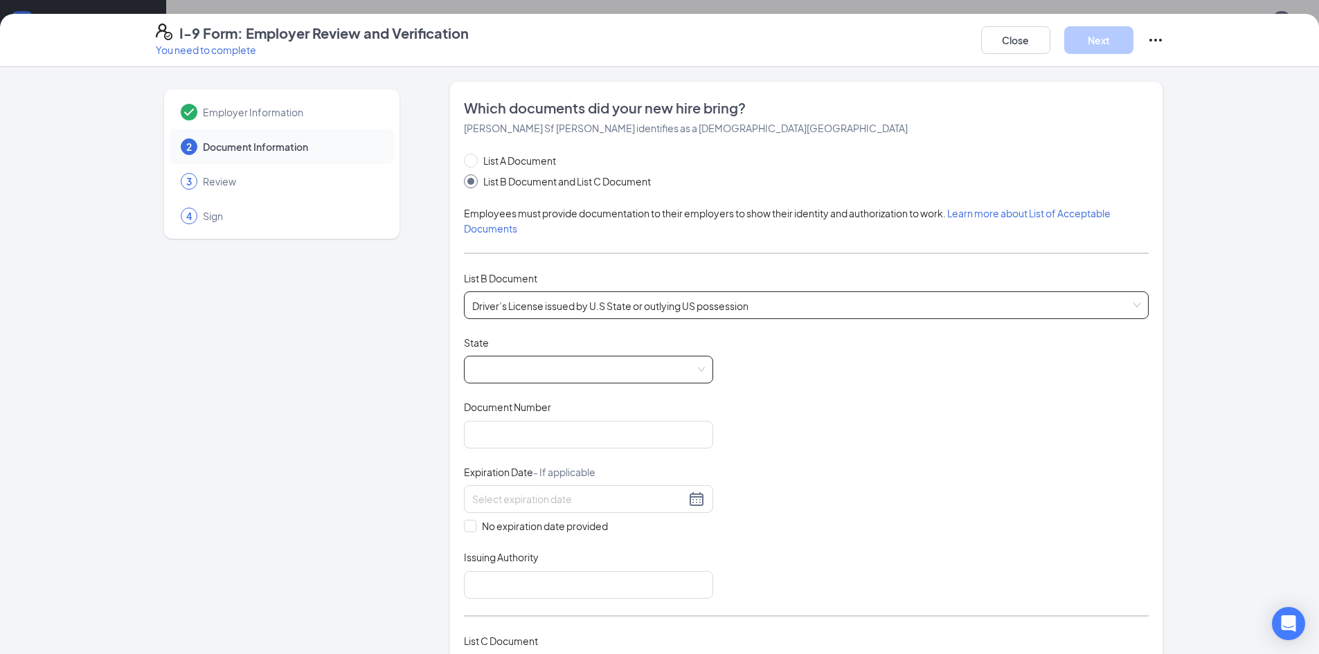
click at [521, 360] on span at bounding box center [588, 369] width 233 height 26
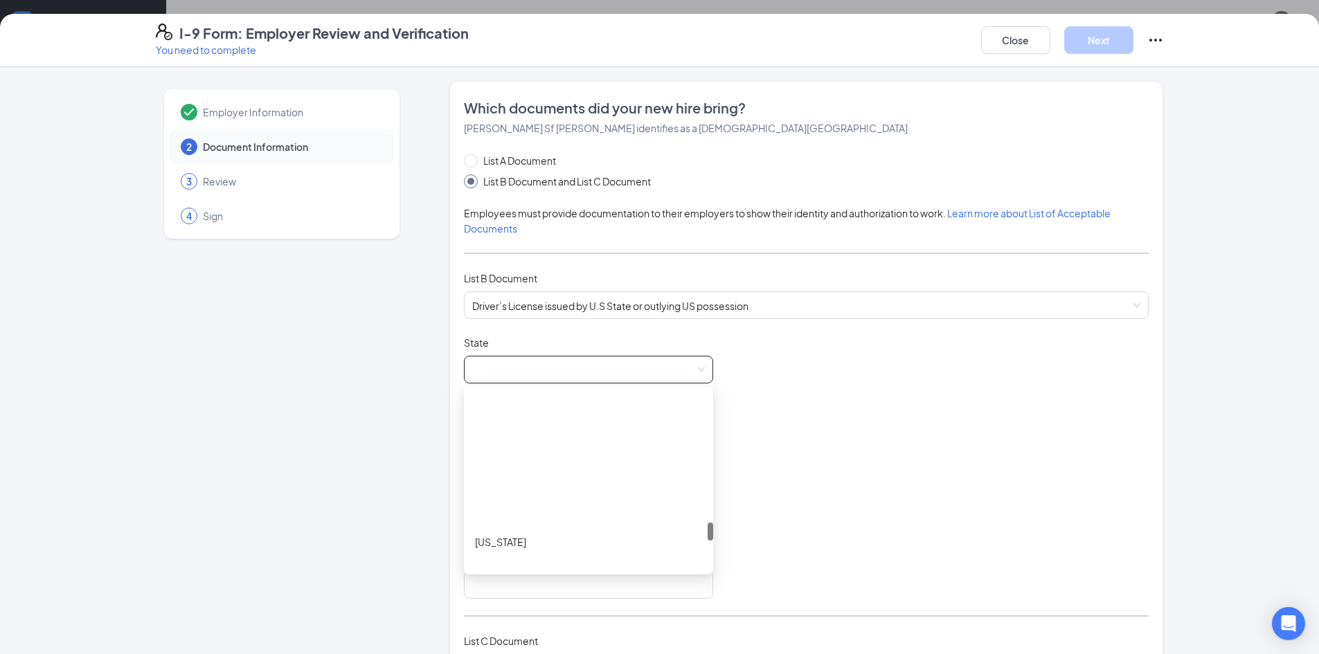
scroll to position [1246, 0]
drag, startPoint x: 552, startPoint y: 559, endPoint x: 602, endPoint y: 386, distance: 180.3
click at [552, 556] on div "[US_STATE]" at bounding box center [588, 562] width 227 height 15
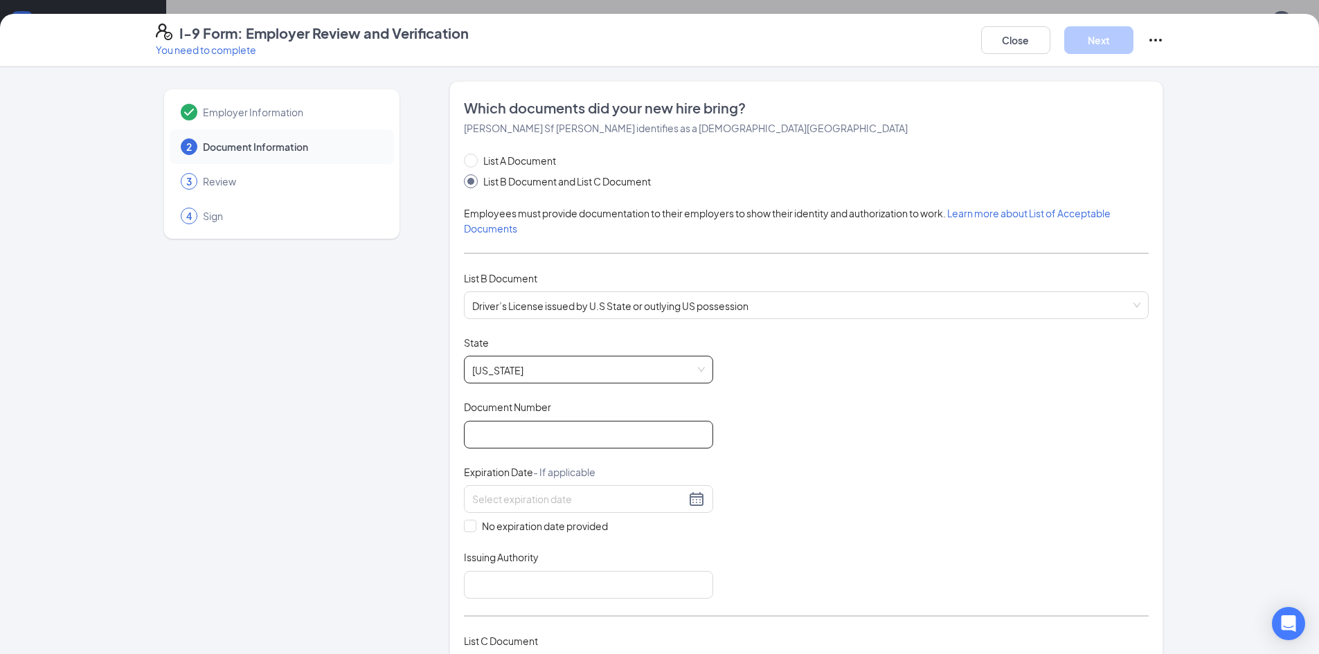
click at [563, 428] on input "Document Number" at bounding box center [588, 435] width 249 height 28
type input "102482518"
click at [595, 496] on input at bounding box center [578, 498] width 213 height 15
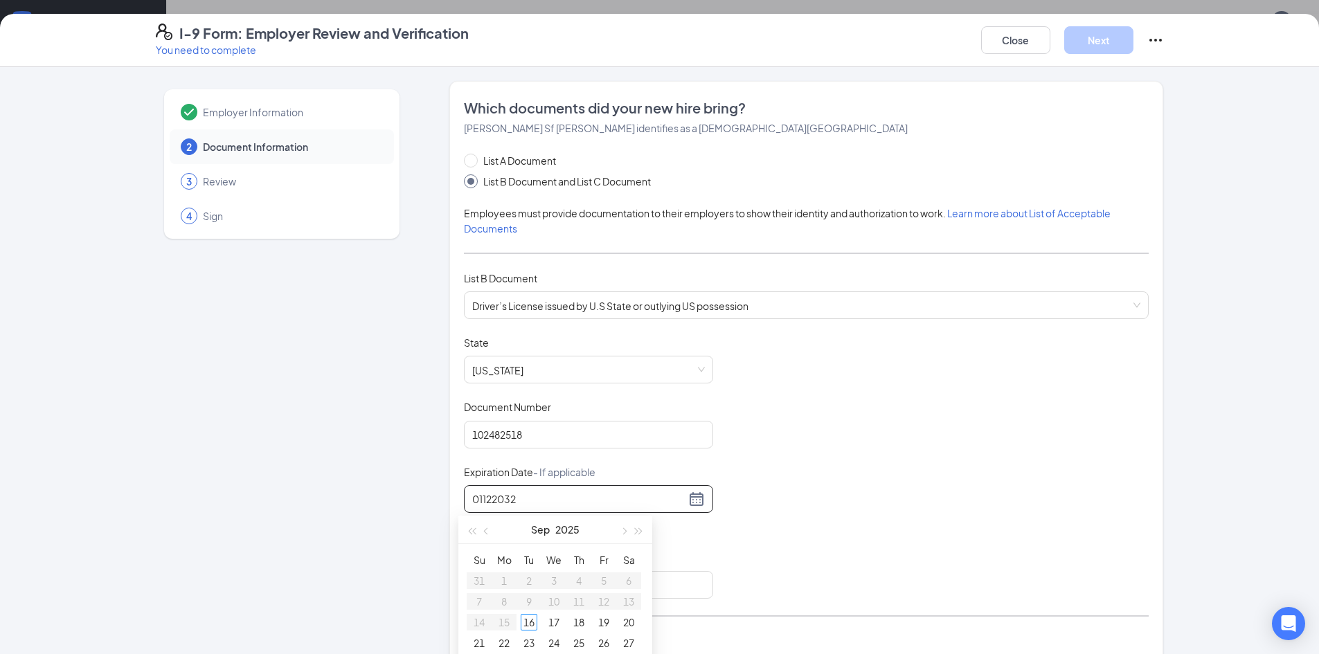
type input "01122032"
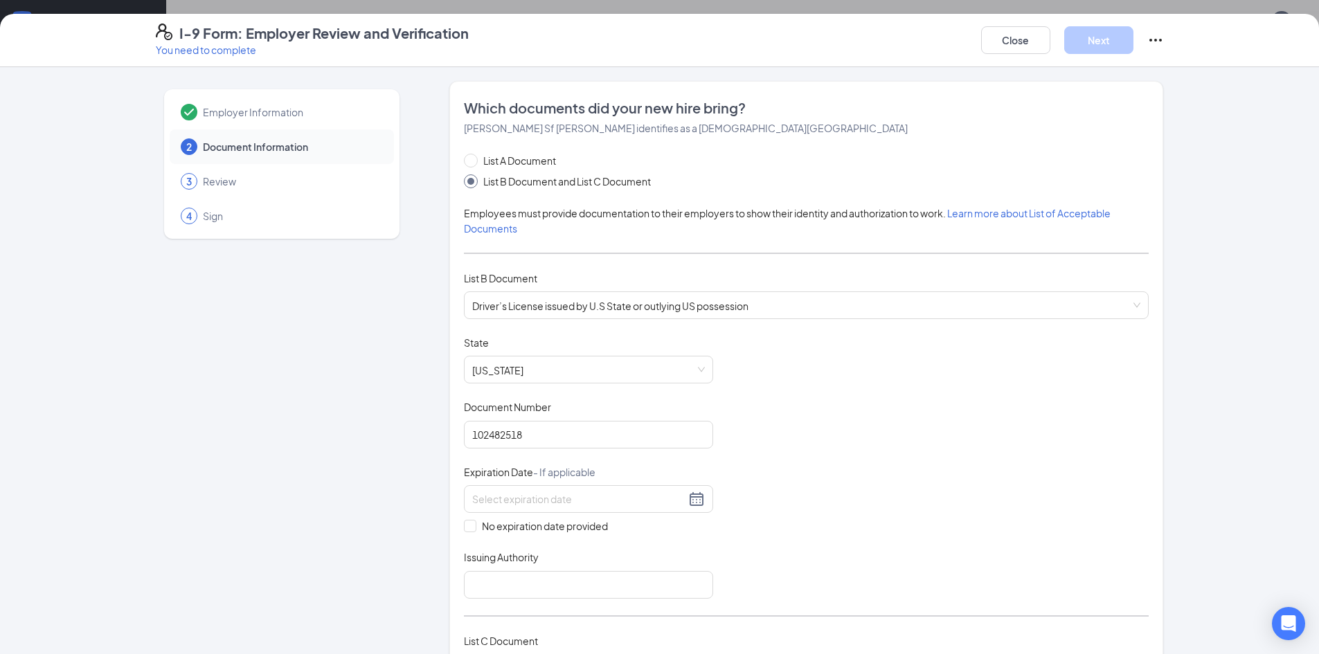
click at [806, 422] on div "Document Title Driver’s License issued by U.S State or outlying US possession S…" at bounding box center [806, 467] width 685 height 263
click at [683, 503] on div at bounding box center [588, 499] width 233 height 17
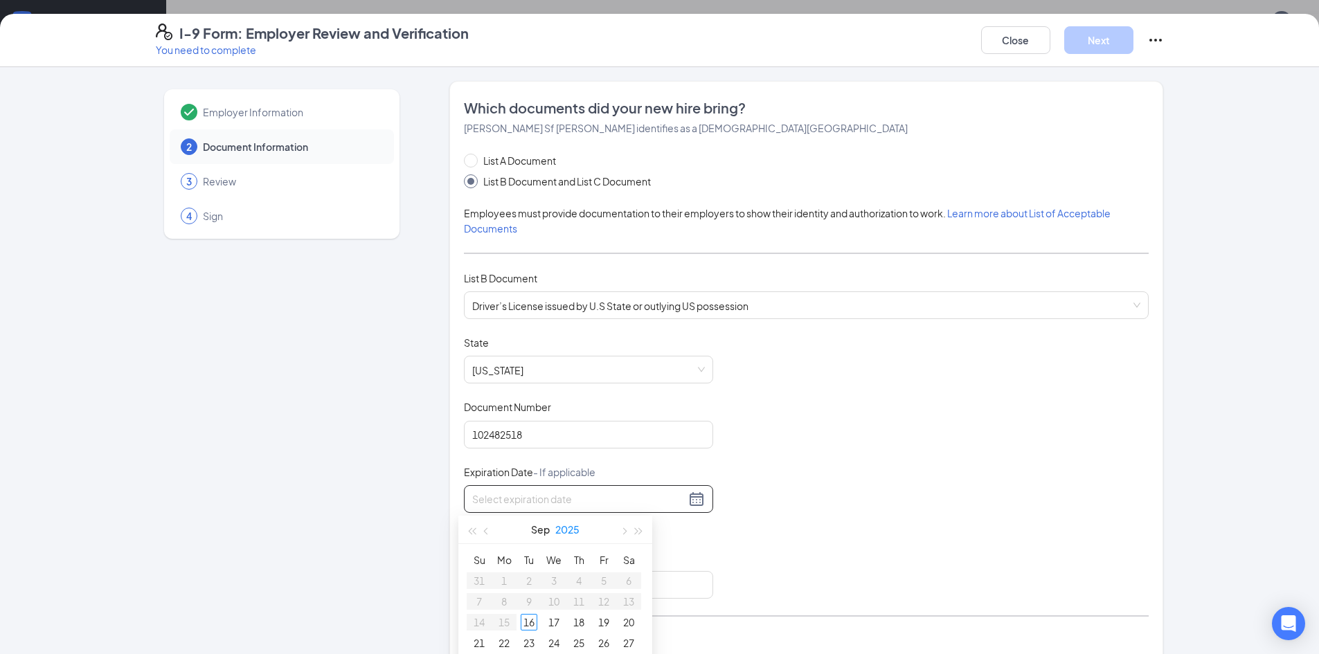
click at [569, 524] on button "2025" at bounding box center [567, 530] width 24 height 28
type input "[DATE]"
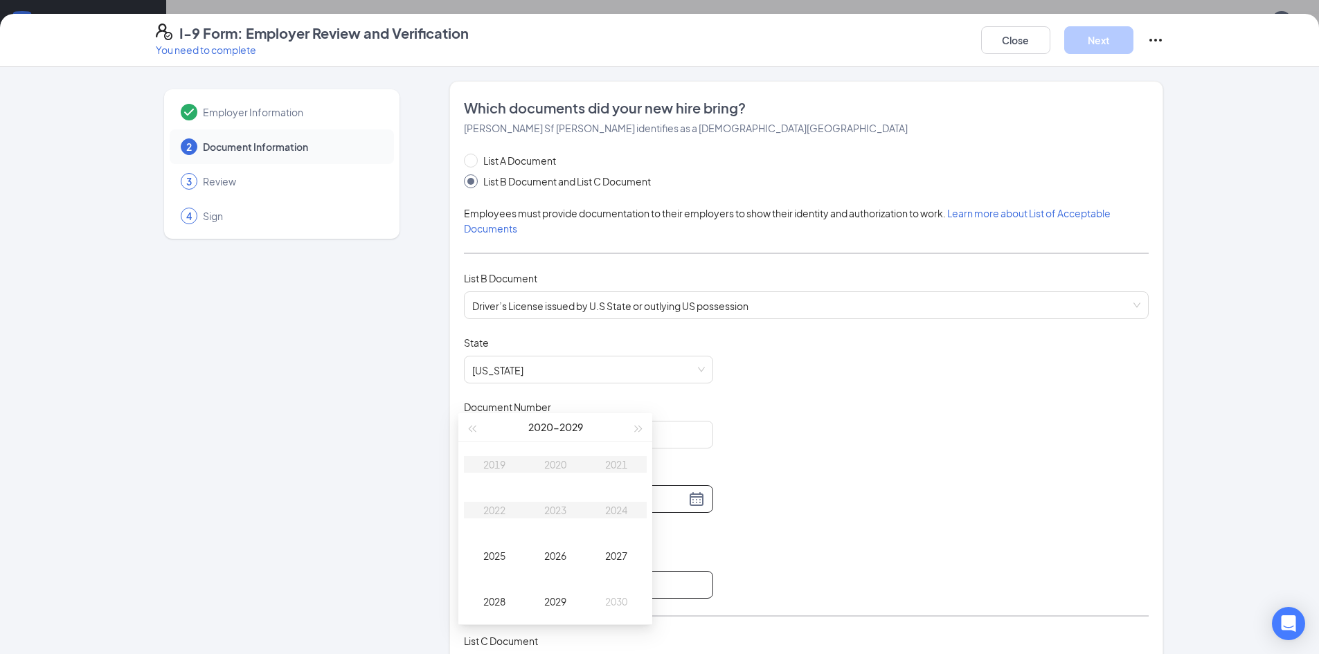
scroll to position [438, 0]
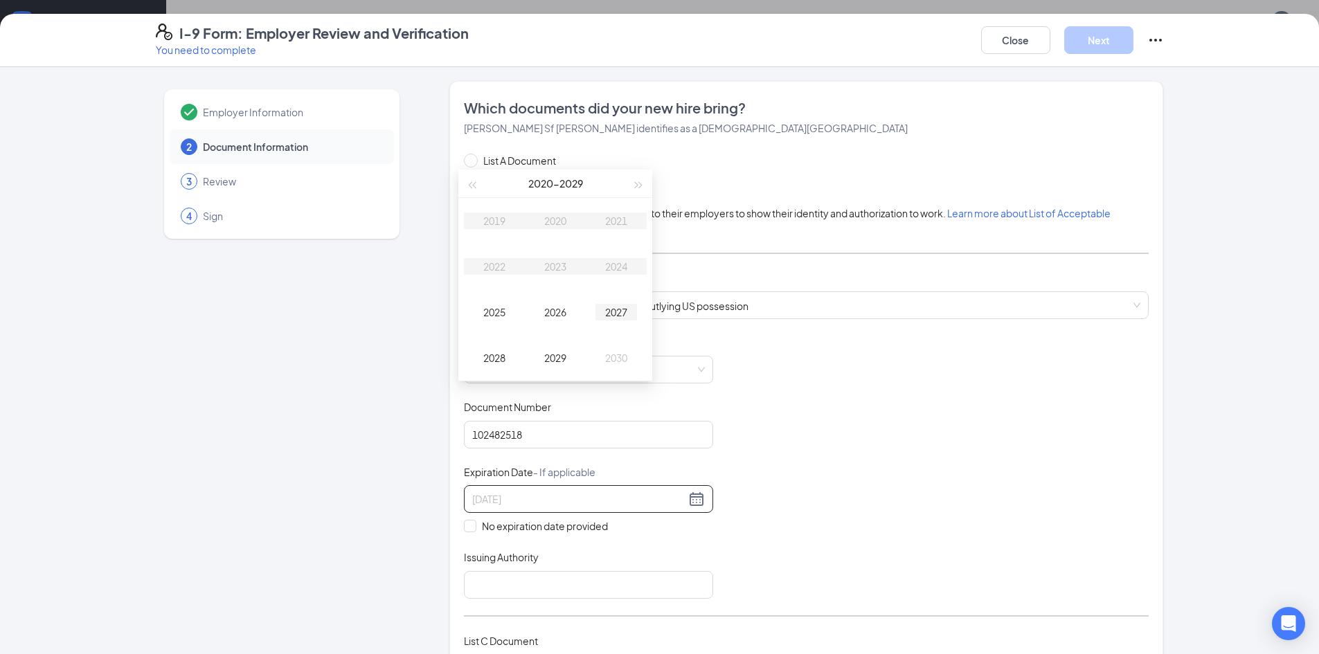
type input "[DATE]"
click at [642, 181] on button "button" at bounding box center [638, 184] width 15 height 28
click at [495, 267] on div "2032" at bounding box center [494, 266] width 42 height 17
type input "[DATE]"
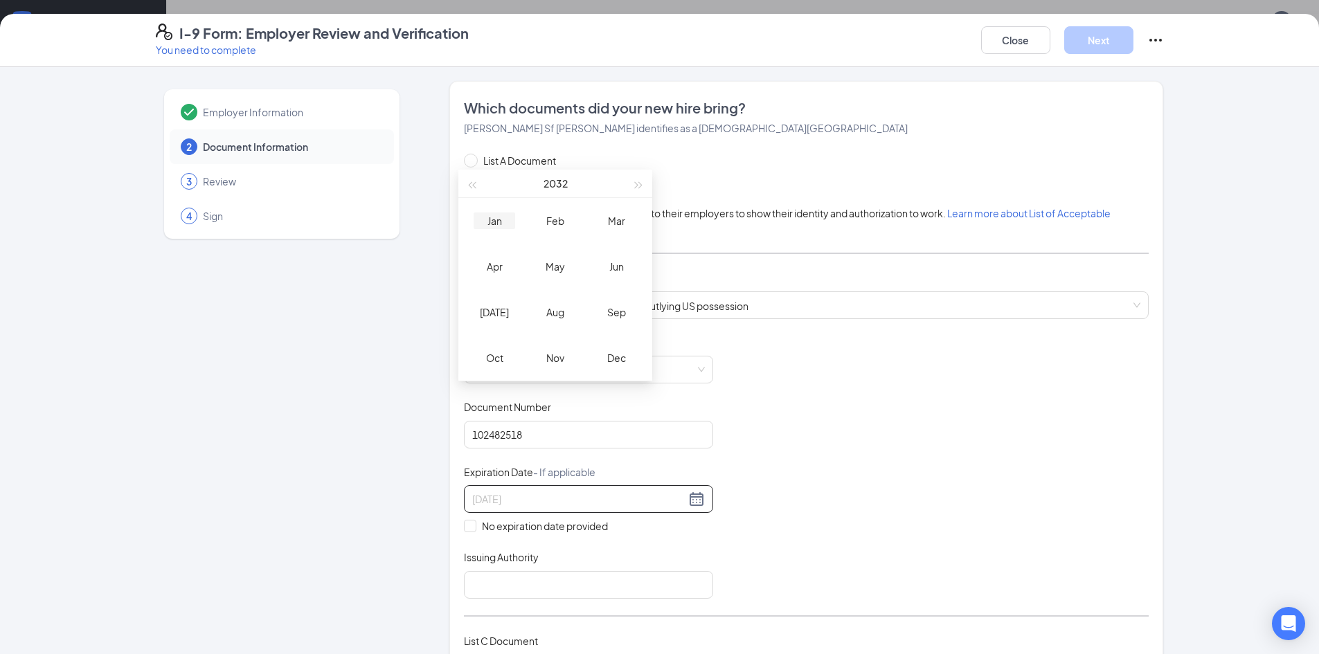
click at [489, 231] on td "Jan" at bounding box center [494, 221] width 61 height 46
type input "[DATE]"
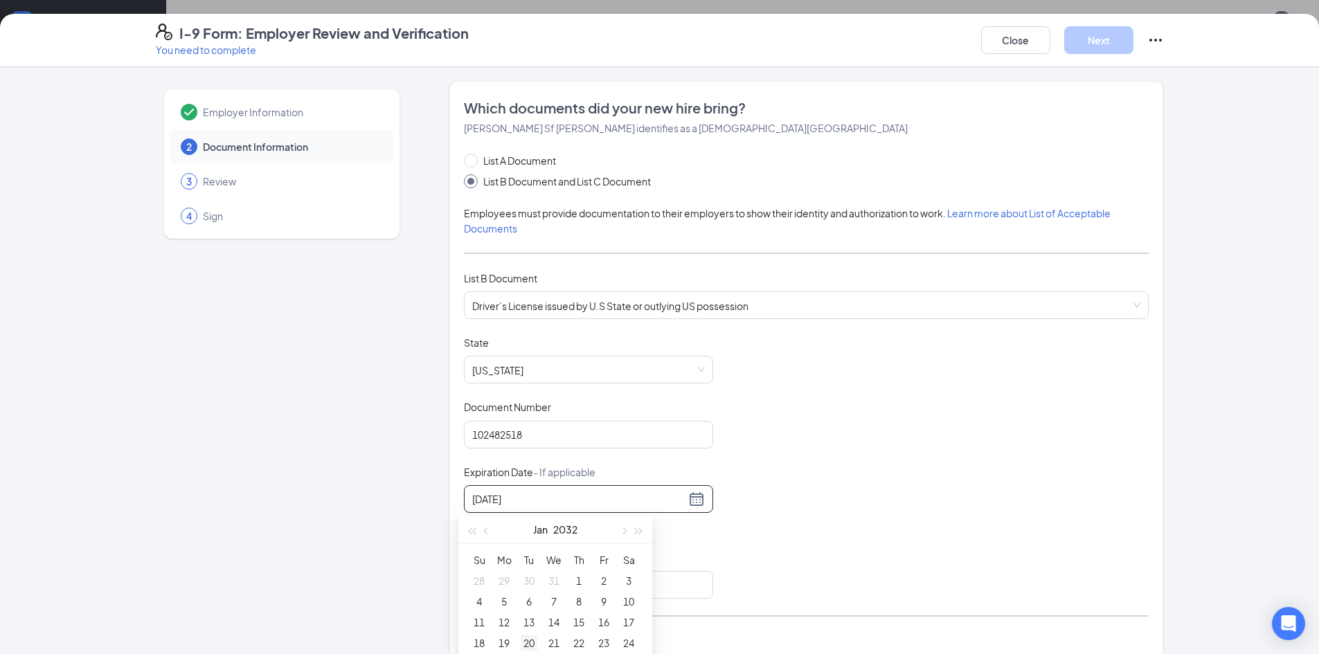
type input "[DATE]"
click at [501, 623] on div "12" at bounding box center [504, 622] width 17 height 17
click at [772, 473] on div "Document Title Driver’s License issued by U.S State or outlying US possession S…" at bounding box center [806, 467] width 685 height 263
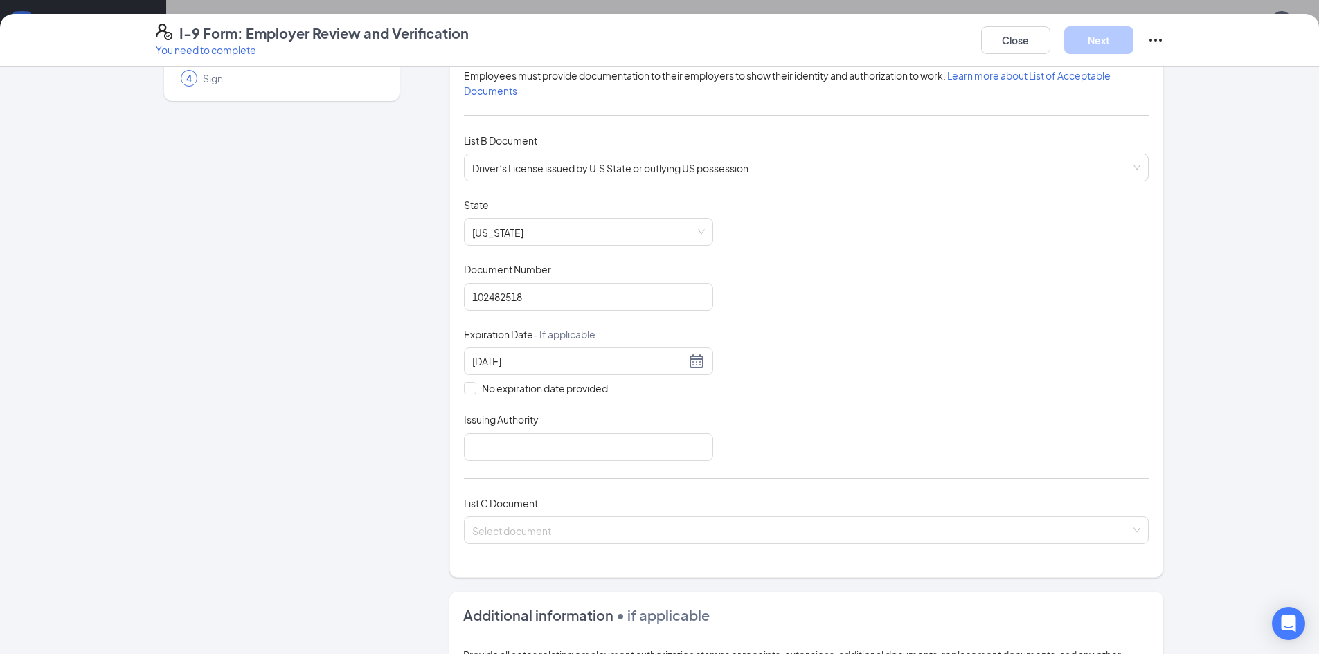
scroll to position [138, 0]
click at [520, 447] on input "Issuing Authority" at bounding box center [588, 447] width 249 height 28
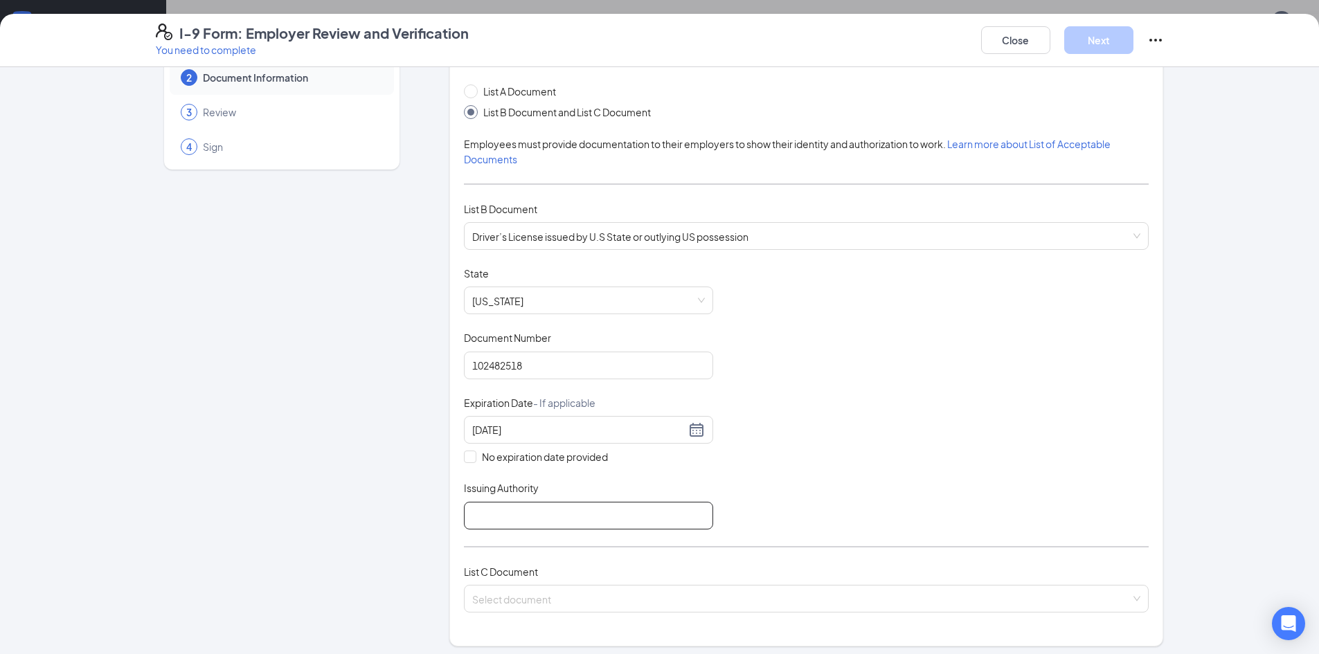
click at [525, 522] on input "Issuing Authority" at bounding box center [588, 516] width 249 height 28
type input "SCDMV"
click at [833, 468] on div "Document Title Driver’s License issued by U.S State or outlying US possession S…" at bounding box center [806, 397] width 685 height 263
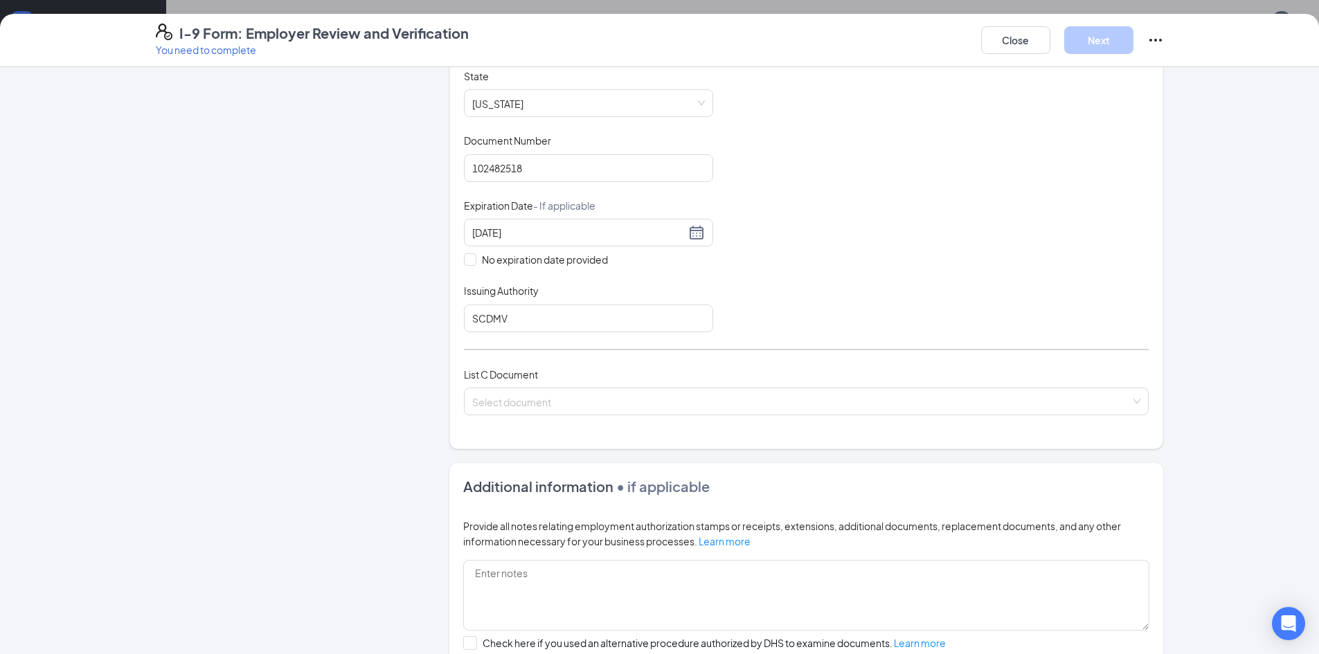
scroll to position [346, 0]
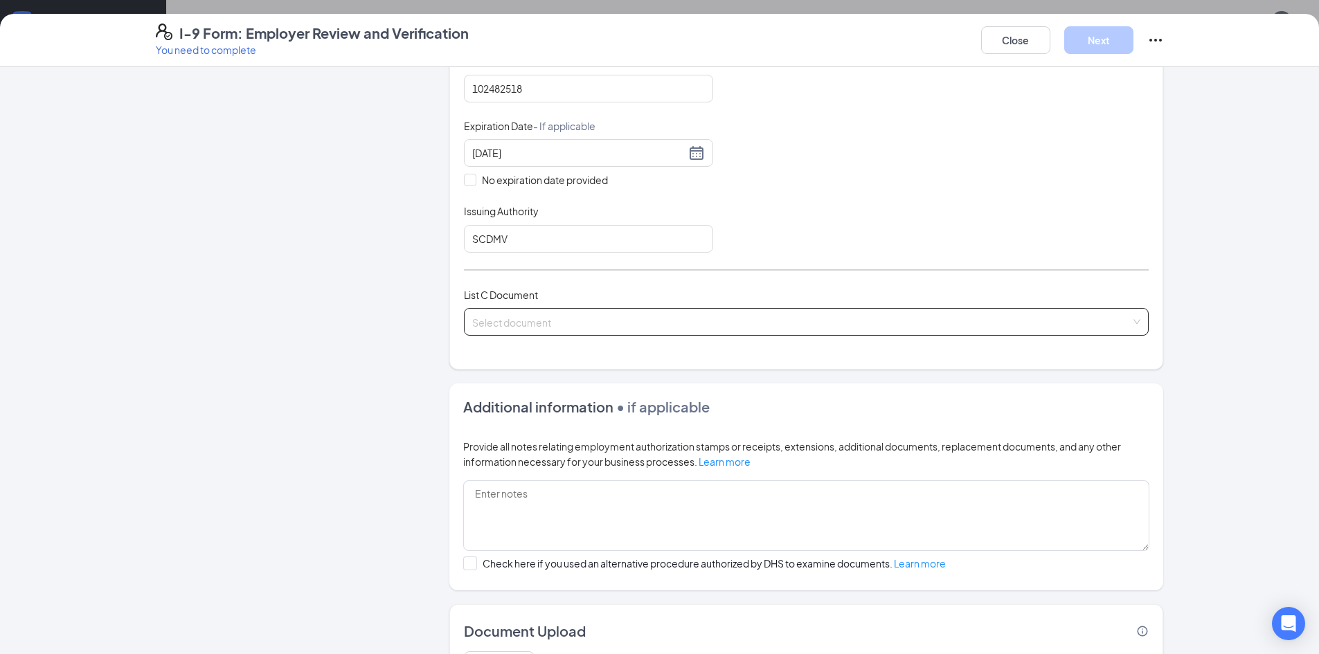
click at [586, 320] on input "search" at bounding box center [801, 319] width 658 height 21
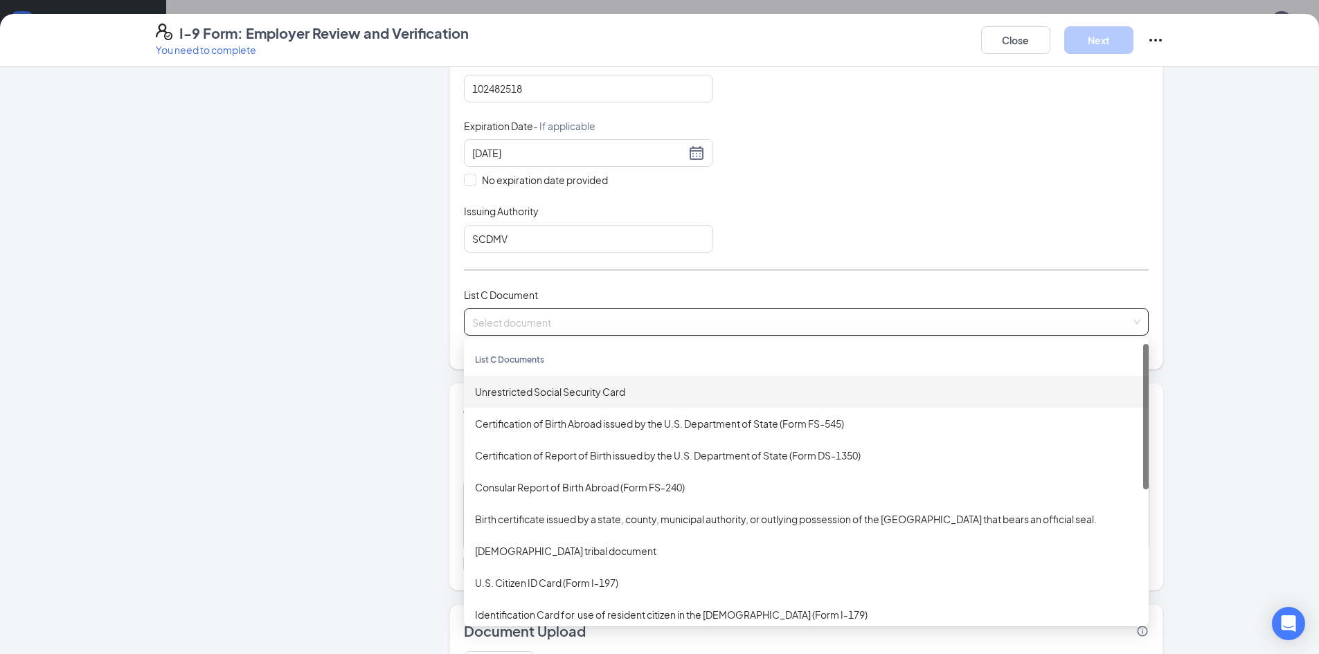
click at [592, 395] on div "Unrestricted Social Security Card" at bounding box center [806, 391] width 662 height 15
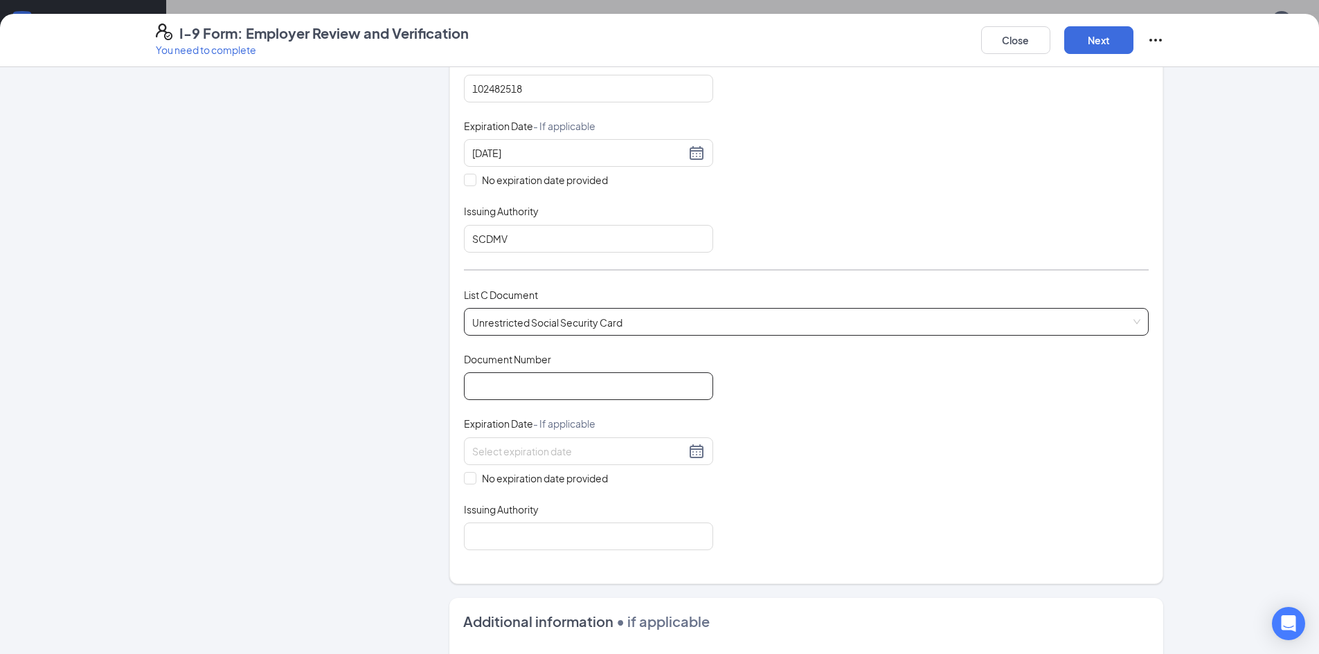
click at [579, 388] on input "Document Number" at bounding box center [588, 386] width 249 height 28
type input "247992188"
click at [611, 489] on div "Document Title Unrestricted Social Security Card Document Number 247992188 Expi…" at bounding box center [806, 451] width 685 height 198
click at [464, 487] on div "Document Title Unrestricted Social Security Card Document Number 247992188 Expi…" at bounding box center [806, 451] width 685 height 198
click at [467, 484] on span at bounding box center [470, 478] width 12 height 12
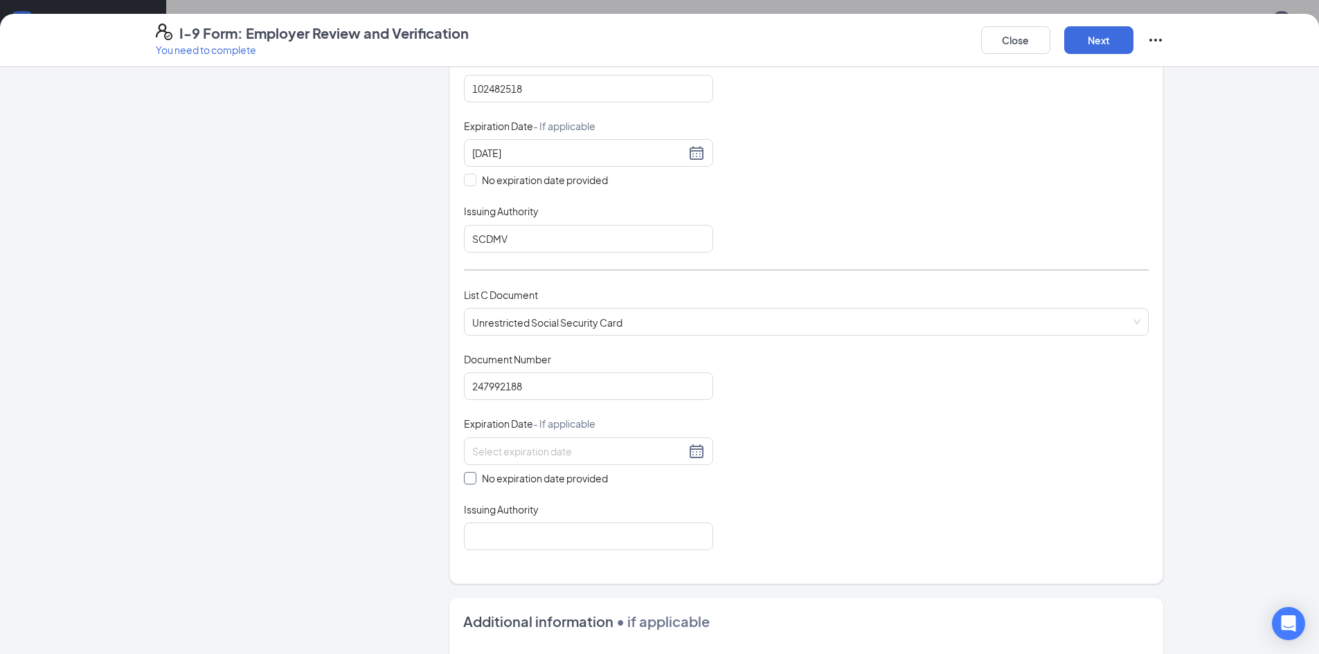
click at [467, 482] on input "No expiration date provided" at bounding box center [469, 477] width 10 height 10
checkbox input "true"
click at [505, 543] on input "Issuing Authority" at bounding box center [588, 539] width 249 height 28
type input "SSA"
click at [795, 482] on div "Document Title Unrestricted Social Security Card Document Number 247992188 Expi…" at bounding box center [806, 452] width 685 height 201
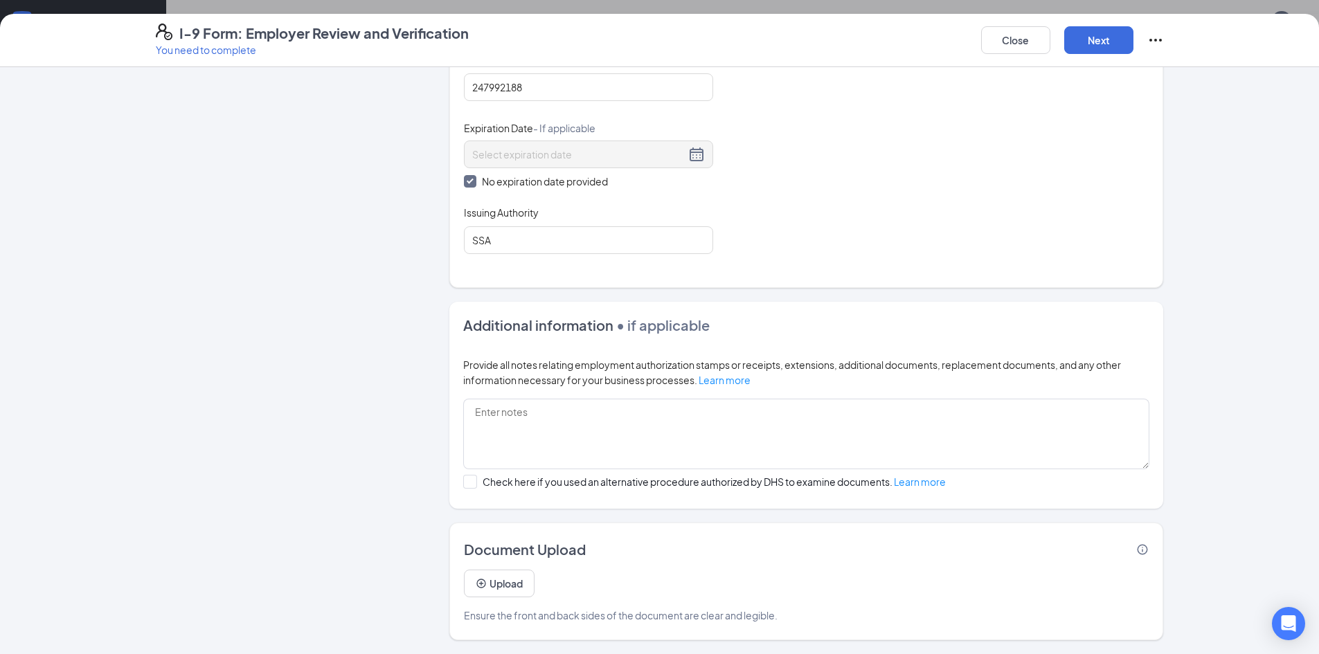
scroll to position [646, 0]
click at [1099, 34] on button "Next" at bounding box center [1098, 40] width 69 height 28
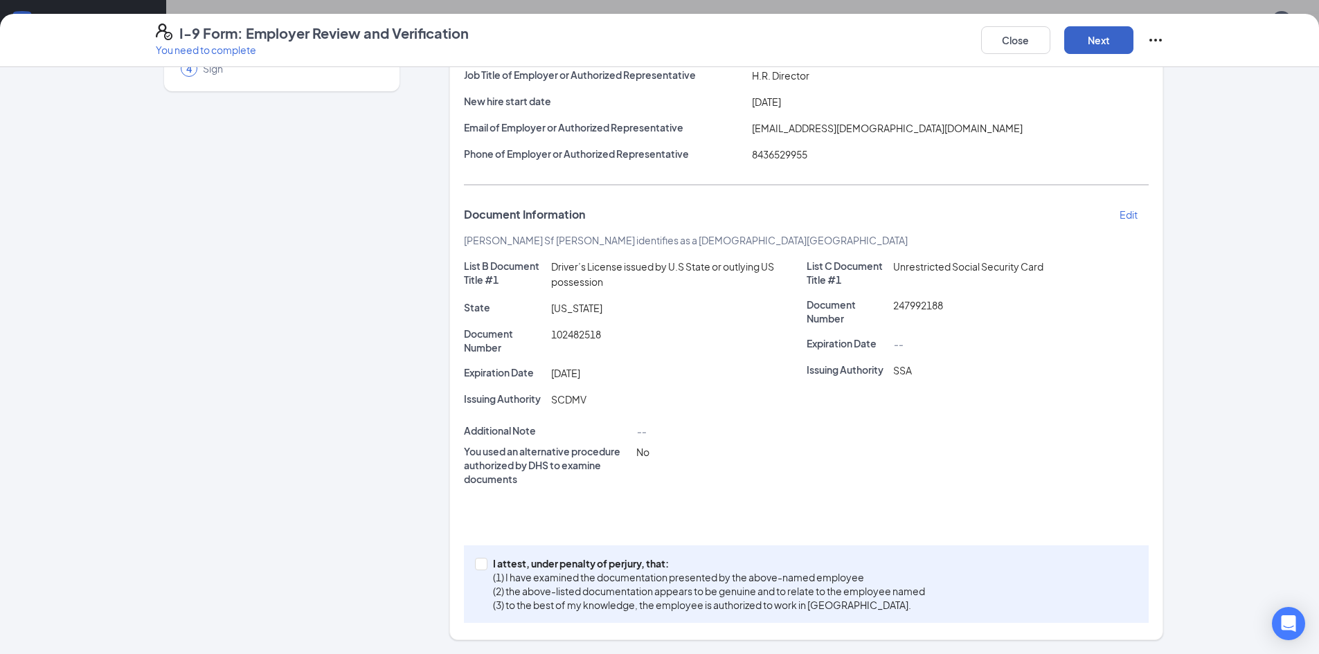
scroll to position [147, 0]
click at [464, 554] on div "I attest, under penalty of [PERSON_NAME], that: (1) I have examined the documen…" at bounding box center [806, 584] width 685 height 78
click at [476, 561] on input "I attest, under penalty of [PERSON_NAME], that: (1) I have examined the documen…" at bounding box center [480, 563] width 10 height 10
checkbox input "true"
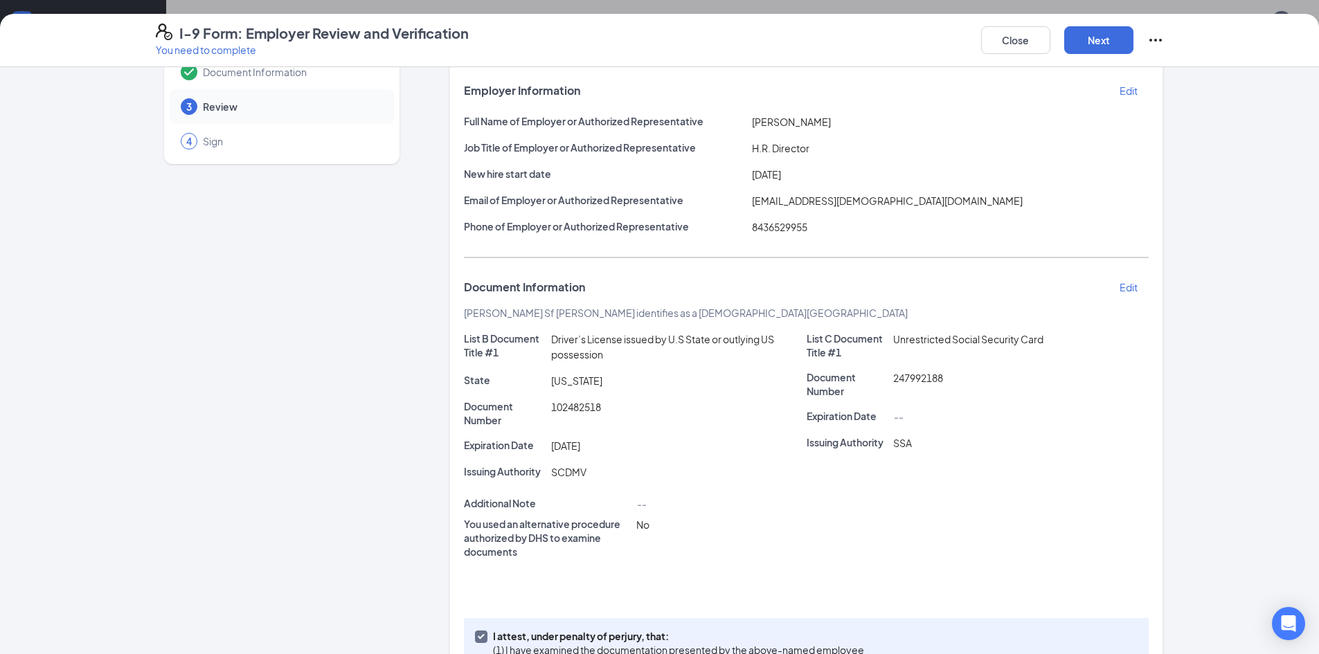
scroll to position [0, 0]
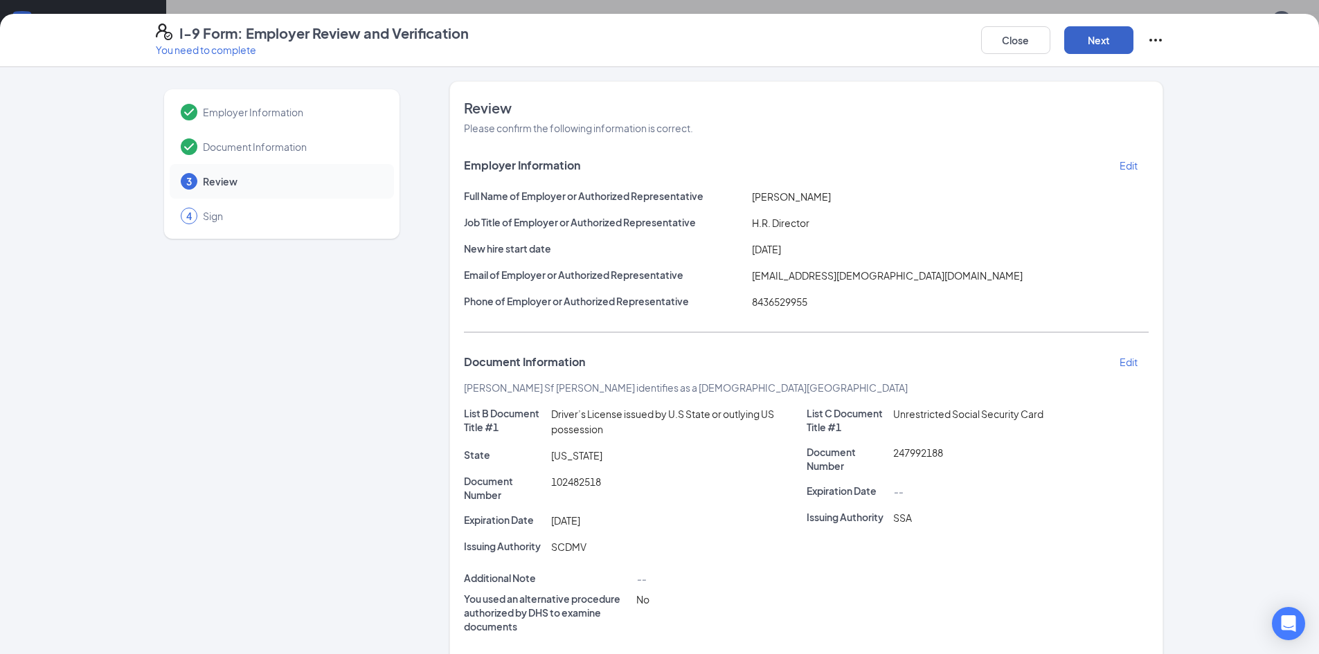
click at [1083, 35] on button "Next" at bounding box center [1098, 40] width 69 height 28
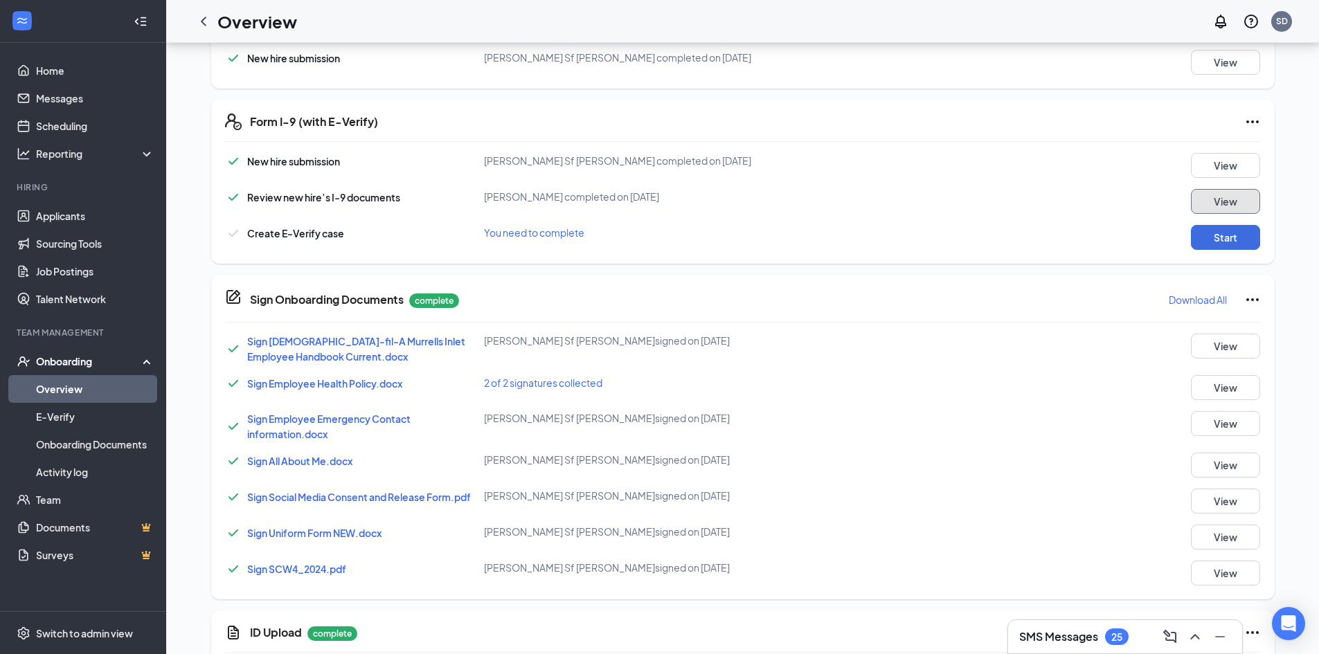
scroll to position [346, 0]
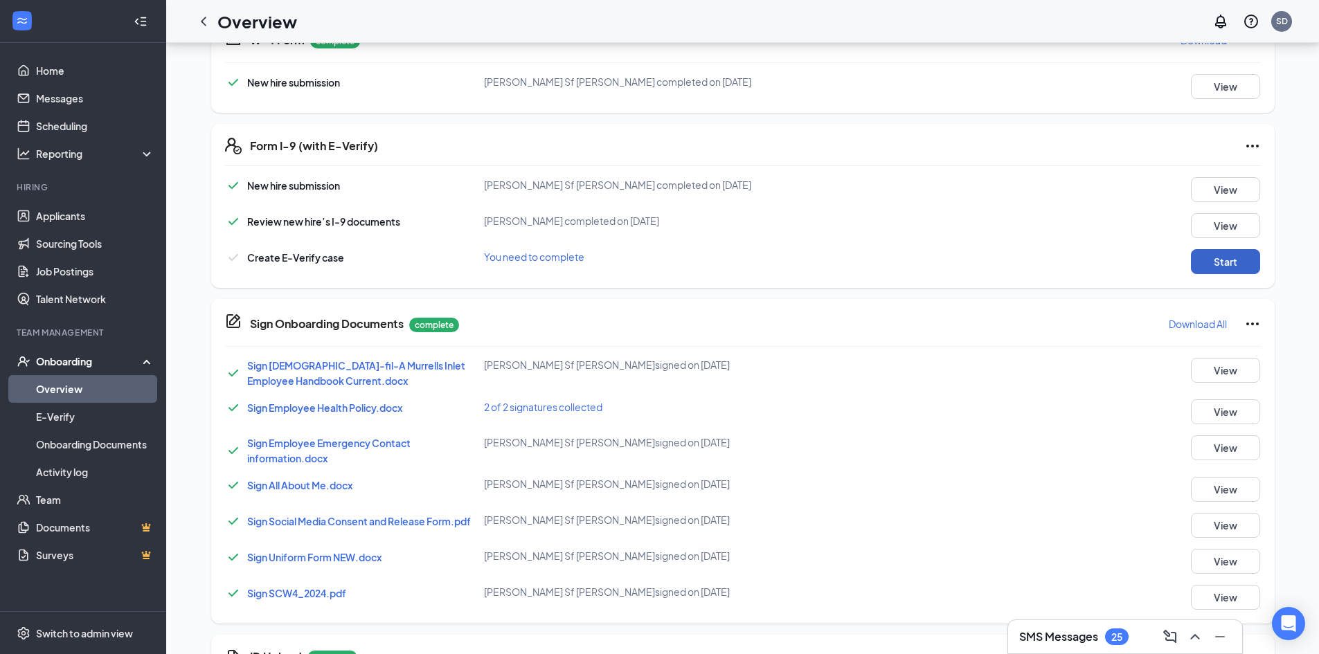
click at [1202, 254] on button "Start" at bounding box center [1225, 261] width 69 height 25
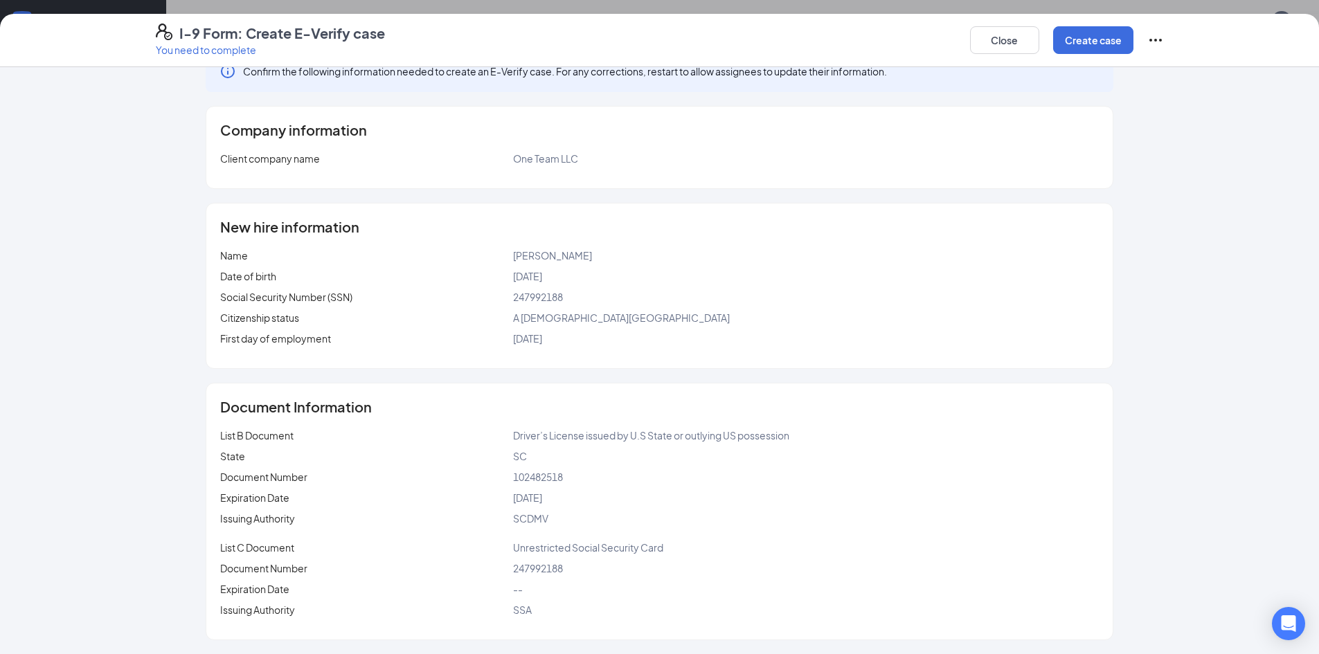
scroll to position [415, 0]
click at [1103, 35] on button "Create case" at bounding box center [1093, 40] width 80 height 28
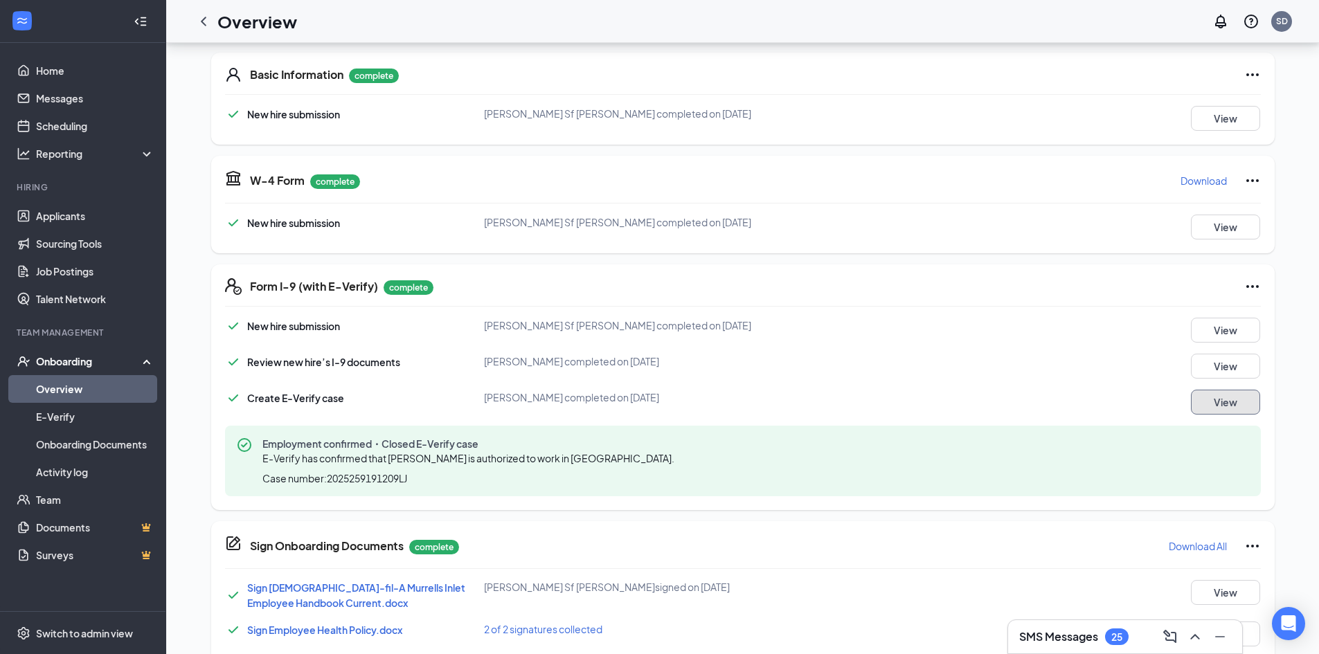
scroll to position [35, 0]
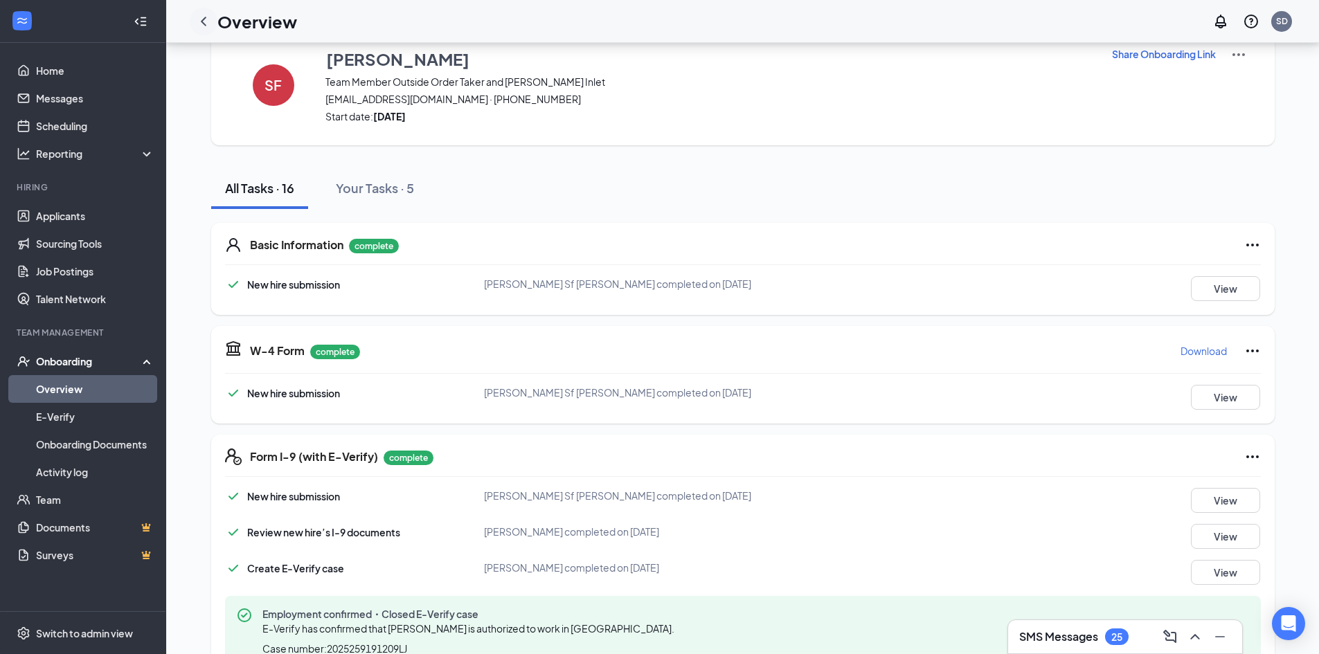
click at [198, 28] on icon "ChevronLeft" at bounding box center [203, 21] width 17 height 17
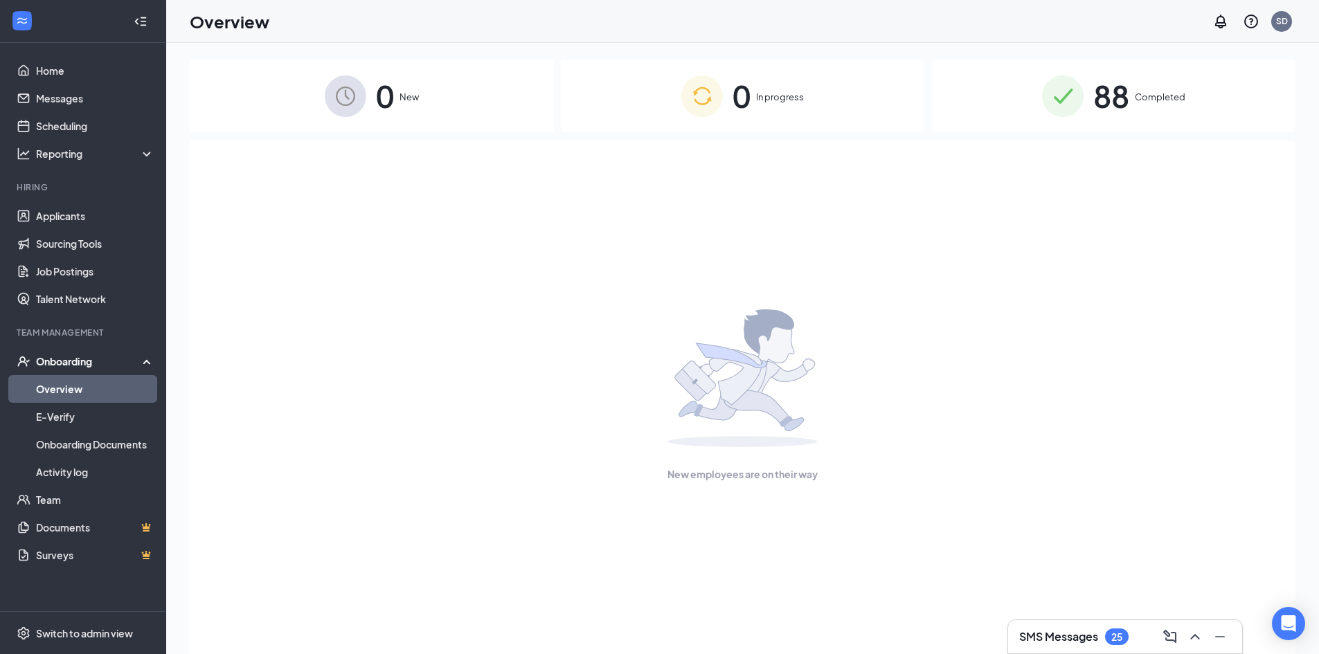
click at [1071, 645] on div "SMS Messages 25" at bounding box center [1125, 637] width 212 height 22
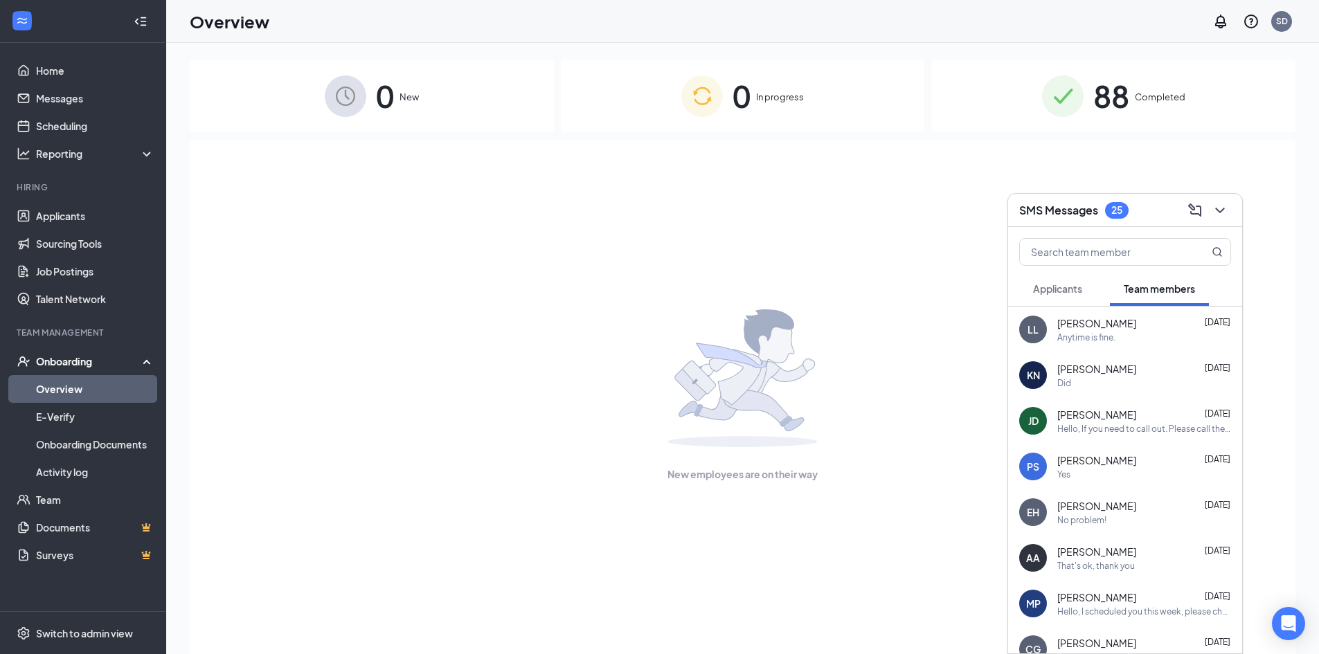
click at [1081, 282] on div "Applicants" at bounding box center [1057, 289] width 49 height 14
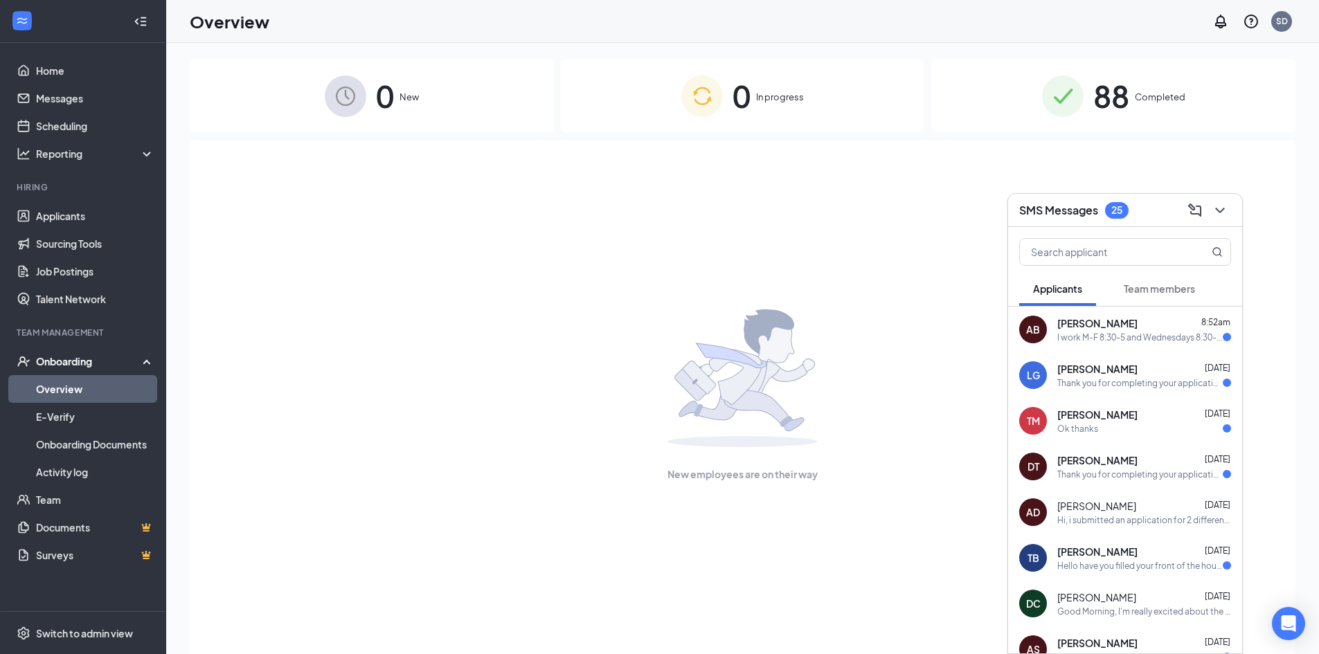
click at [1141, 283] on span "Team members" at bounding box center [1158, 288] width 71 height 12
